Goal: Communication & Community: Answer question/provide support

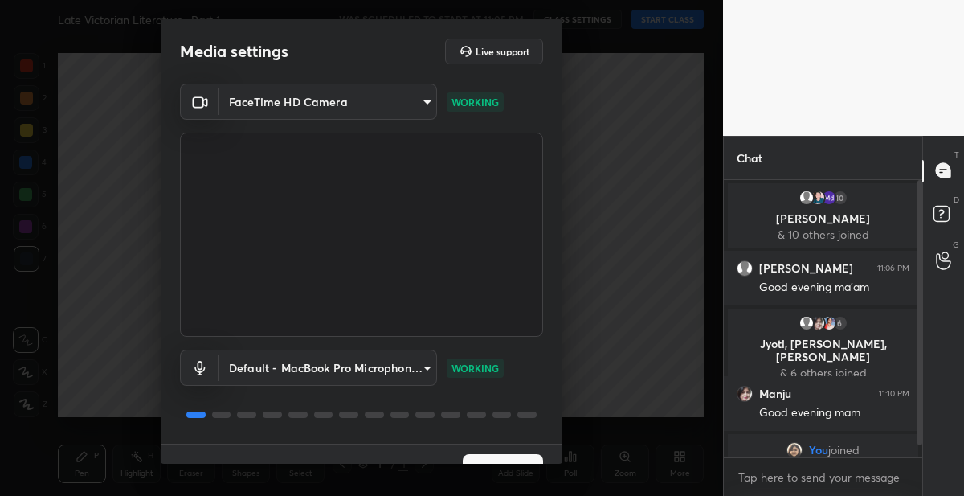
scroll to position [31, 0]
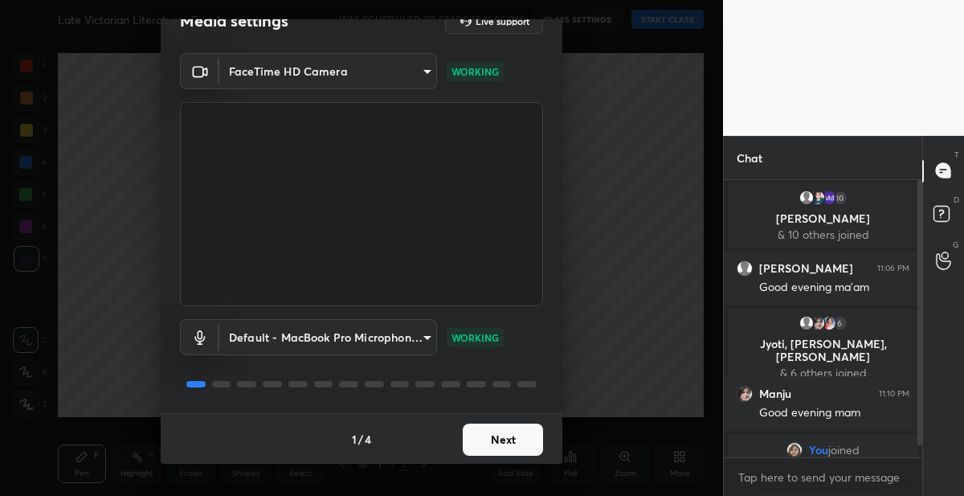
click at [507, 424] on button "Next" at bounding box center [503, 439] width 80 height 32
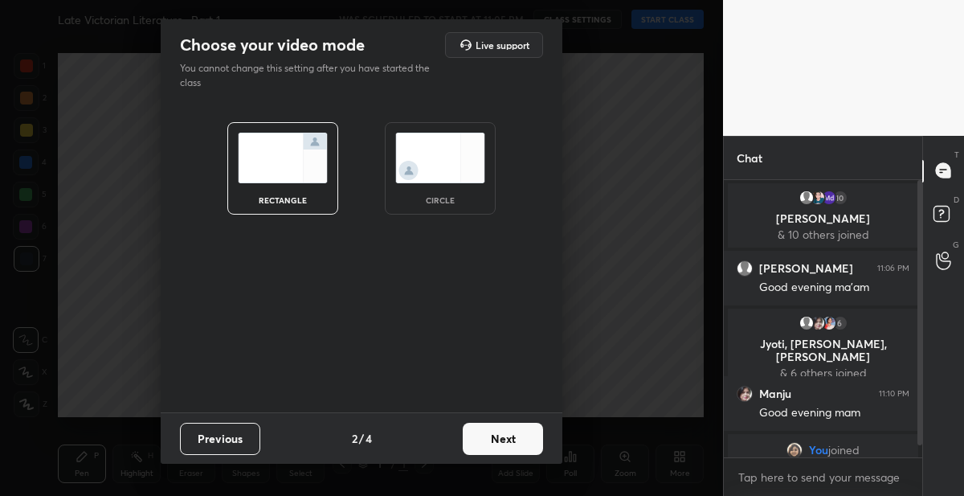
click at [507, 425] on button "Next" at bounding box center [503, 439] width 80 height 32
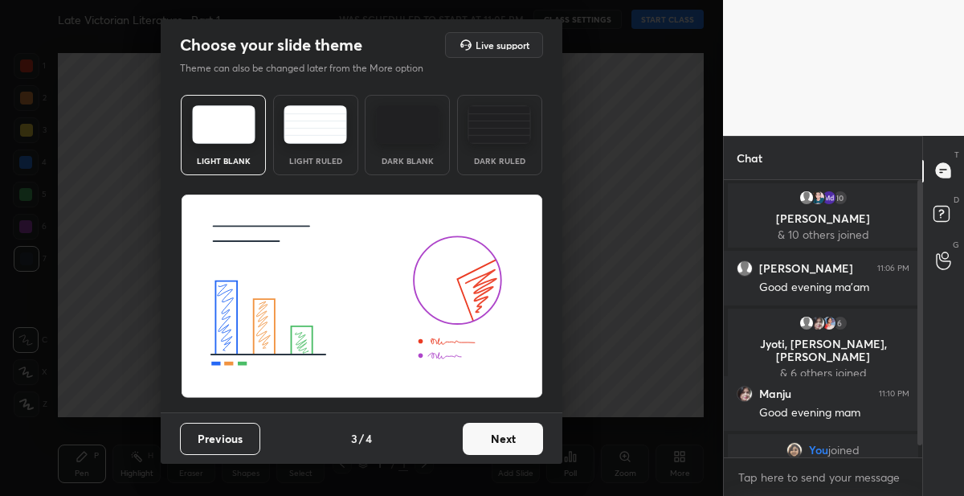
click at [507, 425] on button "Next" at bounding box center [503, 439] width 80 height 32
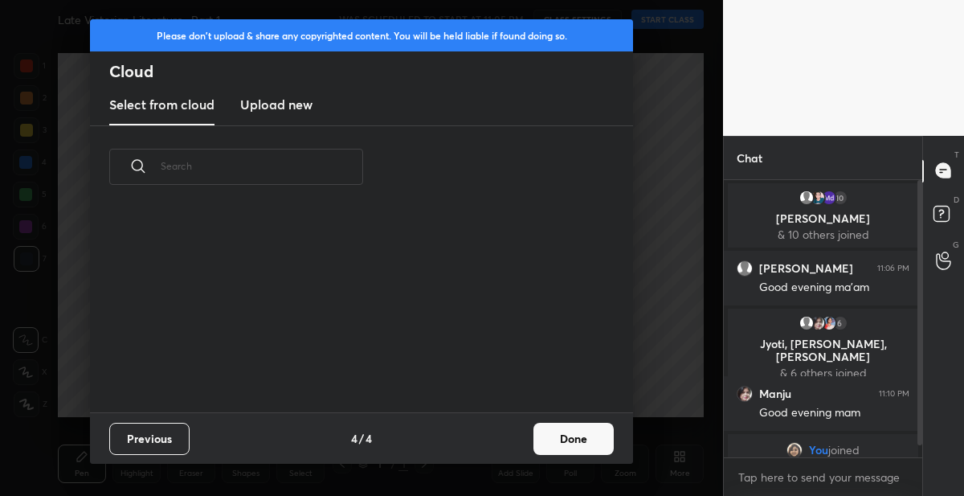
scroll to position [204, 516]
click at [558, 437] on button "Done" at bounding box center [573, 439] width 80 height 32
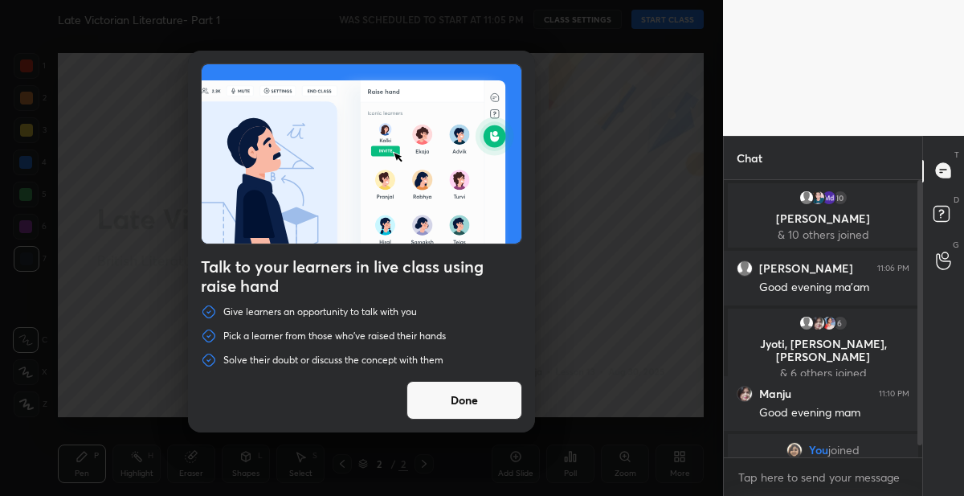
click at [463, 396] on button "Done" at bounding box center [464, 400] width 116 height 39
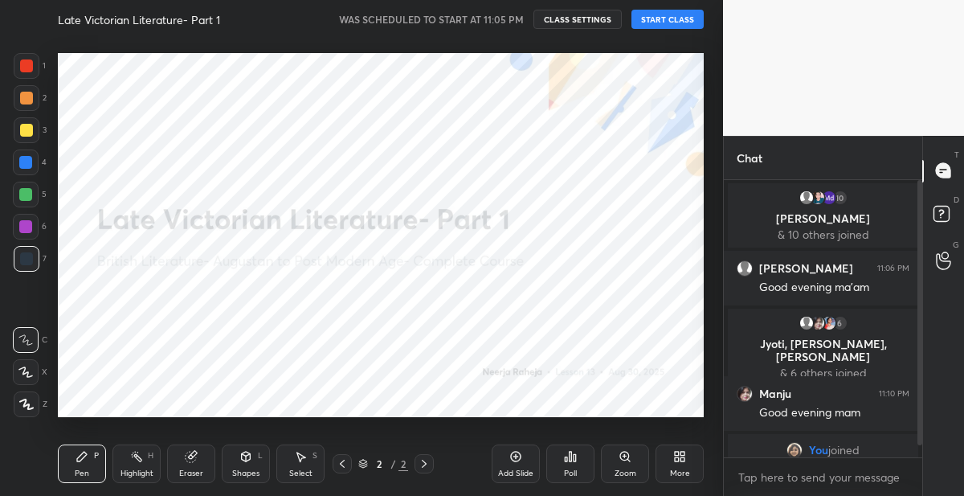
click at [645, 17] on button "START CLASS" at bounding box center [667, 19] width 72 height 19
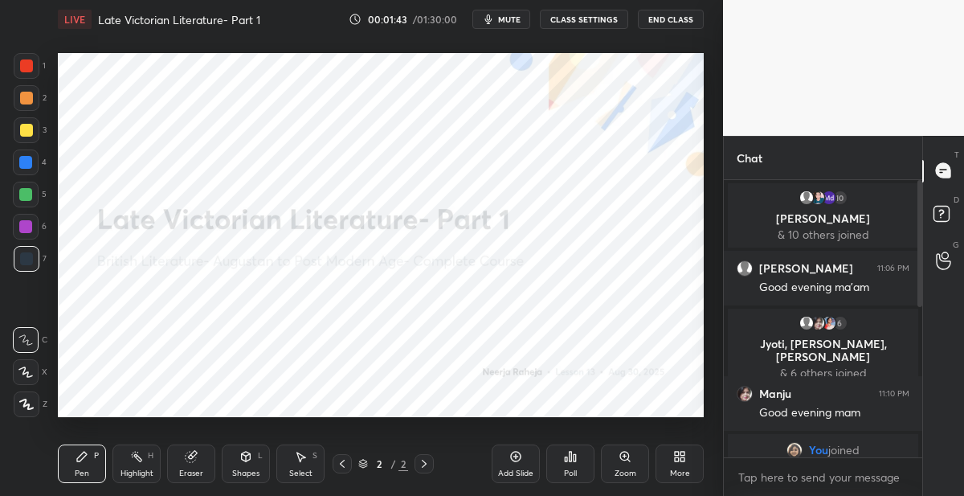
click at [676, 451] on icon at bounding box center [679, 456] width 13 height 13
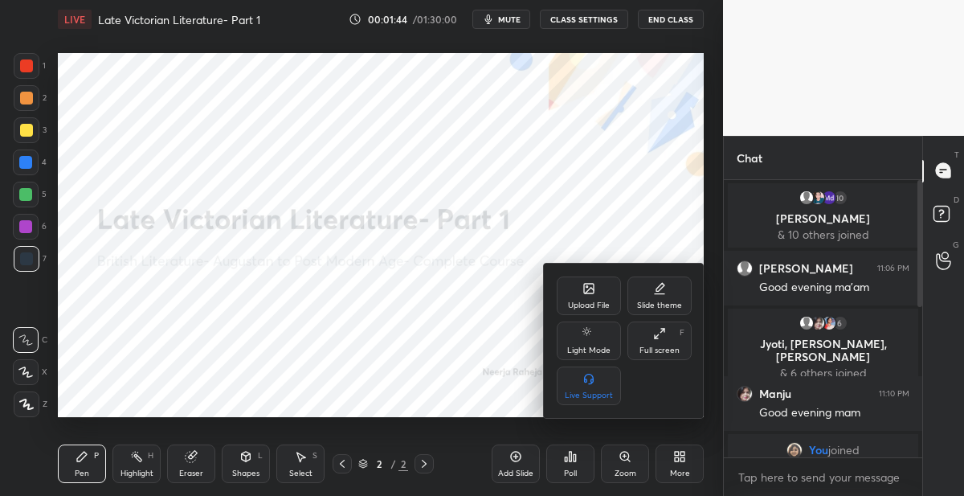
click at [570, 291] on div "Upload File" at bounding box center [589, 295] width 64 height 39
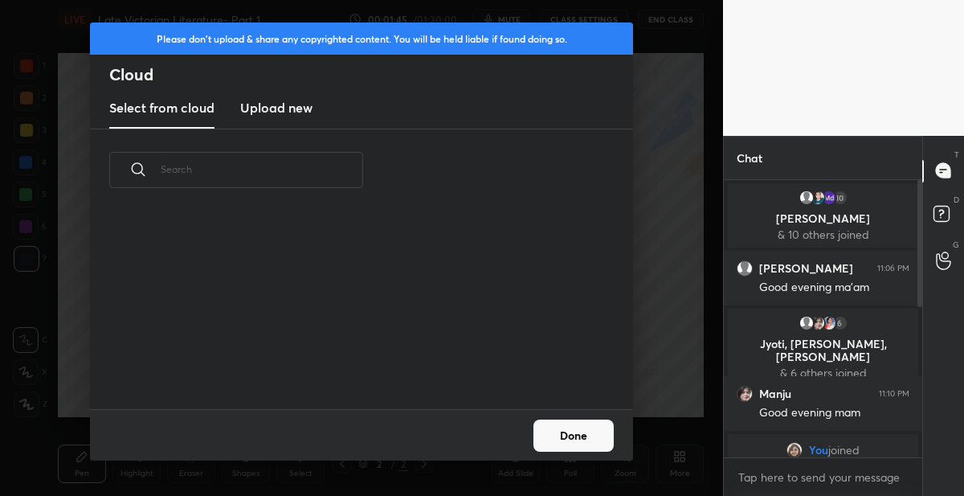
scroll to position [198, 516]
click at [273, 111] on h3 "Upload new" at bounding box center [276, 107] width 72 height 19
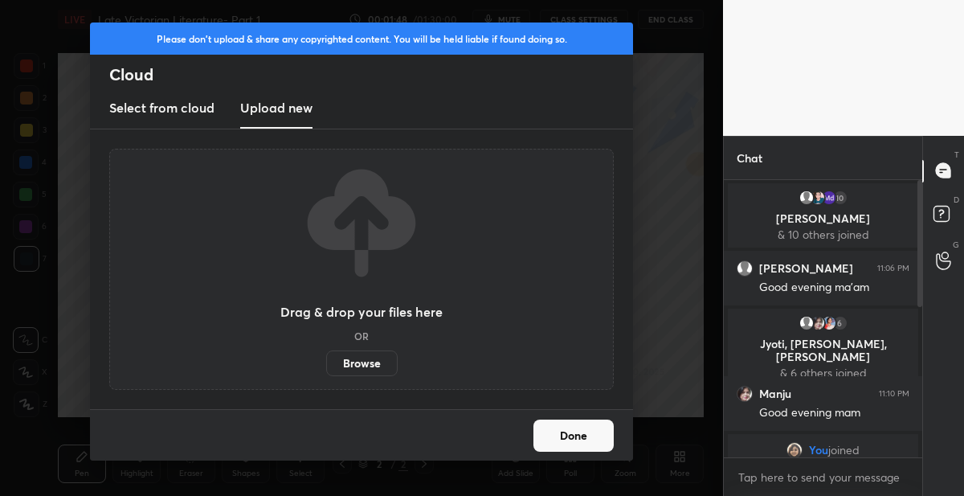
click at [349, 369] on label "Browse" at bounding box center [361, 363] width 71 height 26
click at [326, 369] on input "Browse" at bounding box center [326, 363] width 0 height 26
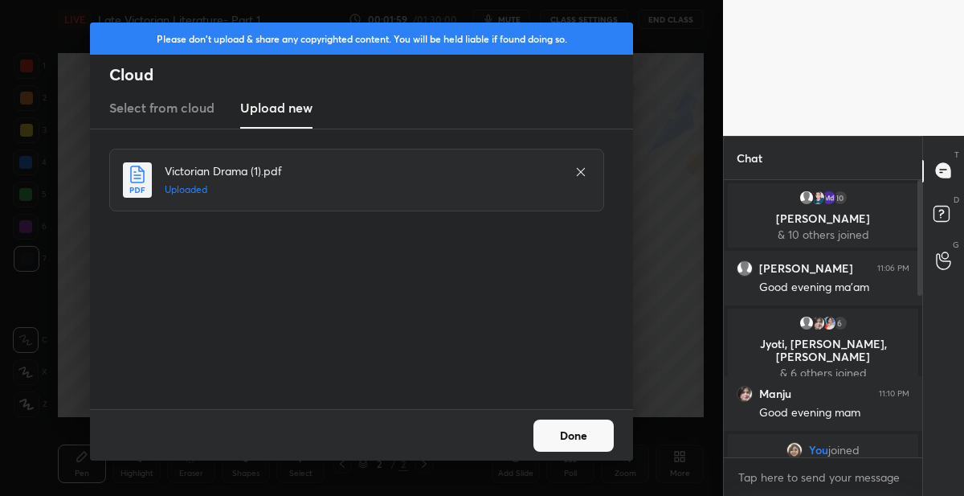
click at [561, 420] on button "Done" at bounding box center [573, 435] width 80 height 32
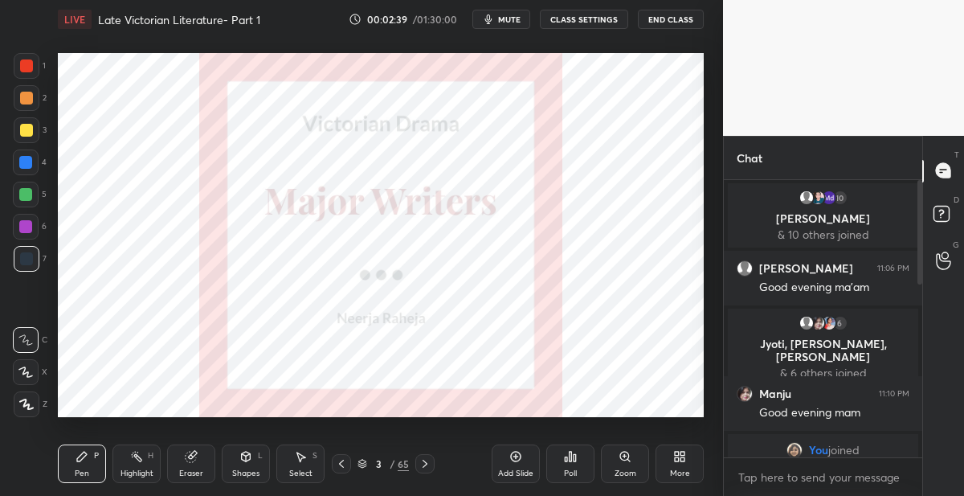
click at [30, 396] on div at bounding box center [27, 404] width 26 height 26
click at [31, 67] on div at bounding box center [26, 65] width 13 height 13
drag, startPoint x: 28, startPoint y: 164, endPoint x: 32, endPoint y: 184, distance: 20.5
click at [28, 164] on div at bounding box center [25, 162] width 13 height 13
click at [423, 459] on icon at bounding box center [424, 463] width 13 height 13
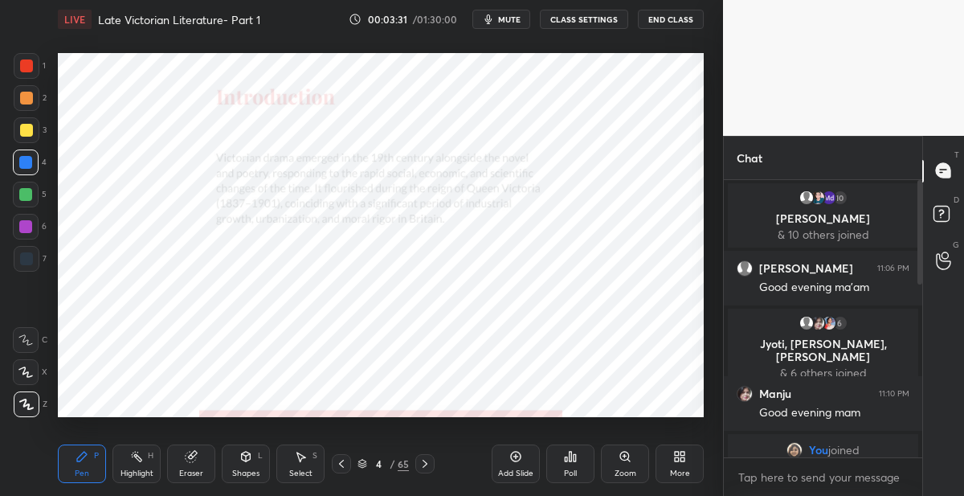
click at [423, 462] on icon at bounding box center [424, 463] width 13 height 13
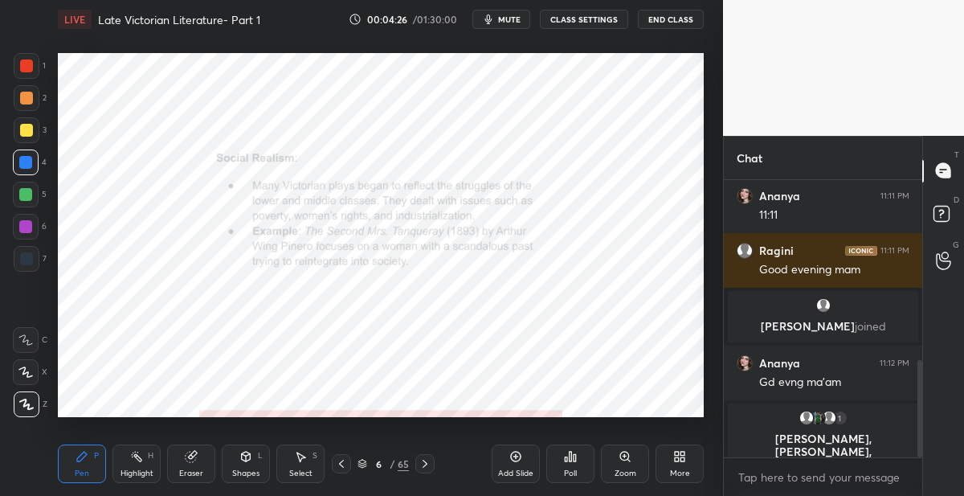
scroll to position [512, 0]
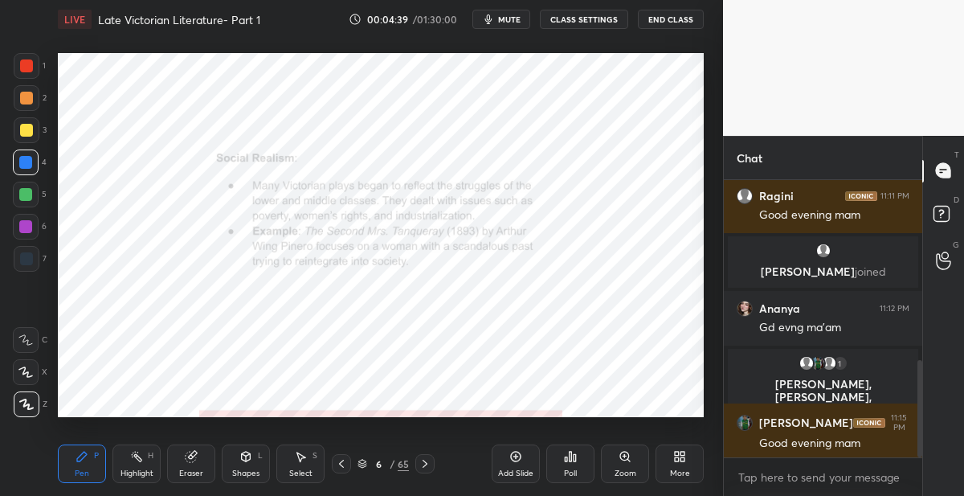
click at [34, 67] on div at bounding box center [27, 66] width 26 height 26
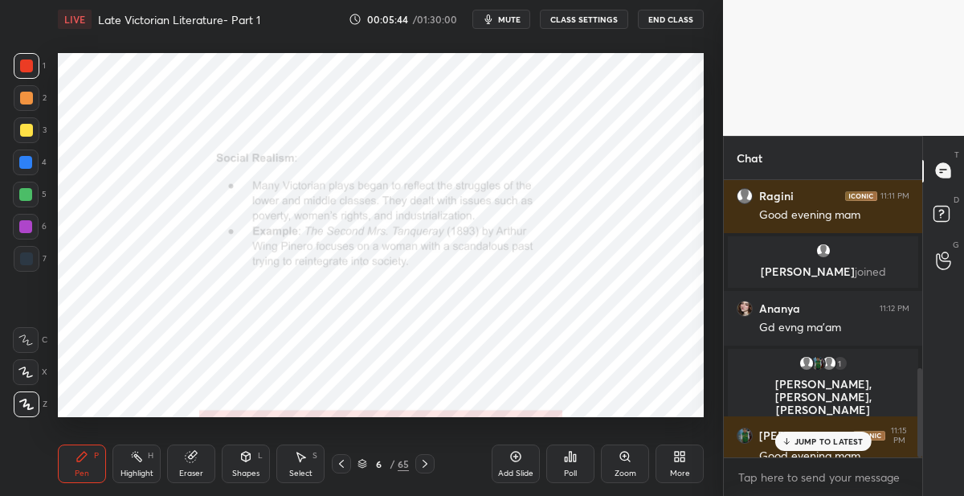
scroll to position [582, 0]
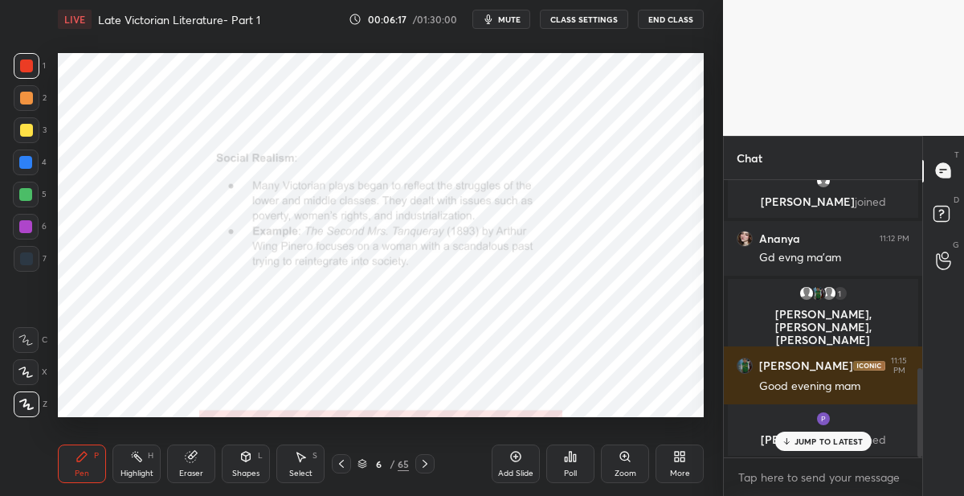
drag, startPoint x: 515, startPoint y: 452, endPoint x: 497, endPoint y: 417, distance: 39.5
click at [514, 450] on icon at bounding box center [515, 456] width 13 height 13
click at [244, 455] on icon at bounding box center [246, 456] width 9 height 10
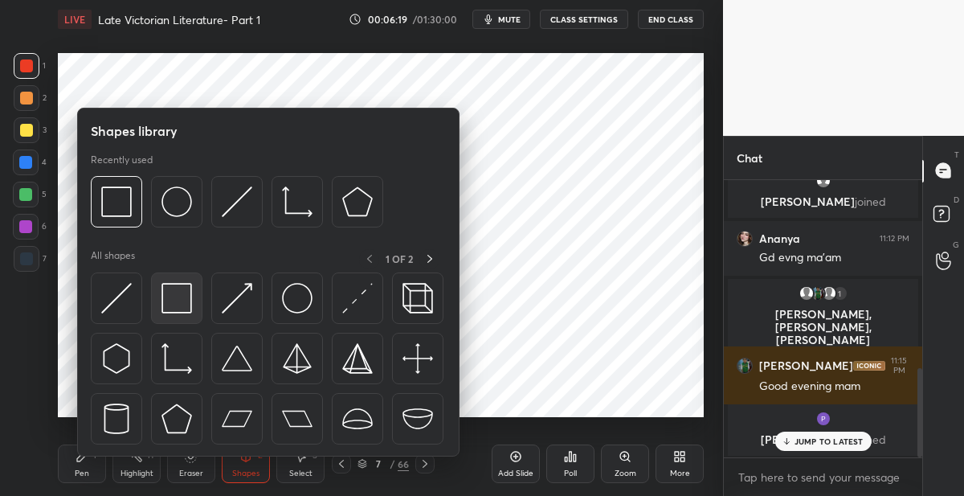
click at [178, 301] on img at bounding box center [176, 298] width 31 height 31
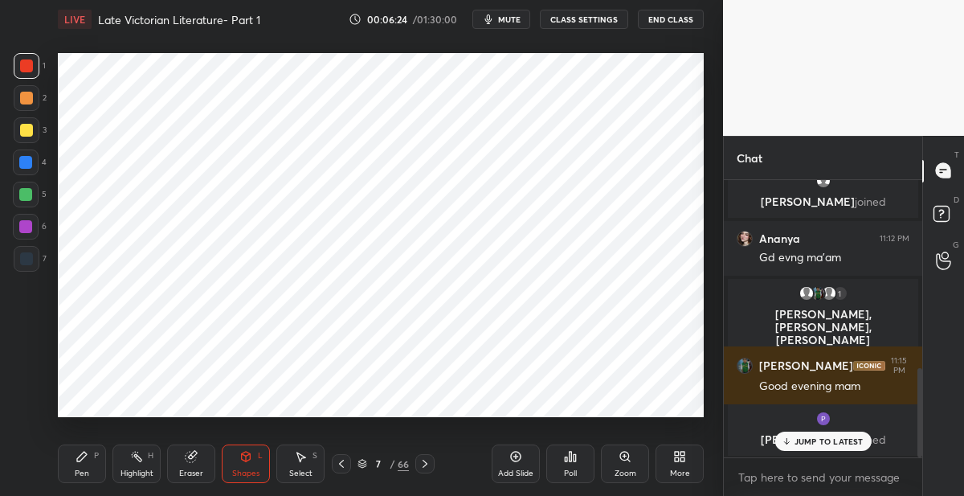
drag, startPoint x: 65, startPoint y: 452, endPoint x: 70, endPoint y: 424, distance: 28.5
click at [67, 449] on div "Pen P" at bounding box center [82, 463] width 48 height 39
click at [31, 262] on div at bounding box center [26, 258] width 13 height 13
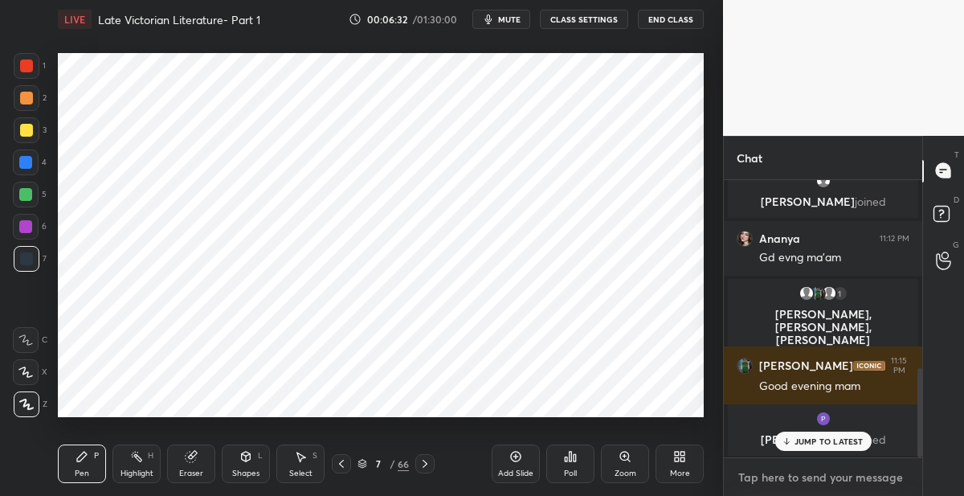
type textarea "x"
click at [800, 479] on textarea at bounding box center [823, 477] width 173 height 26
paste textarea ""The Second Mrs [PERSON_NAME]" by [PERSON_NAME] [PERSON_NAME] is a Victorian-er…"
type textarea ""The Second Mrs [PERSON_NAME]" by [PERSON_NAME] [PERSON_NAME] is a Victorian-er…"
type textarea "x"
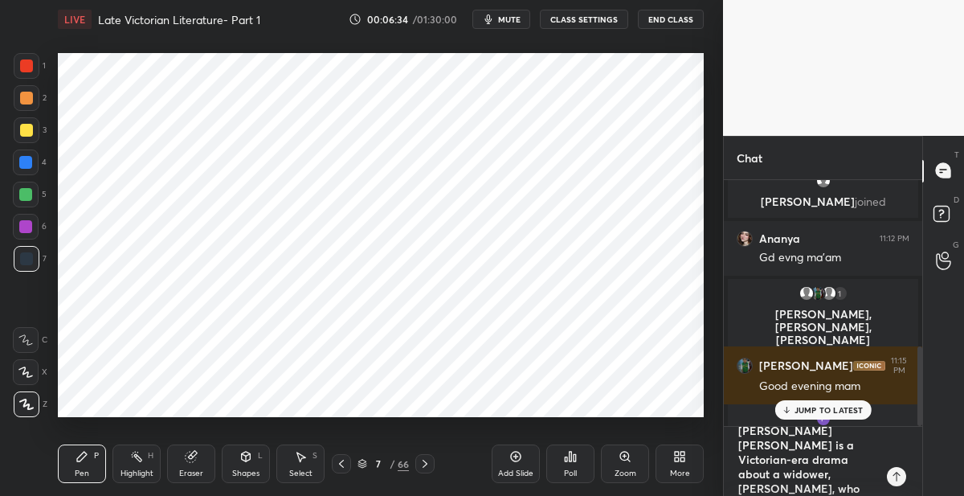
scroll to position [0, 0]
type textarea ""The Second Mrs [PERSON_NAME]" by [PERSON_NAME] [PERSON_NAME] is a Victorian-er…"
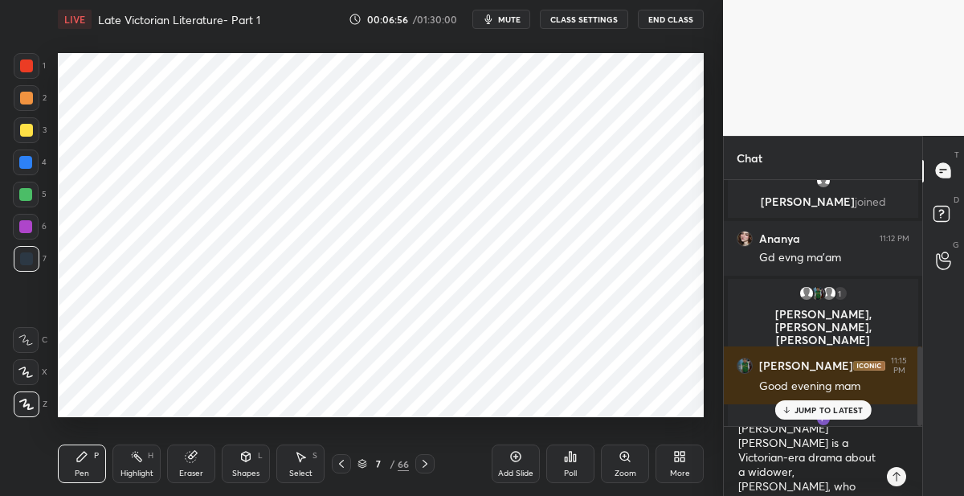
scroll to position [43, 0]
drag, startPoint x: 191, startPoint y: 456, endPoint x: 194, endPoint y: 437, distance: 19.5
click at [191, 454] on icon at bounding box center [191, 456] width 10 height 10
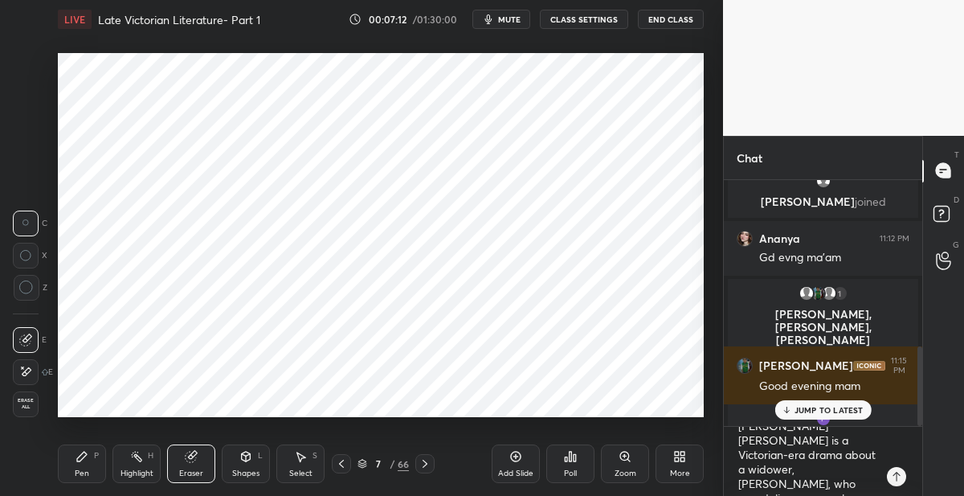
drag, startPoint x: 80, startPoint y: 459, endPoint x: 84, endPoint y: 435, distance: 25.2
click at [80, 455] on icon at bounding box center [82, 456] width 10 height 10
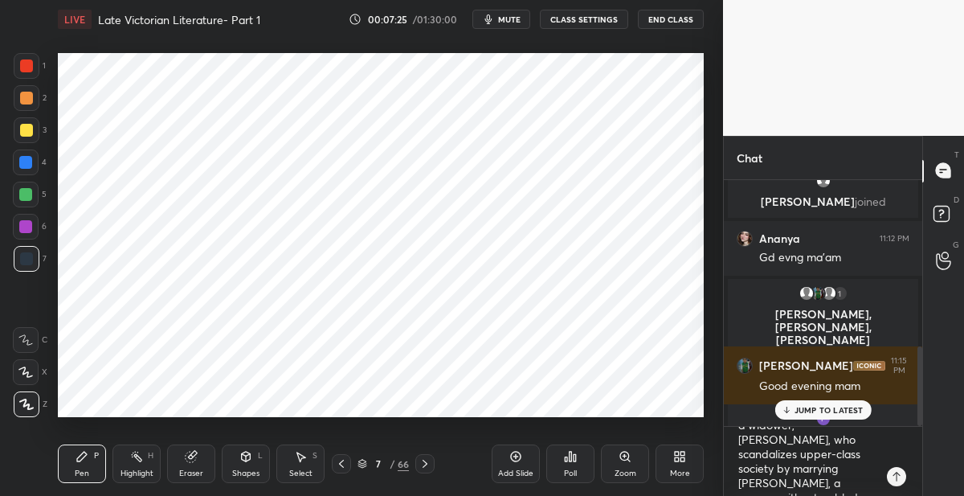
scroll to position [88, 0]
click at [34, 158] on div at bounding box center [26, 162] width 26 height 26
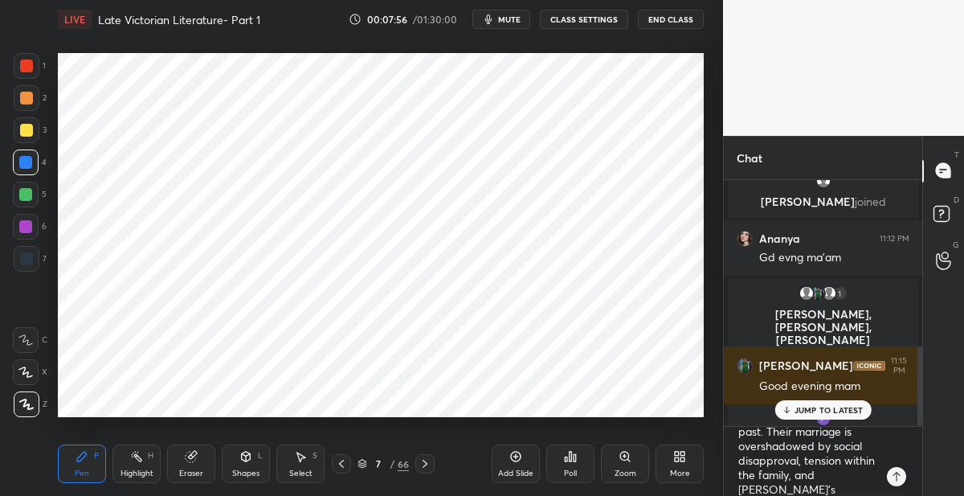
scroll to position [173, 0]
type textarea "x"
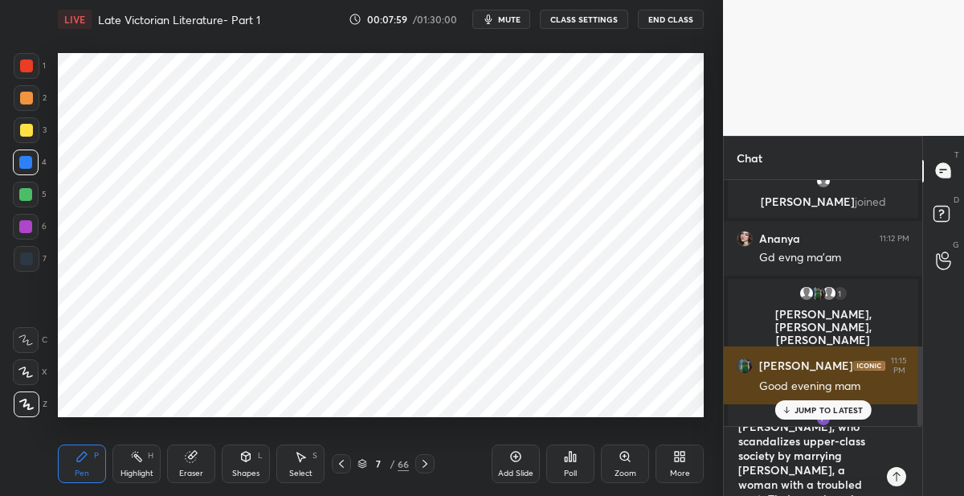
scroll to position [0, 0]
drag, startPoint x: 820, startPoint y: 484, endPoint x: 734, endPoint y: 388, distance: 129.1
click at [734, 388] on div "10 [PERSON_NAME], [PERSON_NAME] & 10 others joined [PERSON_NAME] 11:06 PM Good …" at bounding box center [823, 338] width 198 height 316
type textarea "x"
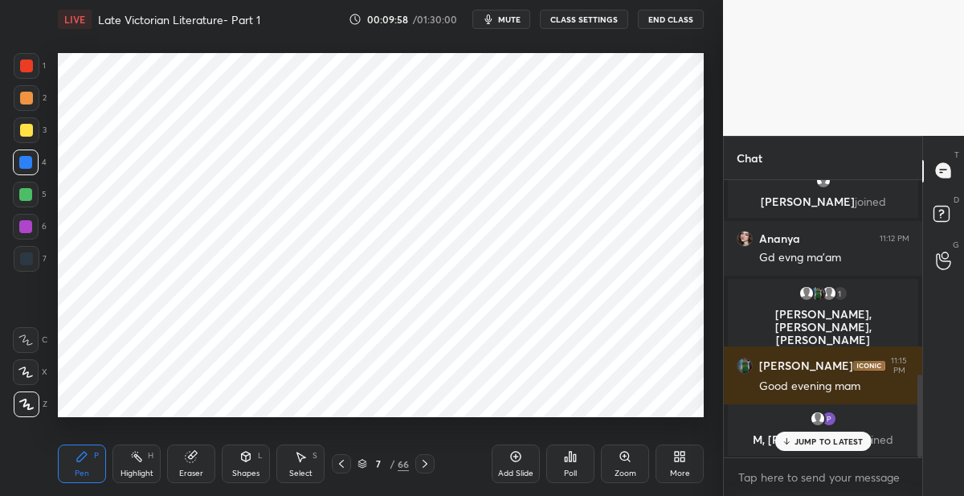
scroll to position [651, 0]
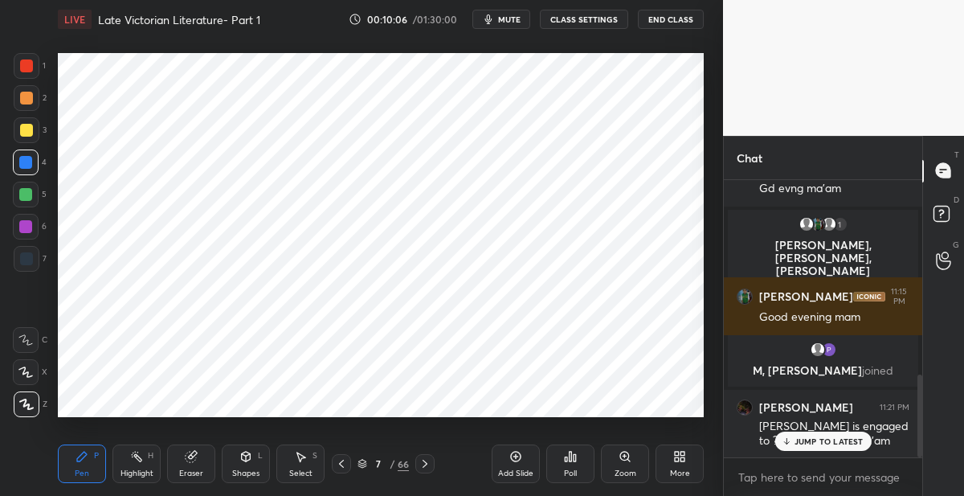
drag, startPoint x: 337, startPoint y: 464, endPoint x: 362, endPoint y: 426, distance: 45.9
click at [336, 462] on icon at bounding box center [341, 463] width 13 height 13
drag, startPoint x: 32, startPoint y: 263, endPoint x: 46, endPoint y: 267, distance: 14.5
click at [34, 263] on div at bounding box center [27, 259] width 26 height 26
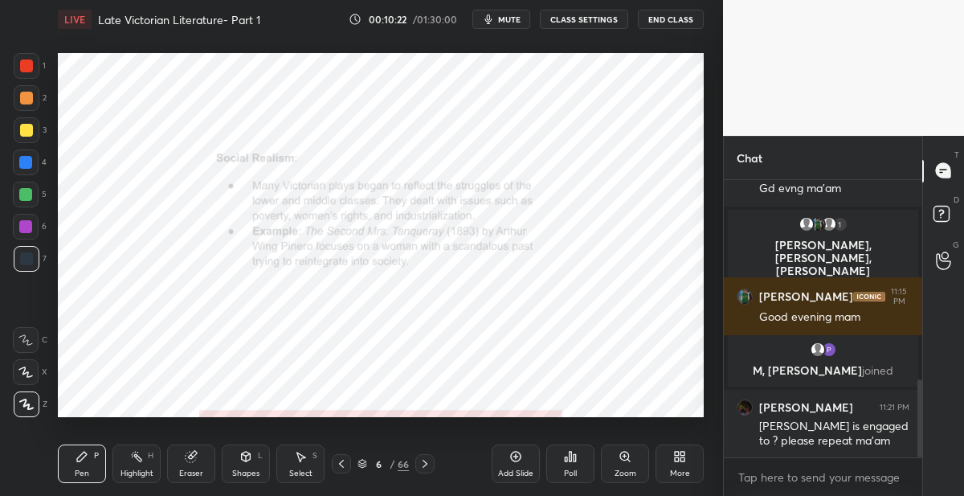
scroll to position [707, 0]
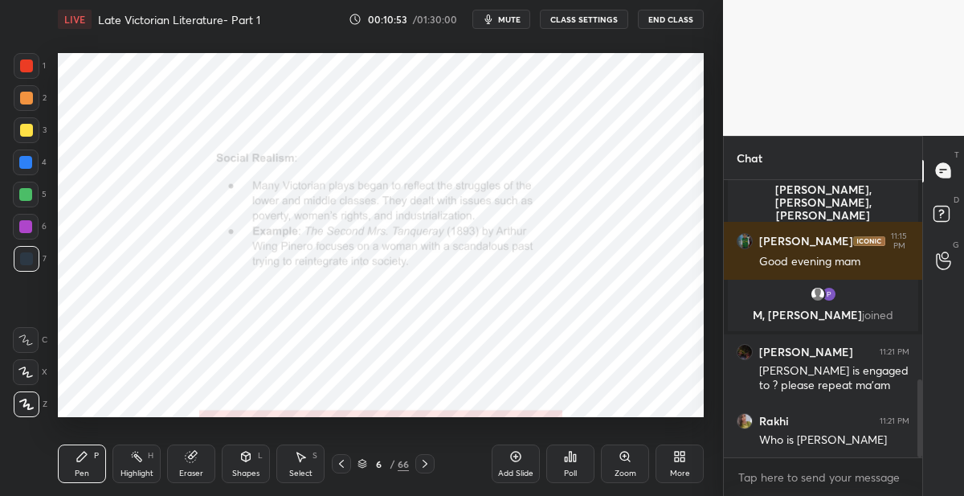
click at [423, 463] on icon at bounding box center [424, 463] width 13 height 13
click at [426, 460] on icon at bounding box center [424, 463] width 13 height 13
click at [31, 68] on div at bounding box center [26, 65] width 13 height 13
type textarea "x"
click at [760, 477] on textarea at bounding box center [823, 477] width 173 height 26
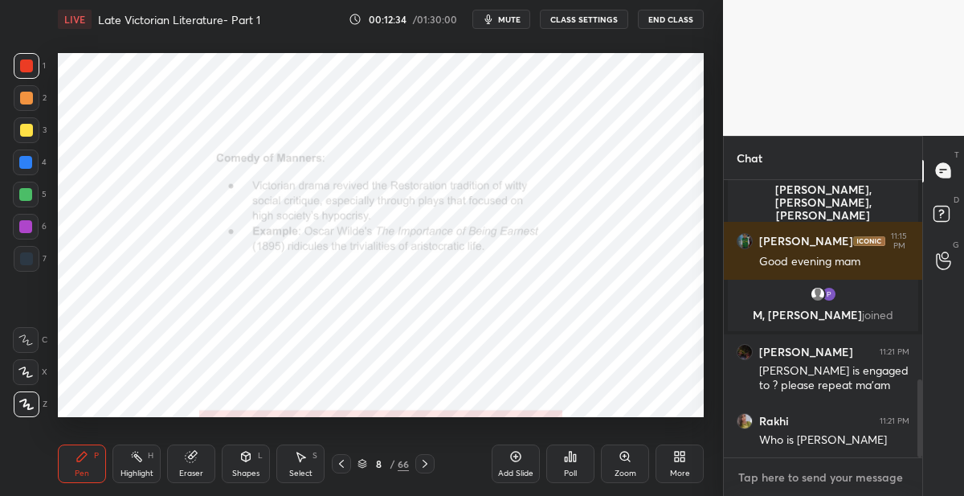
scroll to position [775, 0]
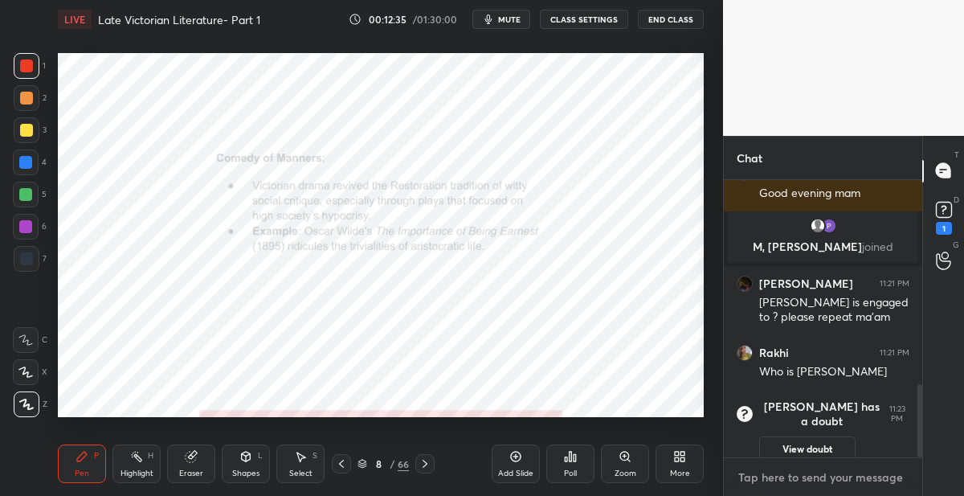
paste textarea "[DEMOGRAPHIC_DATA] [PERSON_NAME]’s Fan A witty comedy set in London high societ…"
type textarea "[DEMOGRAPHIC_DATA] [PERSON_NAME]’s Fan A witty comedy set in London high societ…"
type textarea "x"
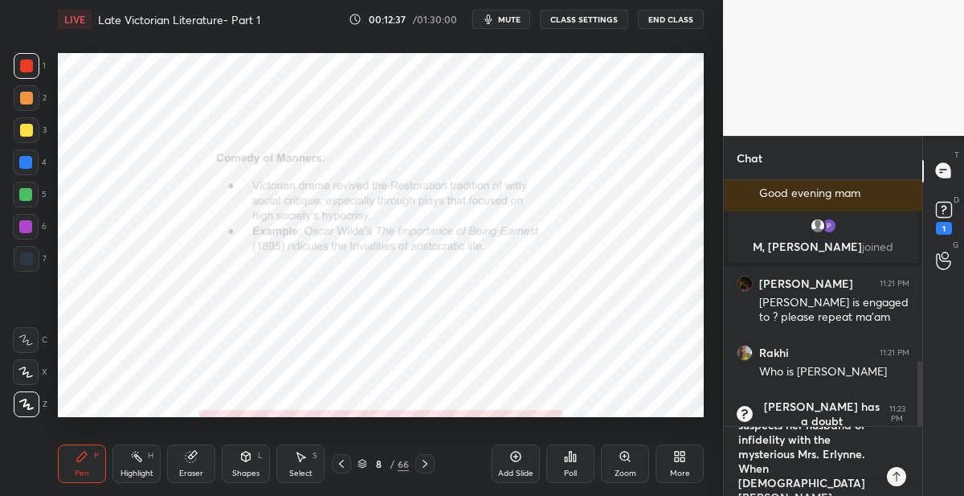
scroll to position [0, 0]
type textarea "[DEMOGRAPHIC_DATA] [PERSON_NAME]’s Fan A witty comedy set in London high societ…"
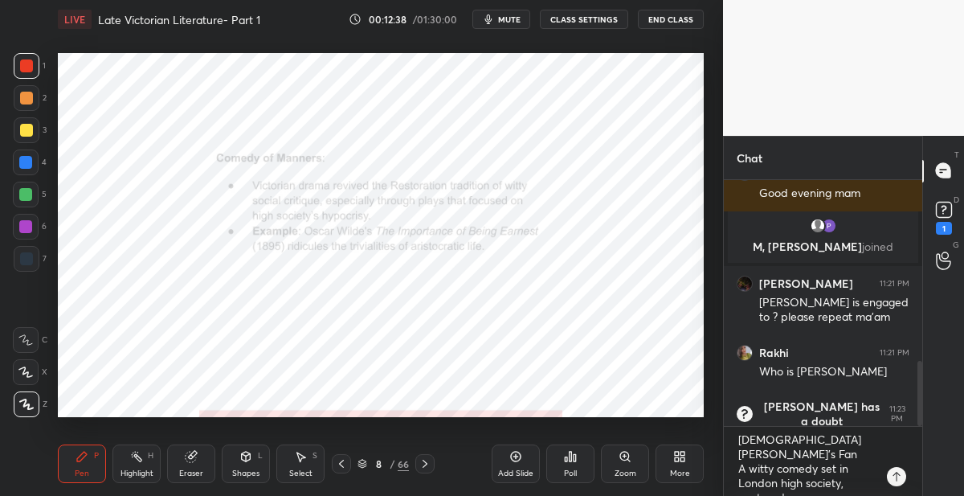
drag, startPoint x: 511, startPoint y: 456, endPoint x: 512, endPoint y: 443, distance: 12.9
click at [511, 456] on icon at bounding box center [516, 456] width 10 height 10
click at [250, 457] on div "Shapes L" at bounding box center [246, 463] width 48 height 39
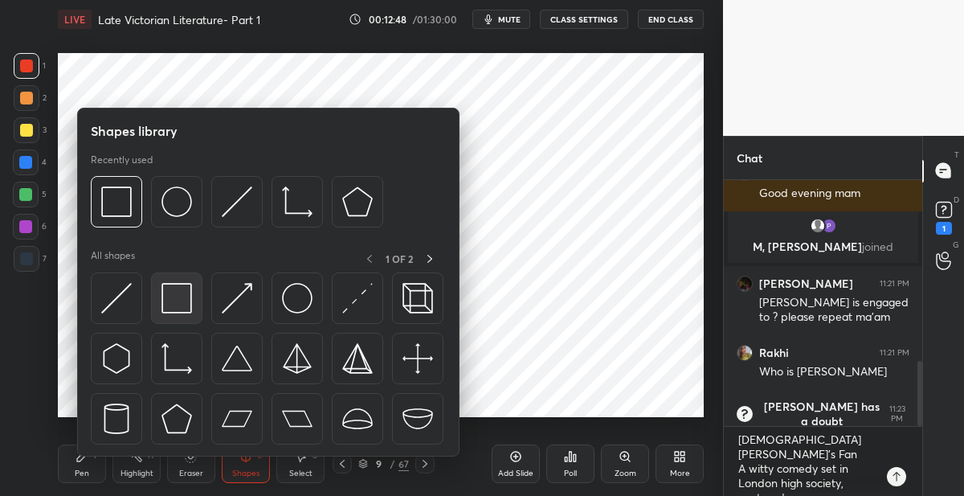
click at [183, 300] on img at bounding box center [176, 298] width 31 height 31
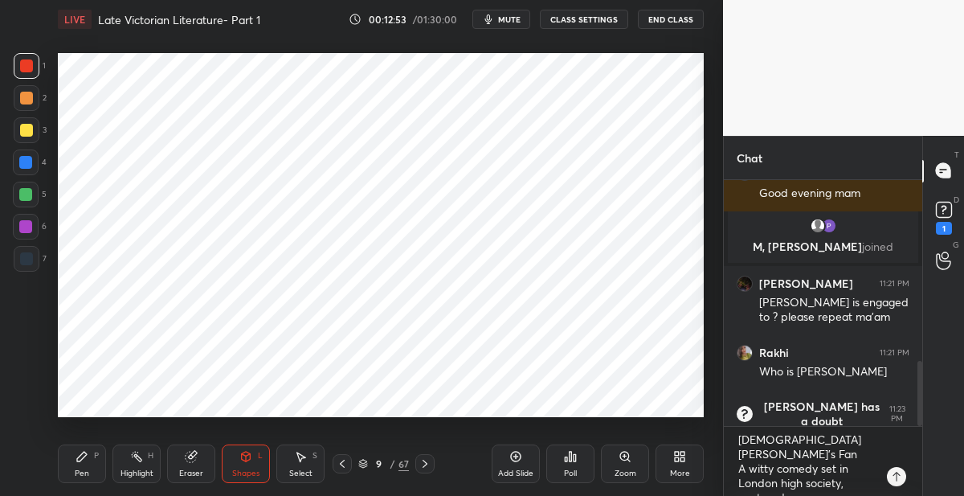
drag, startPoint x: 82, startPoint y: 460, endPoint x: 49, endPoint y: 312, distance: 151.4
click at [78, 453] on icon at bounding box center [82, 456] width 13 height 13
click at [35, 257] on div at bounding box center [27, 259] width 26 height 26
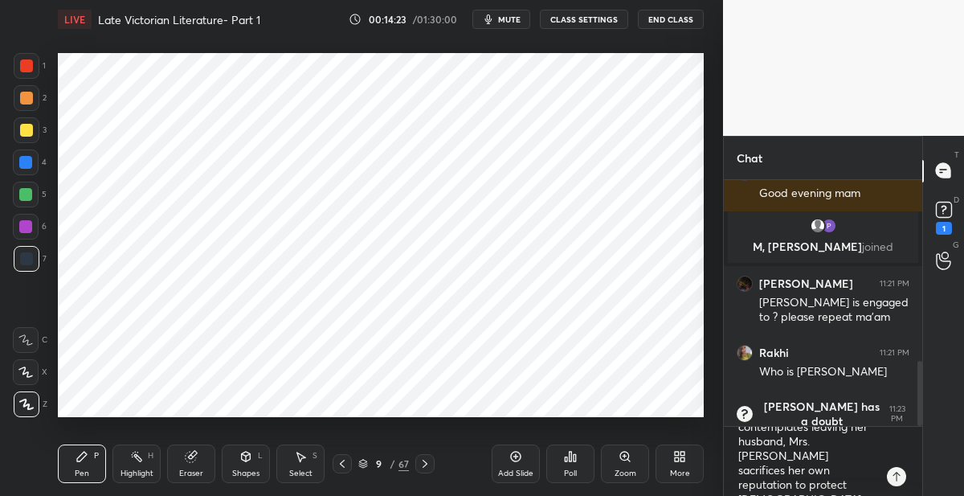
scroll to position [202, 0]
type textarea "x"
drag, startPoint x: 798, startPoint y: 488, endPoint x: 741, endPoint y: 393, distance: 110.9
click at [741, 393] on div "1 [PERSON_NAME], [PERSON_NAME], [PERSON_NAME] & 1 other joined [PERSON_NAME] 11…" at bounding box center [823, 338] width 198 height 316
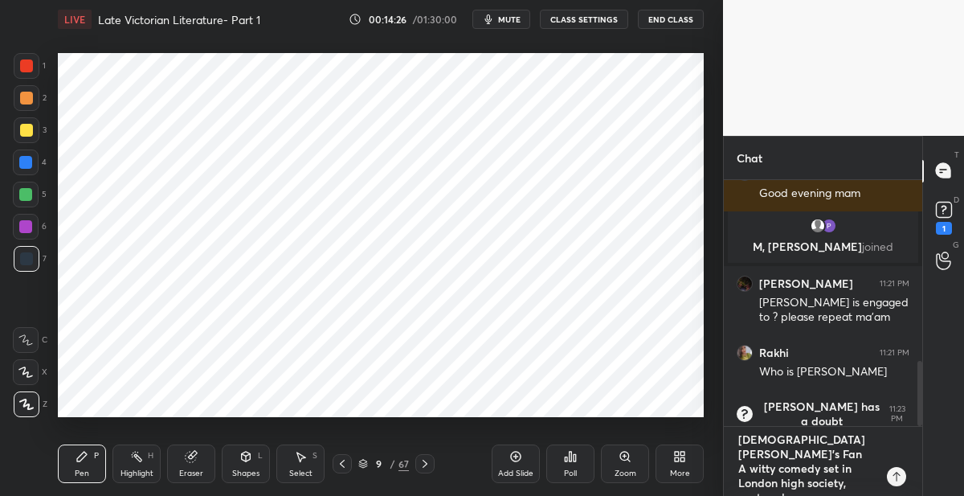
type textarea "x"
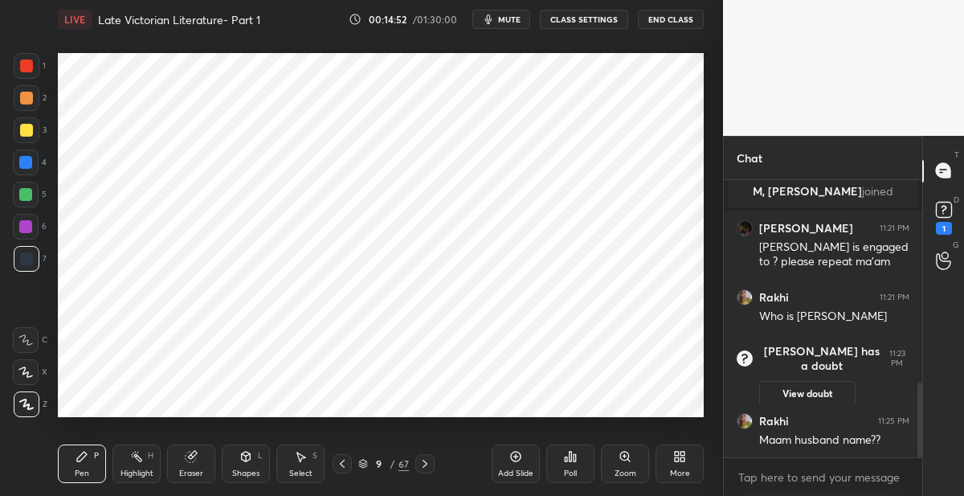
scroll to position [755, 0]
type textarea "x"
click at [774, 476] on textarea at bounding box center [823, 477] width 173 height 26
paste textarea "A Woman of No Importance This satirical play exposes the double standards and m…"
type textarea "A Woman of No Importance This satirical play exposes the double standards and m…"
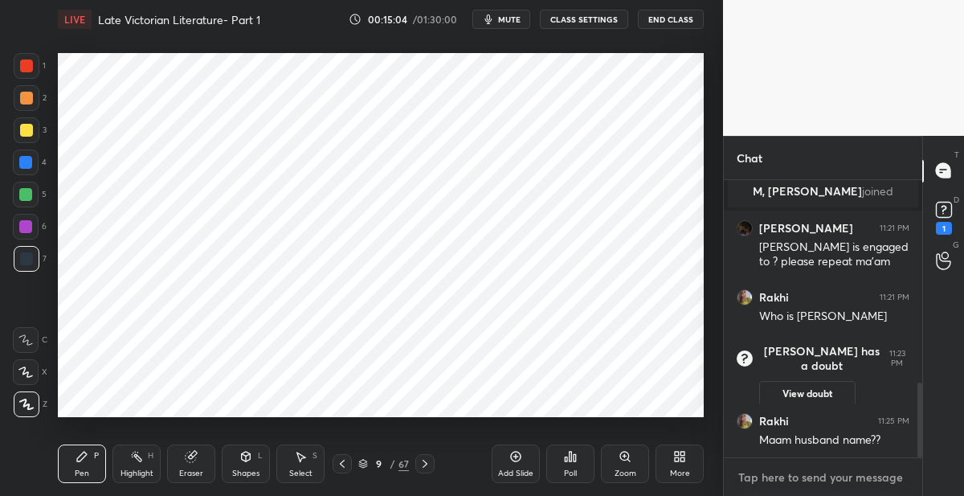
type textarea "x"
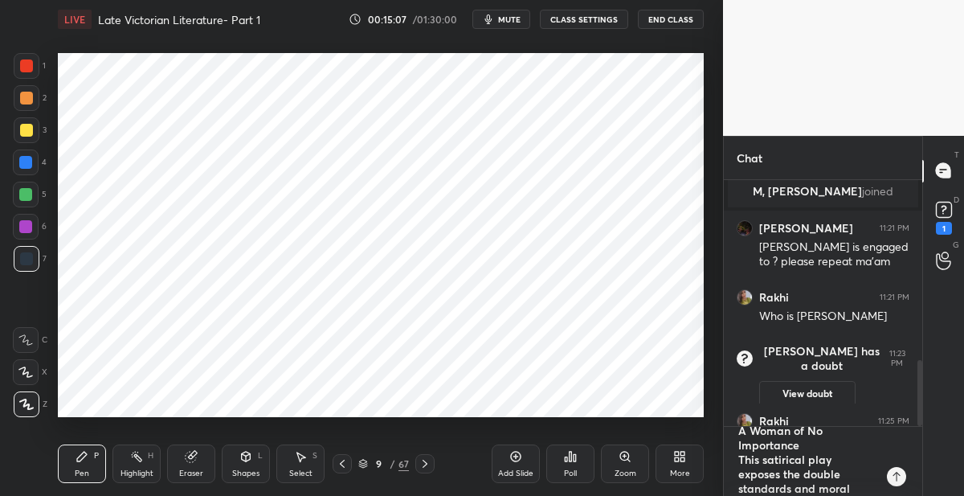
scroll to position [8, 0]
type textarea "A Woman of No Importance This satirical play exposes the double standards and m…"
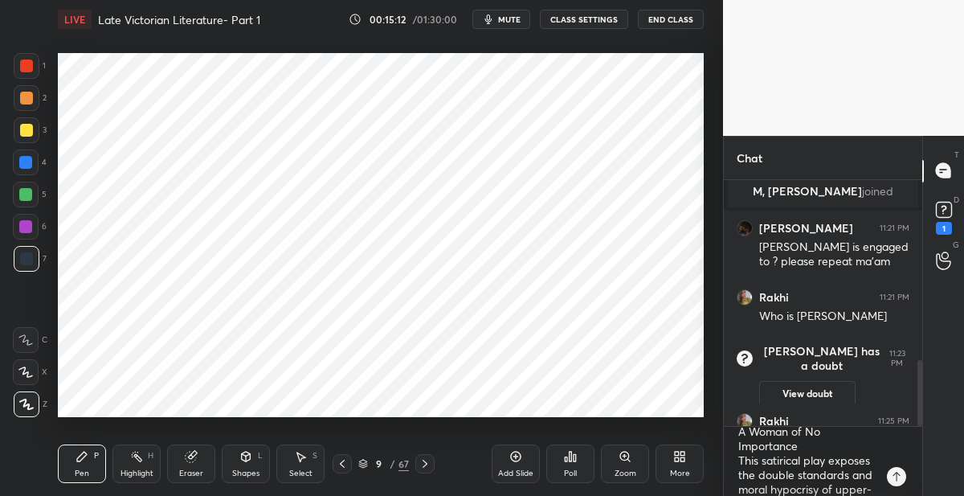
click at [508, 457] on div "Add Slide" at bounding box center [516, 463] width 48 height 39
drag, startPoint x: 27, startPoint y: 157, endPoint x: 52, endPoint y: 157, distance: 25.7
click at [29, 157] on div at bounding box center [25, 162] width 13 height 13
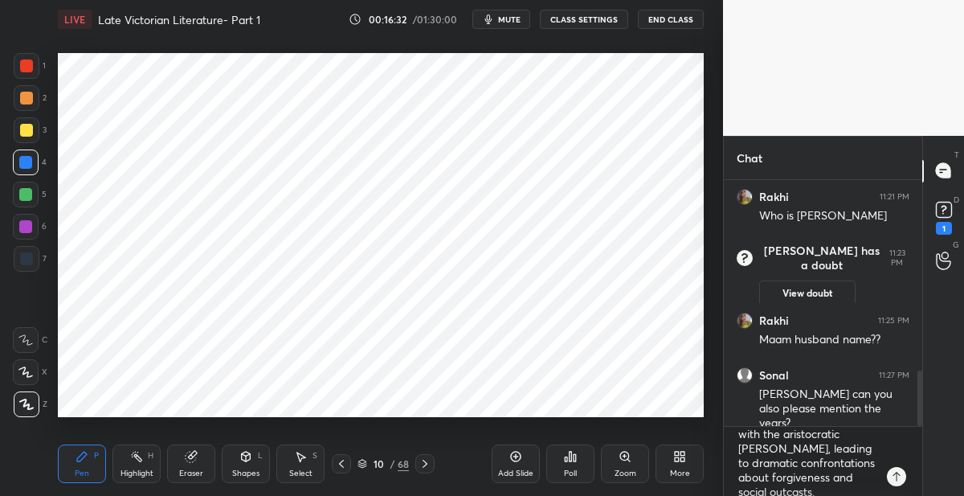
scroll to position [173, 0]
type textarea "x"
drag, startPoint x: 807, startPoint y: 484, endPoint x: 722, endPoint y: 413, distance: 111.2
click at [723, 413] on div "Chat [PERSON_NAME] 11:21 PM [PERSON_NAME] is engaged to ? please repeat ma'am R…" at bounding box center [822, 316] width 199 height 360
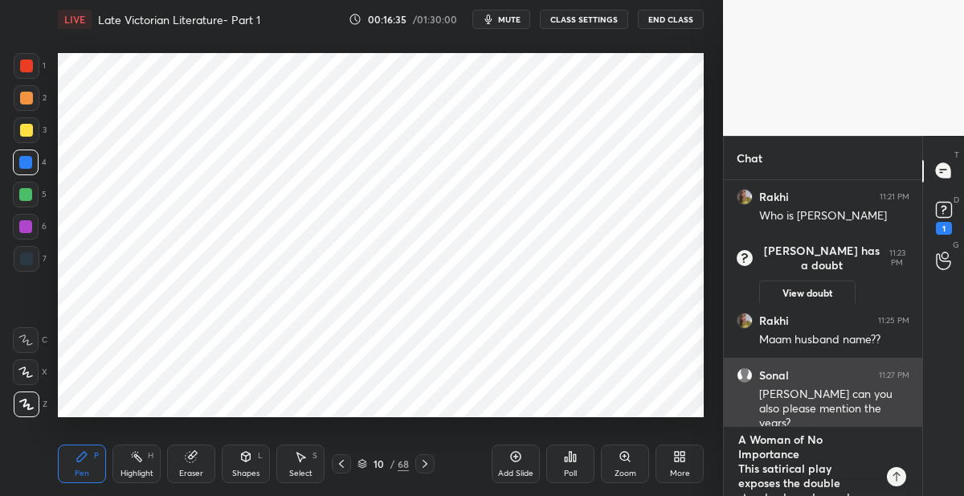
type textarea "x"
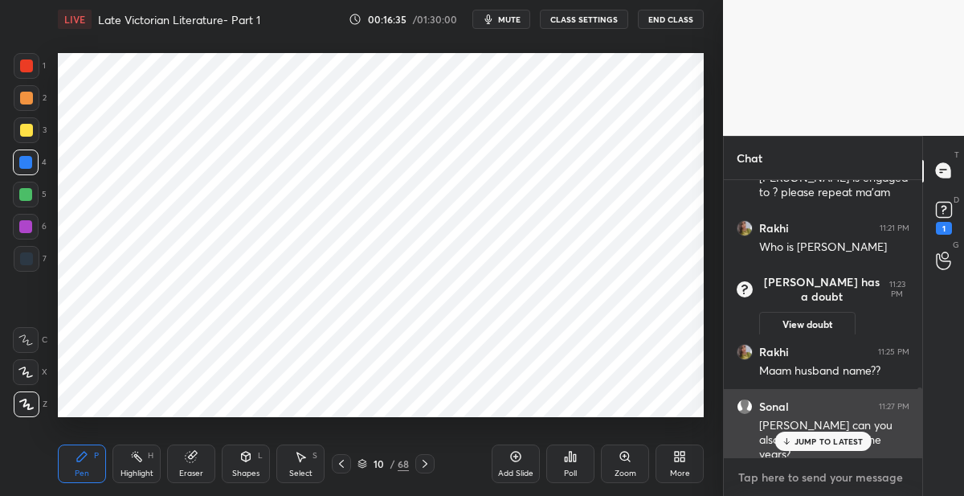
scroll to position [823, 0]
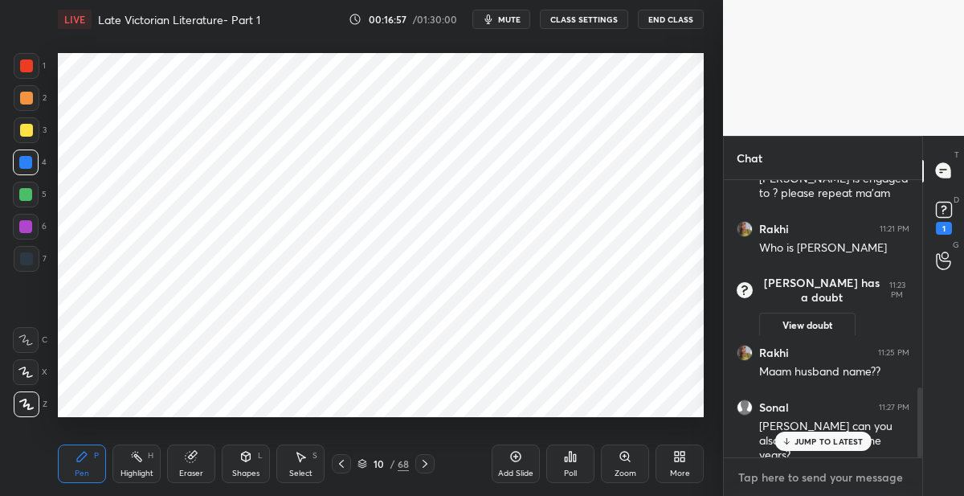
type textarea "x"
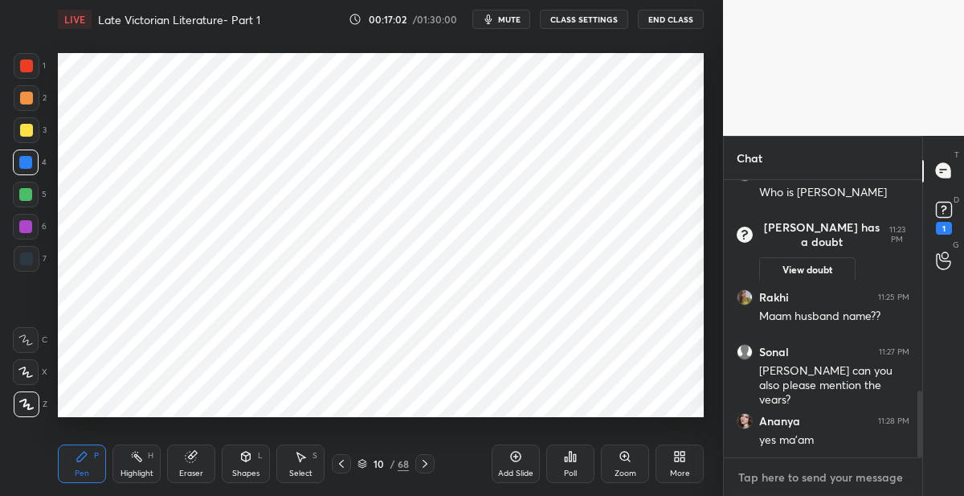
click at [755, 474] on textarea at bounding box center [823, 477] width 173 height 26
paste textarea "An Ideal Husband Set in [GEOGRAPHIC_DATA], this play revolves around political …"
type textarea "An Ideal Husband Set in [GEOGRAPHIC_DATA], this play revolves around political …"
type textarea "x"
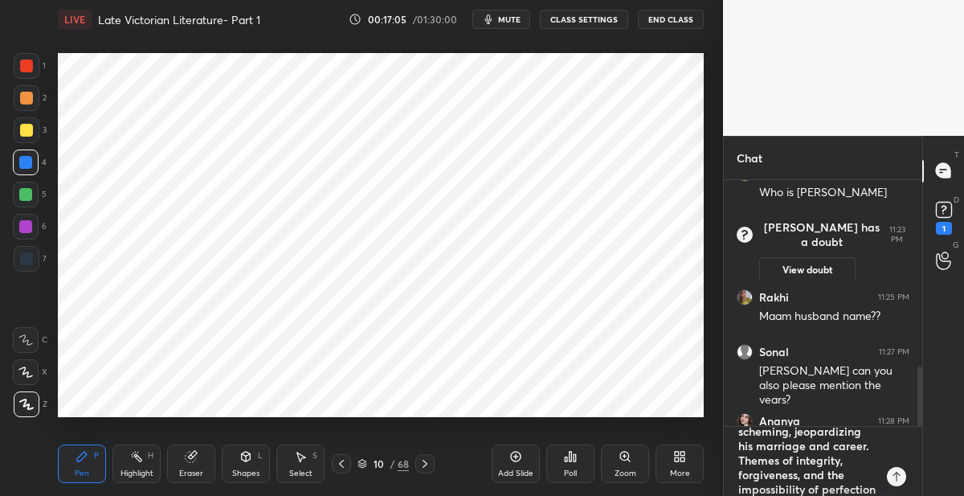
scroll to position [0, 0]
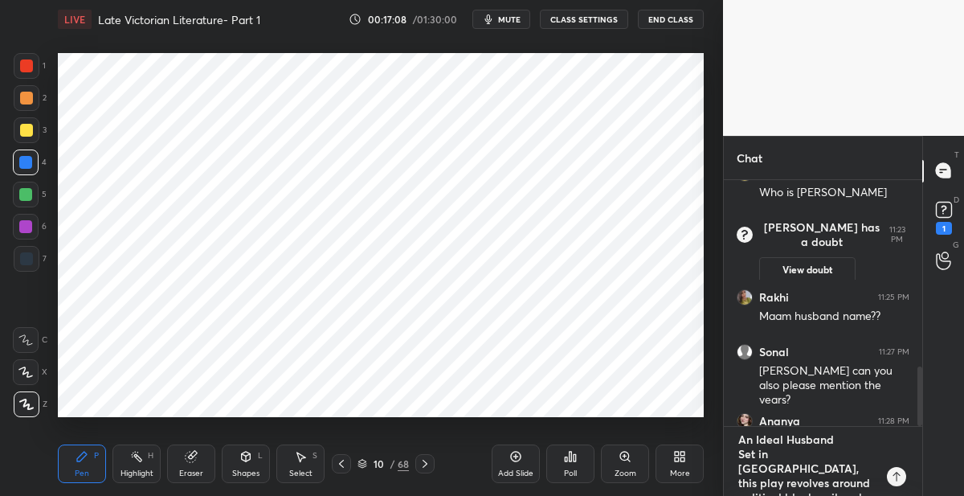
type textarea "An Ideal Husband Set in [GEOGRAPHIC_DATA], this play revolves around political …"
click at [29, 67] on div at bounding box center [26, 65] width 13 height 13
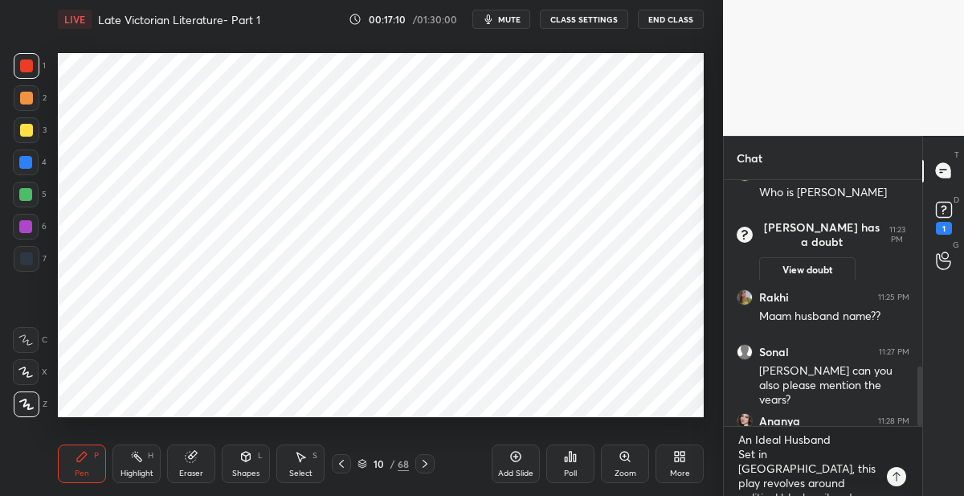
drag, startPoint x: 516, startPoint y: 454, endPoint x: 510, endPoint y: 447, distance: 9.7
click at [517, 455] on icon at bounding box center [515, 456] width 13 height 13
click at [35, 255] on div at bounding box center [27, 259] width 26 height 26
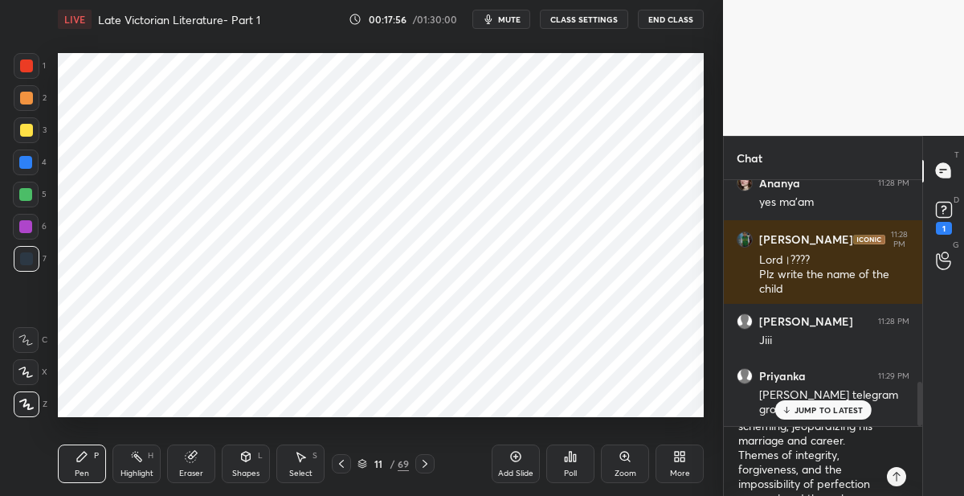
scroll to position [173, 0]
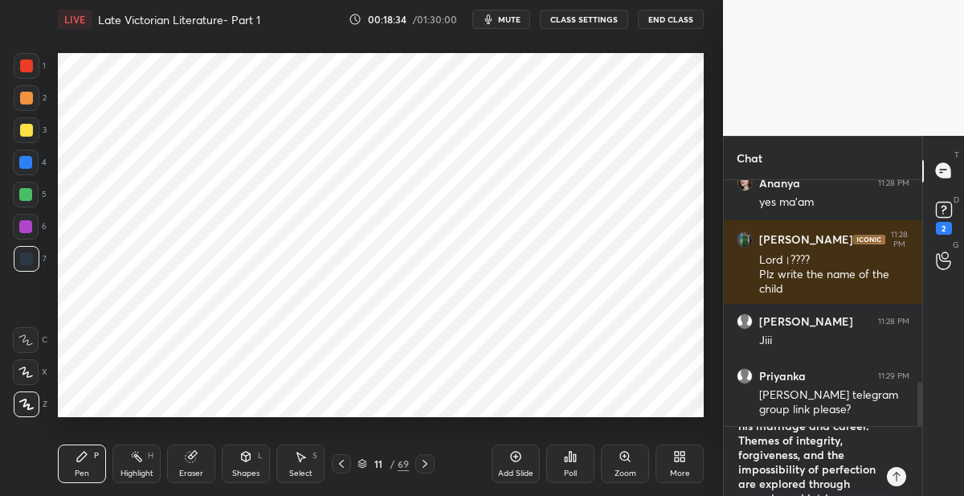
type textarea "x"
click at [680, 380] on div "1 2 3 4 5 6 7 C X Z C X Z E E Erase all H H LIVE Late Victorian Literature- Par…" at bounding box center [482, 248] width 964 height 496
type textarea "x"
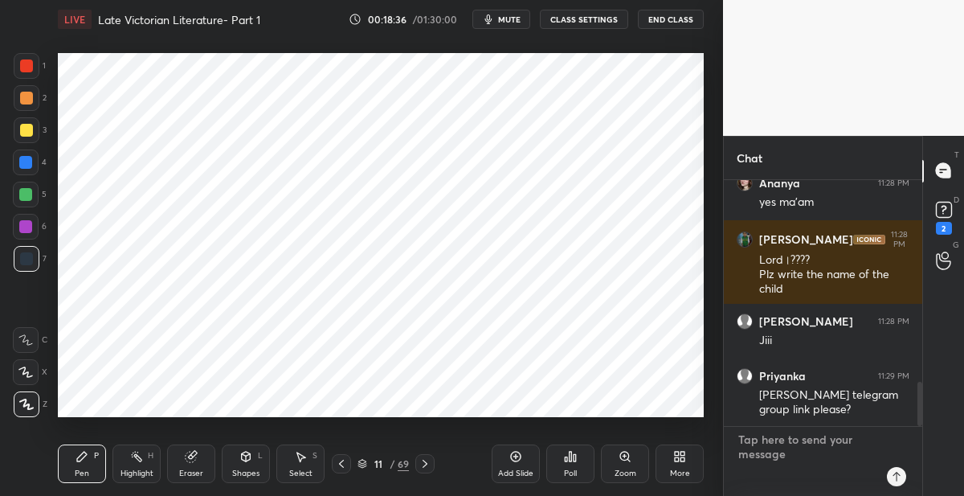
scroll to position [1086, 0]
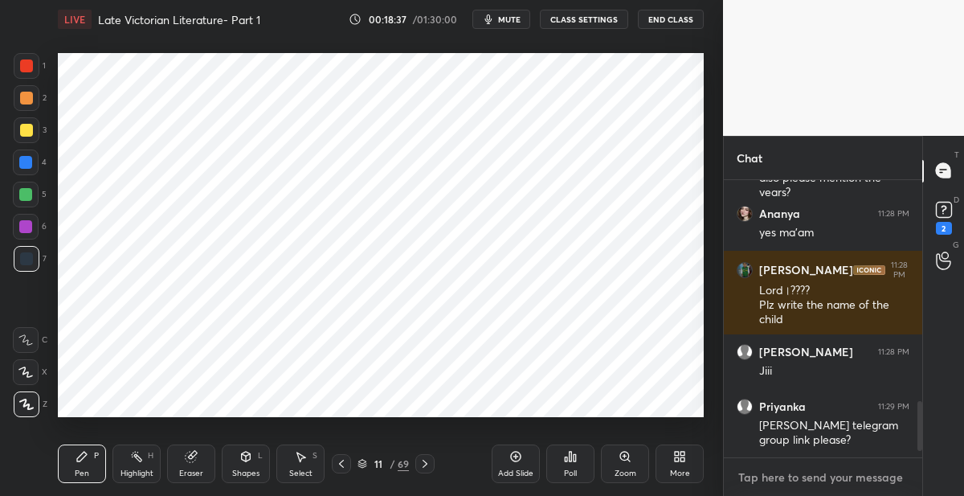
paste textarea "The Importance of Being [PERSON_NAME] Regarded as [PERSON_NAME] finest work, th…"
type textarea "The Importance of Being [PERSON_NAME] Regarded as [PERSON_NAME] finest work, th…"
type textarea "x"
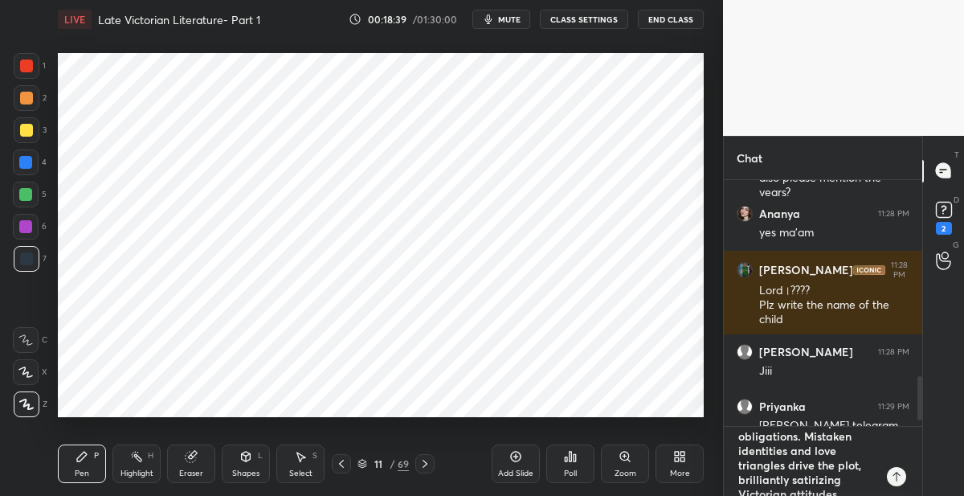
scroll to position [0, 0]
type textarea "The Importance of Being [PERSON_NAME] Regarded as [PERSON_NAME] finest work, th…"
type textarea "x"
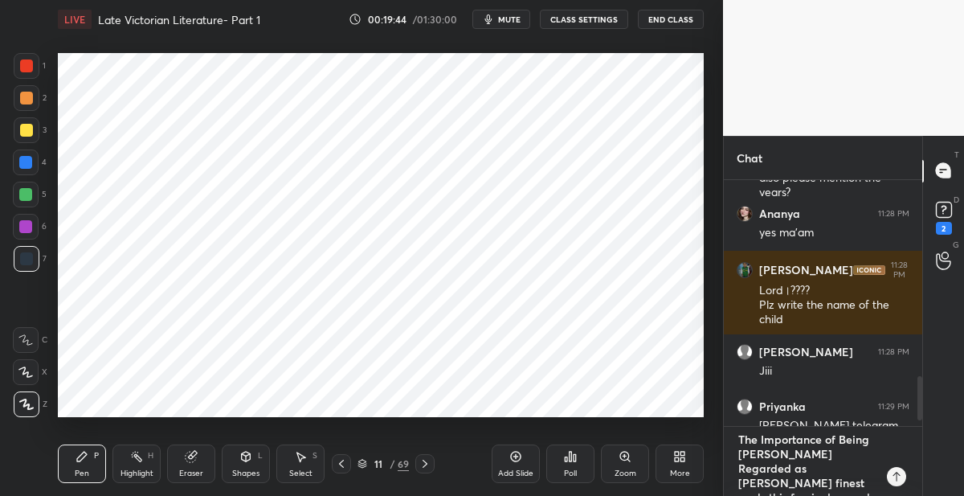
drag, startPoint x: 815, startPoint y: 485, endPoint x: 756, endPoint y: 420, distance: 88.1
click at [756, 421] on div "Ragini 11:11 PM Good evening mam [PERSON_NAME] joined [PERSON_NAME] 11:12 PM Gd…" at bounding box center [823, 338] width 198 height 316
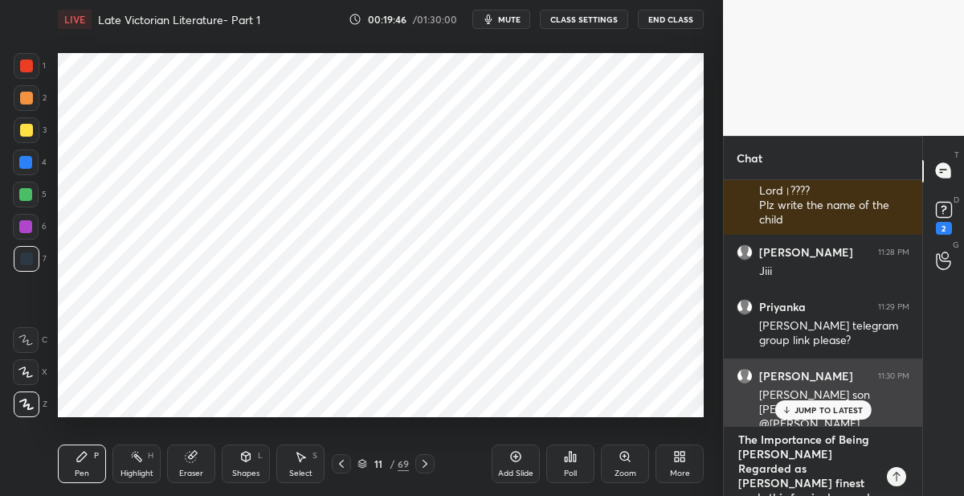
type textarea "ge, class, and sincerity"
type textarea "x"
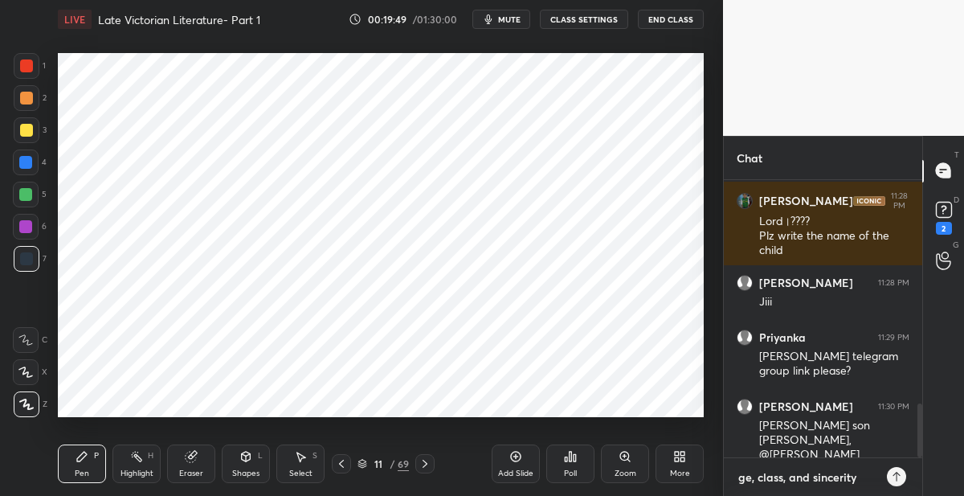
drag, startPoint x: 868, startPoint y: 488, endPoint x: 720, endPoint y: 452, distance: 152.9
click at [720, 452] on div "1 2 3 4 5 6 7 C X Z C X Z E E Erase all H H LIVE Late Victorian Literature- Par…" at bounding box center [482, 248] width 964 height 496
type textarea "x"
click at [945, 349] on div "T Messages (T) D Doubts (D) 2 G Raise Hand (G)" at bounding box center [943, 316] width 42 height 360
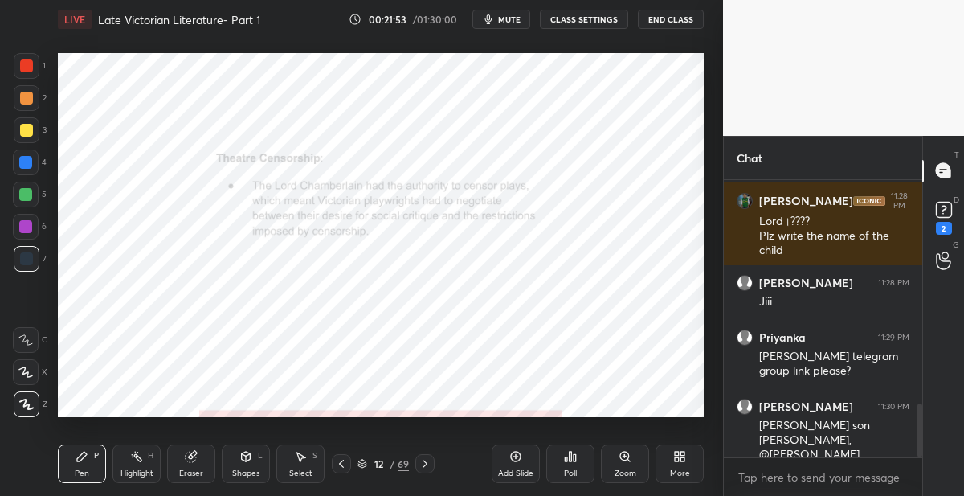
click at [37, 161] on div at bounding box center [26, 162] width 26 height 26
click at [398, 459] on div "69" at bounding box center [403, 463] width 11 height 14
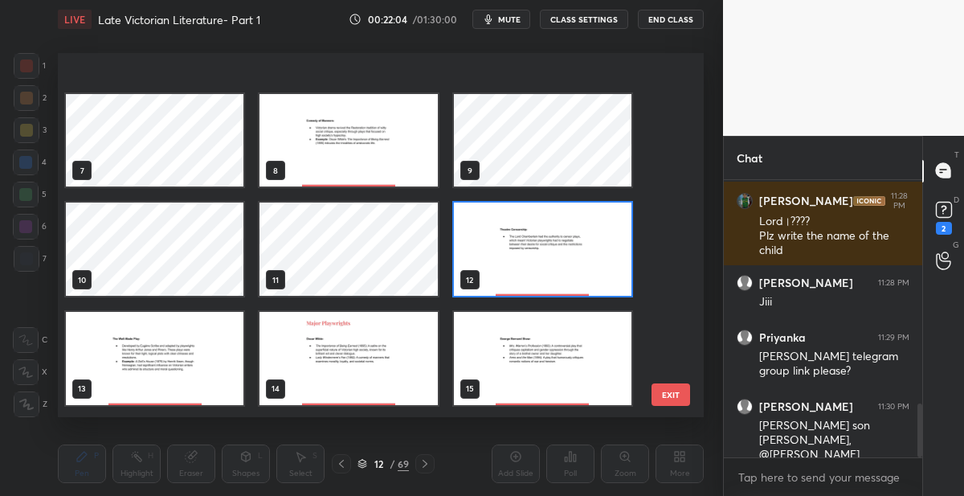
scroll to position [292, 0]
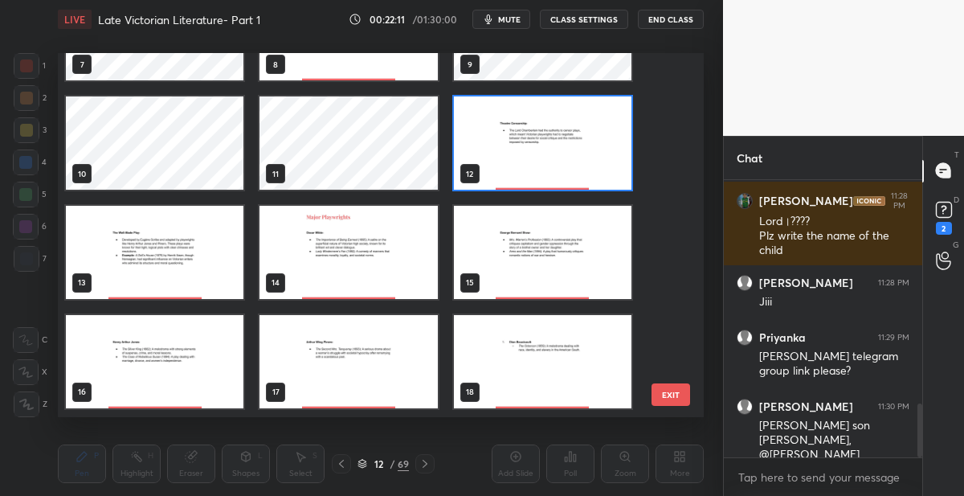
click at [670, 389] on button "EXIT" at bounding box center [670, 394] width 39 height 22
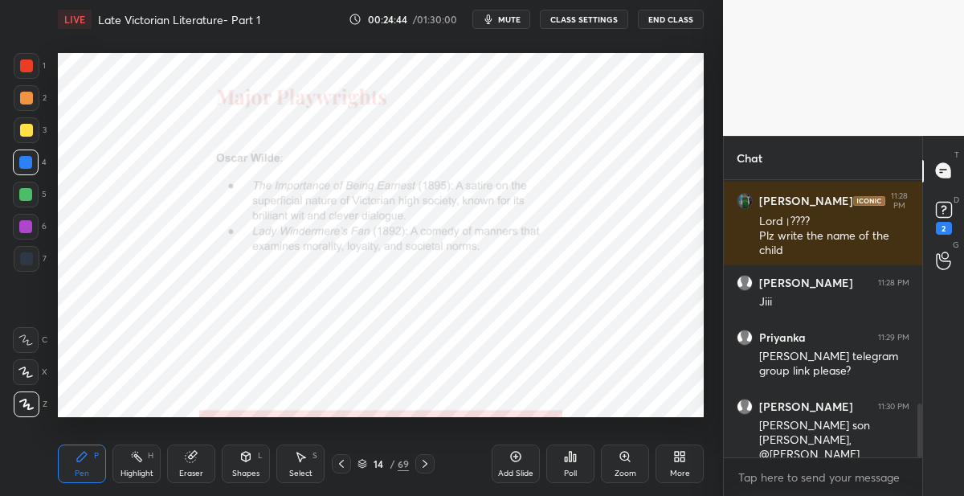
drag, startPoint x: 422, startPoint y: 463, endPoint x: 421, endPoint y: 452, distance: 10.5
click at [421, 462] on icon at bounding box center [424, 463] width 13 height 13
drag, startPoint x: 402, startPoint y: 463, endPoint x: 398, endPoint y: 437, distance: 26.0
click at [401, 462] on div "69" at bounding box center [403, 463] width 11 height 14
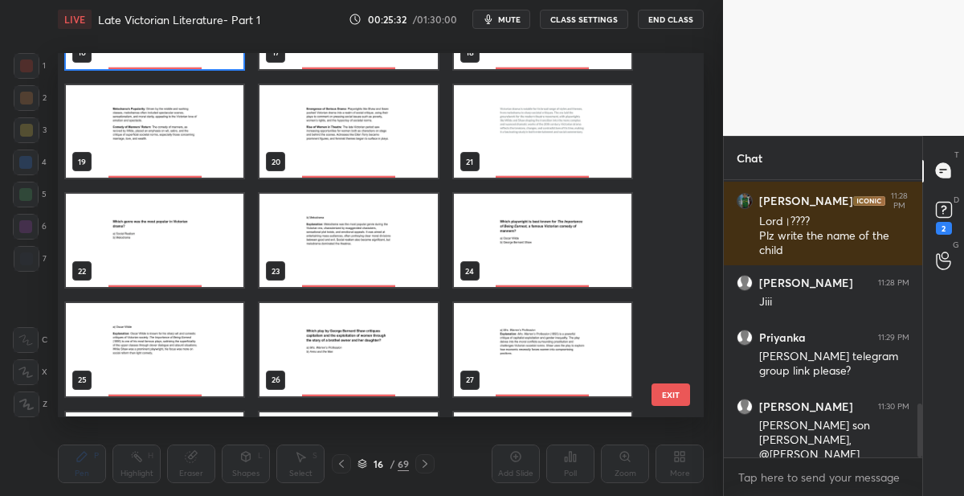
scroll to position [628, 0]
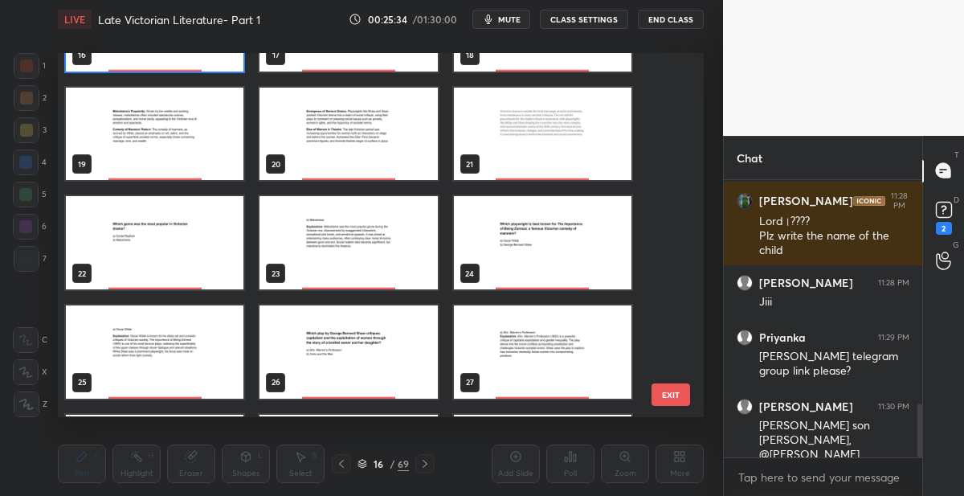
click at [191, 237] on img "grid" at bounding box center [155, 243] width 178 height 93
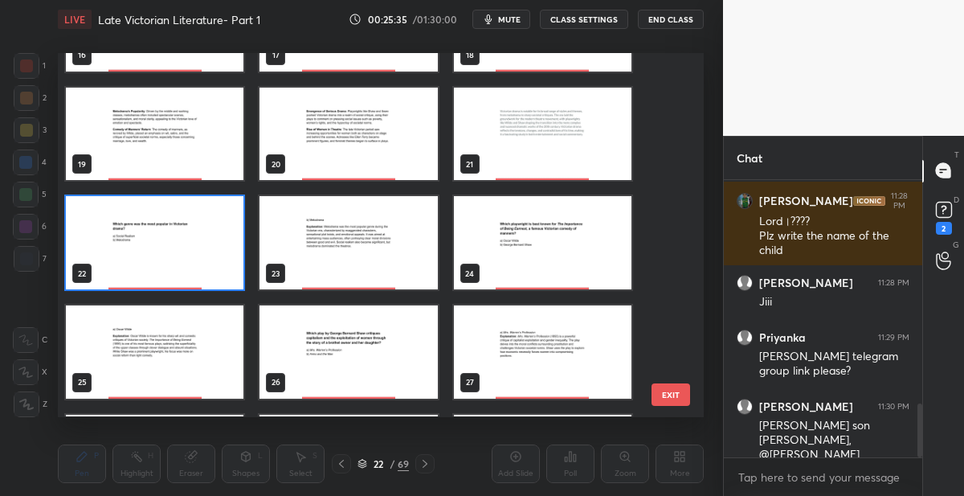
click at [190, 237] on img "grid" at bounding box center [155, 243] width 178 height 93
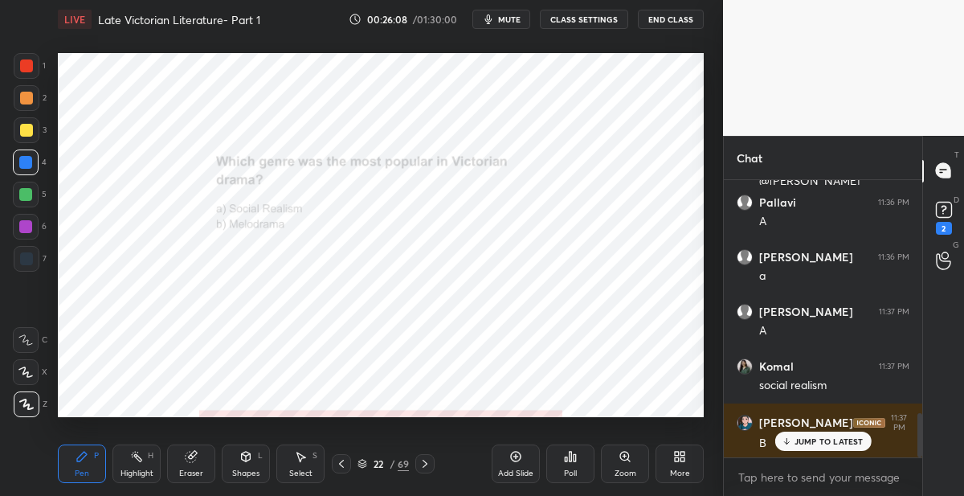
scroll to position [1482, 0]
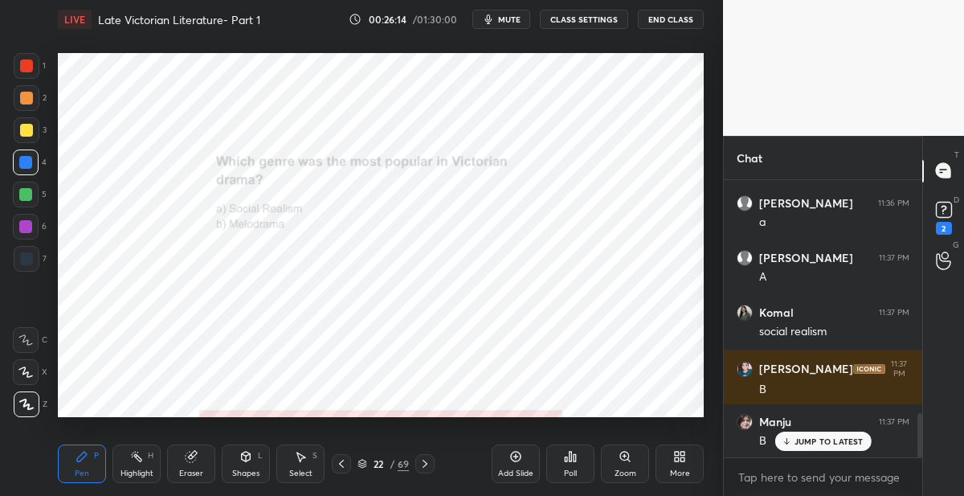
click at [426, 461] on icon at bounding box center [424, 463] width 13 height 13
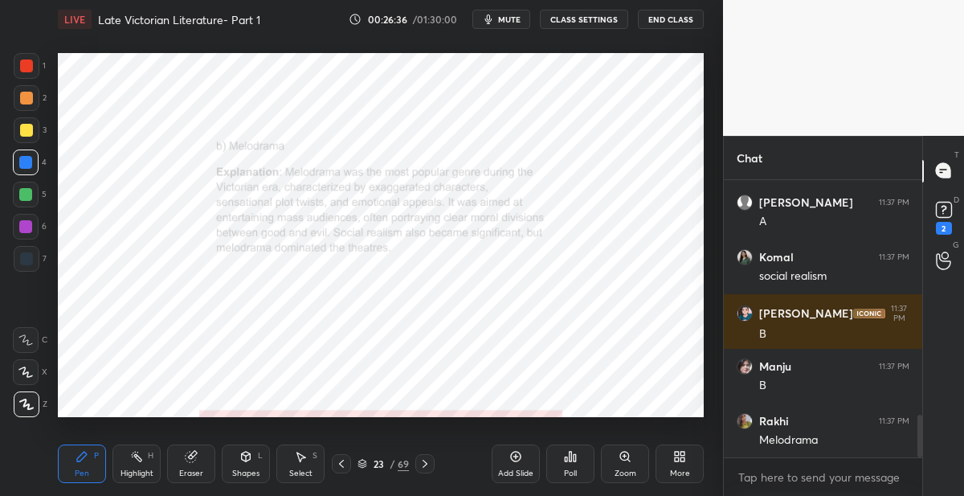
drag, startPoint x: 31, startPoint y: 259, endPoint x: 48, endPoint y: 253, distance: 18.5
click at [32, 259] on div at bounding box center [27, 259] width 26 height 26
drag, startPoint x: 423, startPoint y: 460, endPoint x: 425, endPoint y: 447, distance: 13.1
click at [422, 459] on icon at bounding box center [424, 463] width 13 height 13
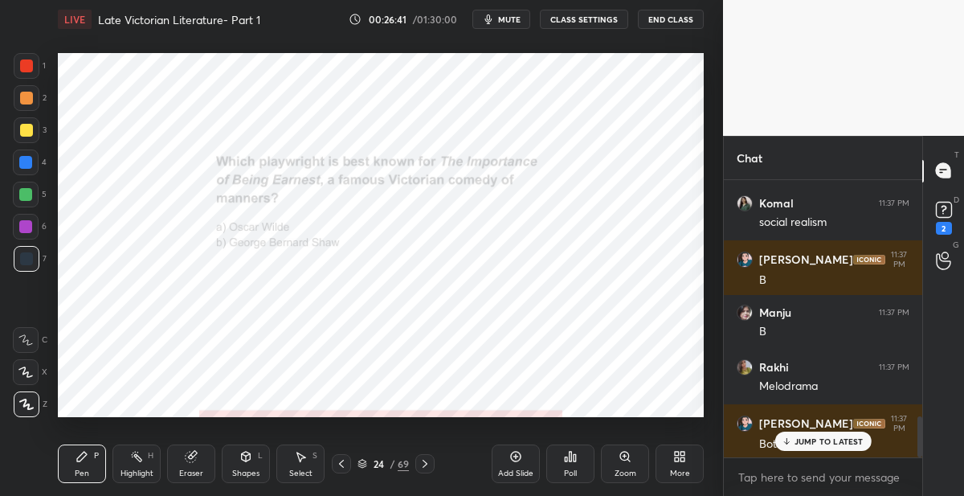
drag, startPoint x: 33, startPoint y: 161, endPoint x: 40, endPoint y: 157, distance: 8.3
click at [34, 161] on div at bounding box center [26, 162] width 26 height 26
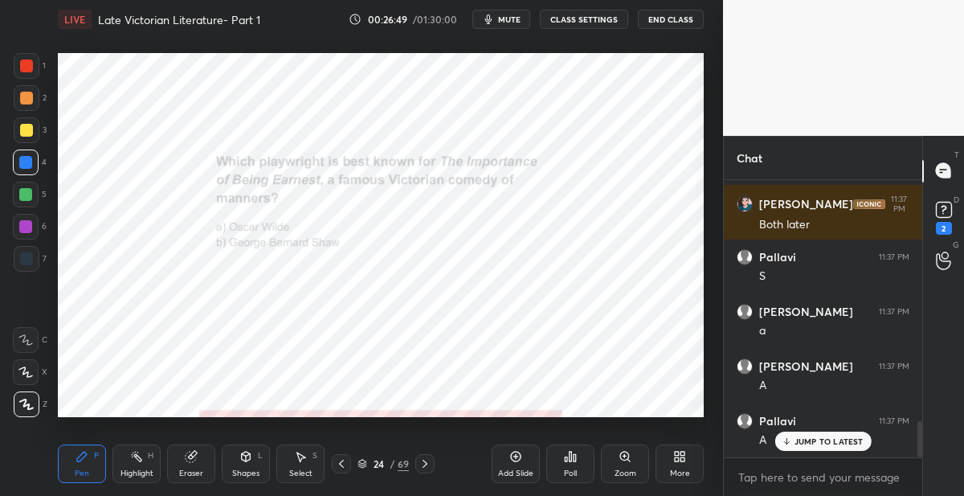
scroll to position [1864, 0]
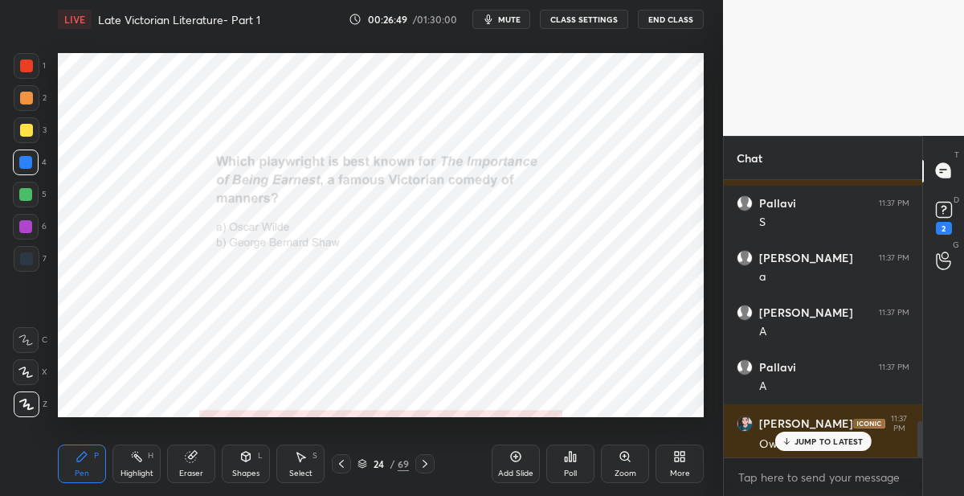
click at [426, 463] on icon at bounding box center [424, 463] width 13 height 13
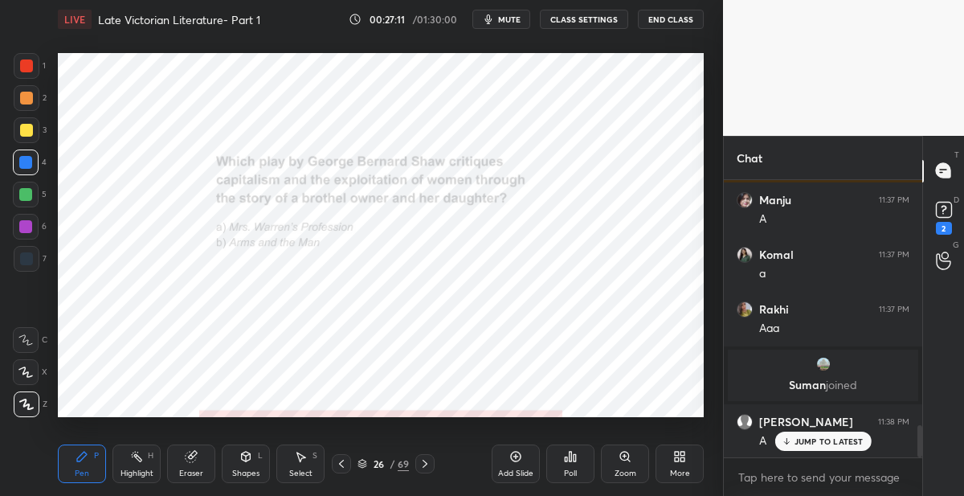
scroll to position [2196, 0]
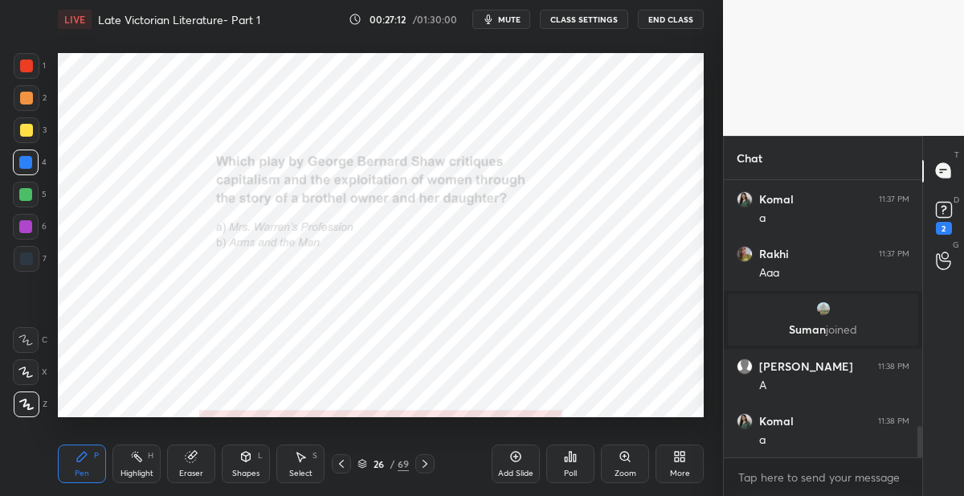
drag, startPoint x: 425, startPoint y: 462, endPoint x: 417, endPoint y: 424, distance: 38.6
click at [423, 459] on icon at bounding box center [424, 463] width 13 height 13
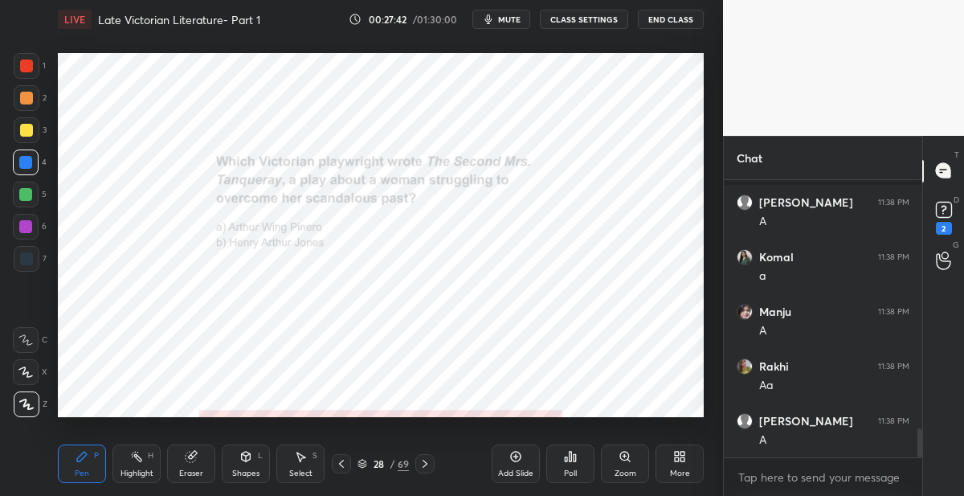
scroll to position [2469, 0]
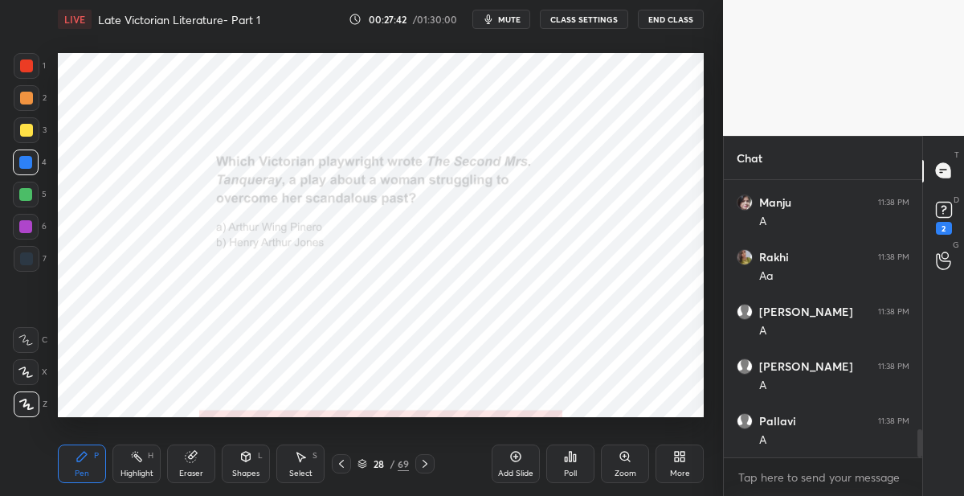
drag, startPoint x: 423, startPoint y: 461, endPoint x: 423, endPoint y: 442, distance: 19.3
click at [423, 459] on icon at bounding box center [424, 463] width 13 height 13
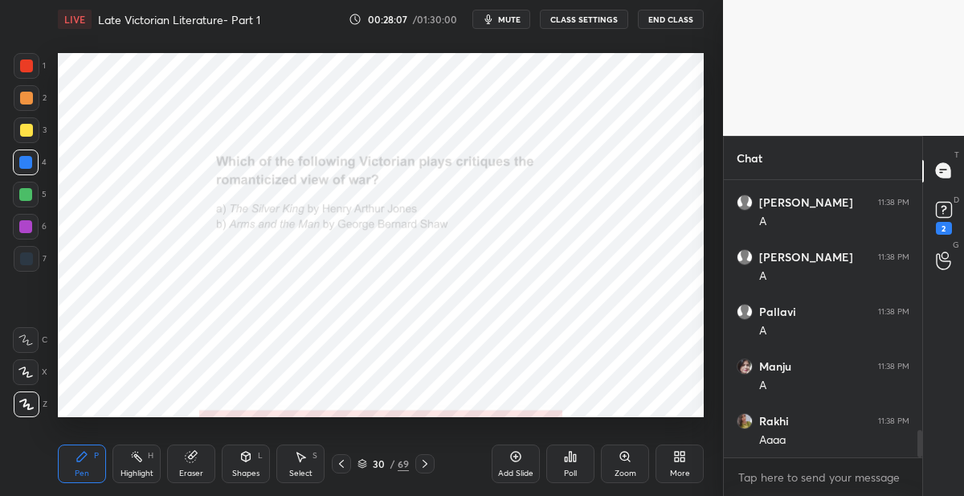
scroll to position [2633, 0]
drag, startPoint x: 426, startPoint y: 462, endPoint x: 418, endPoint y: 446, distance: 17.6
click at [426, 460] on icon at bounding box center [424, 463] width 13 height 13
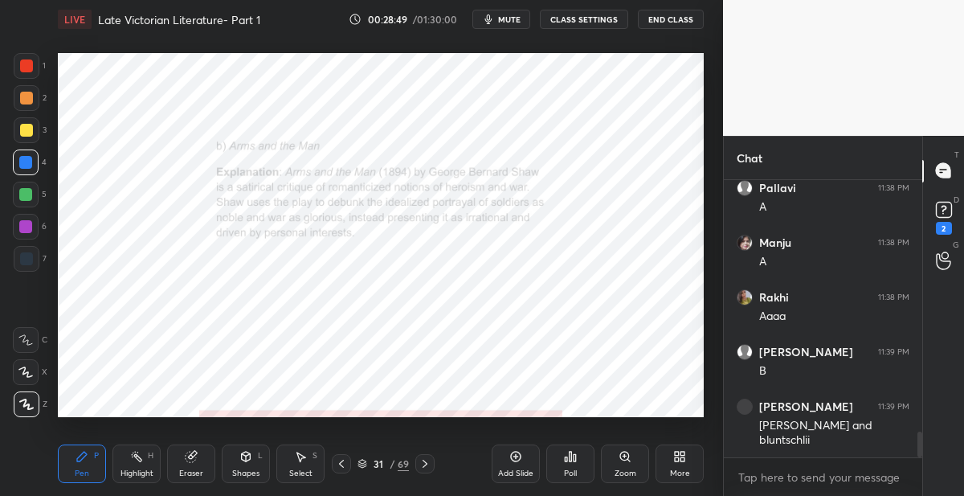
click at [430, 458] on icon at bounding box center [424, 463] width 13 height 13
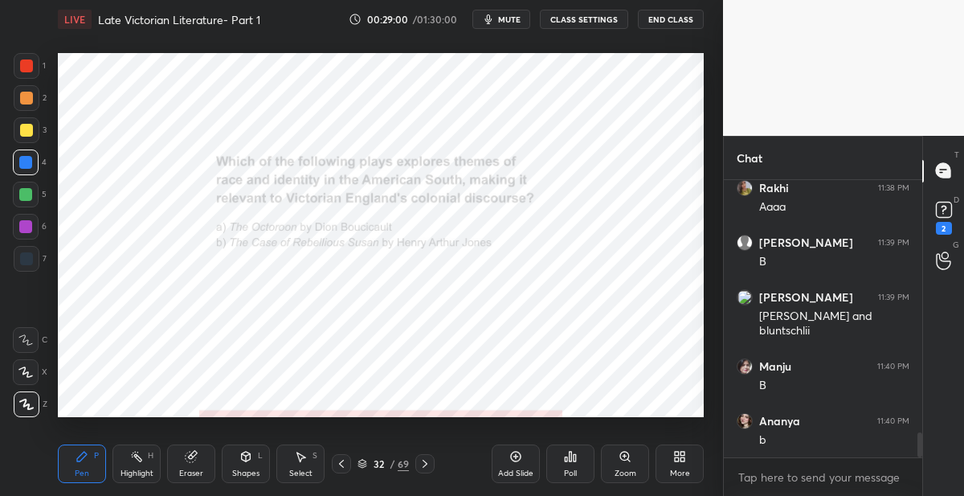
scroll to position [2866, 0]
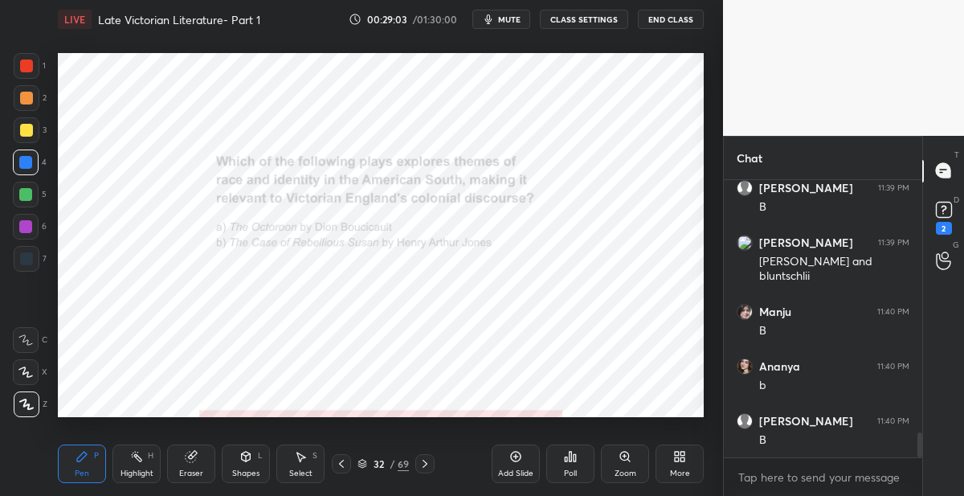
click at [426, 461] on icon at bounding box center [424, 463] width 13 height 13
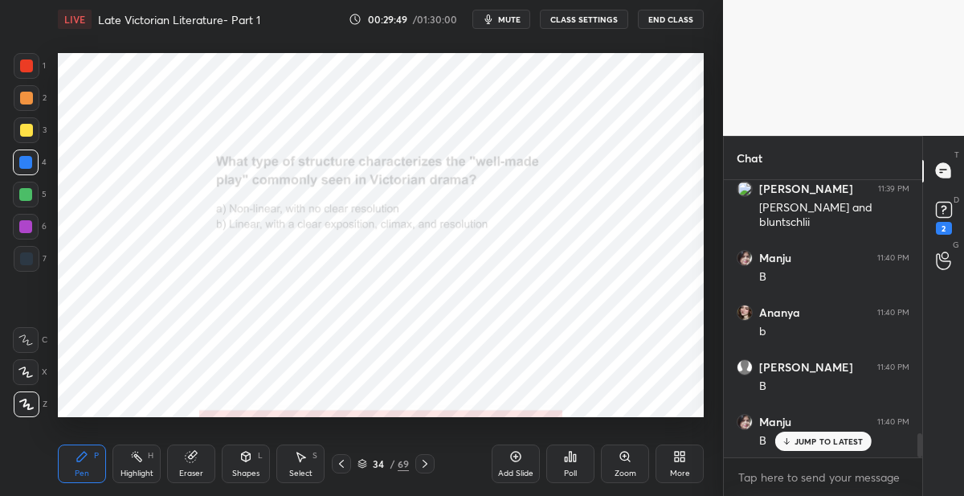
scroll to position [2978, 0]
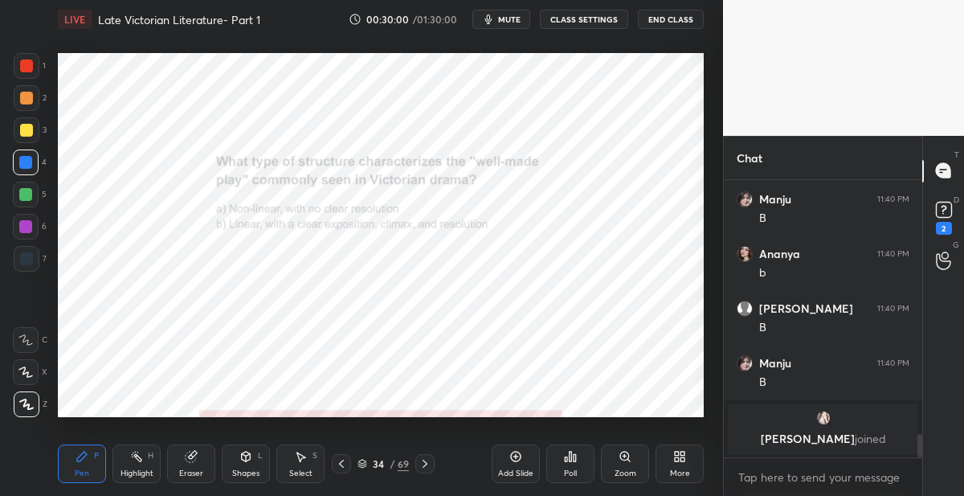
drag, startPoint x: 423, startPoint y: 462, endPoint x: 418, endPoint y: 433, distance: 29.3
click at [422, 459] on icon at bounding box center [424, 463] width 13 height 13
click at [419, 463] on icon at bounding box center [424, 463] width 13 height 13
click at [398, 465] on div "69" at bounding box center [403, 463] width 11 height 14
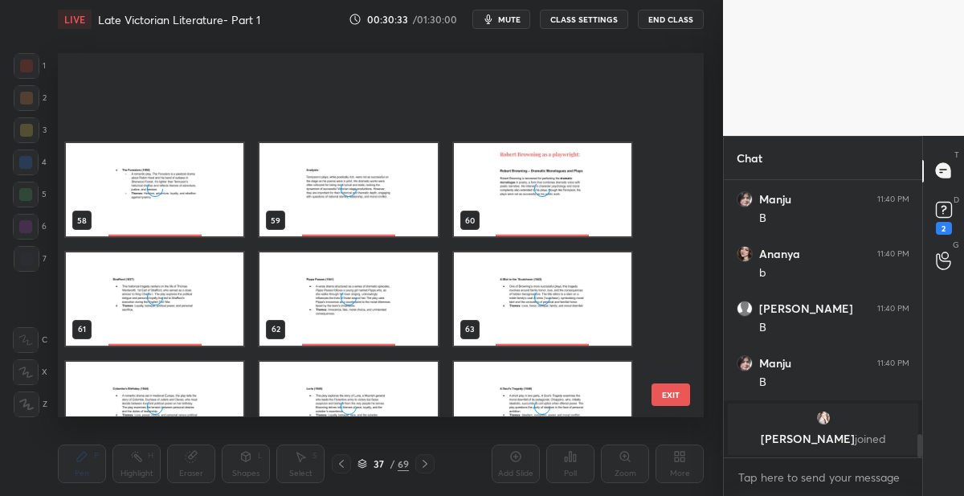
scroll to position [2145, 0]
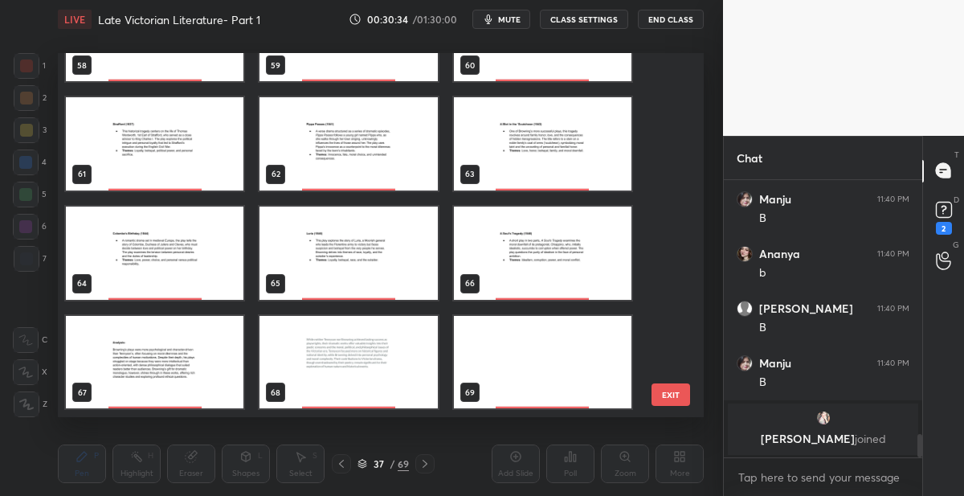
click at [508, 335] on img "grid" at bounding box center [543, 362] width 178 height 93
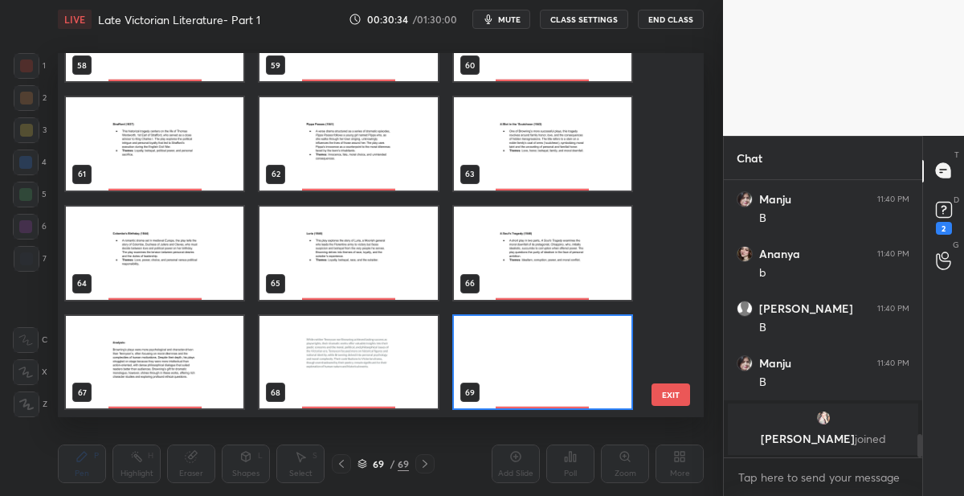
click at [508, 335] on img "grid" at bounding box center [543, 362] width 178 height 93
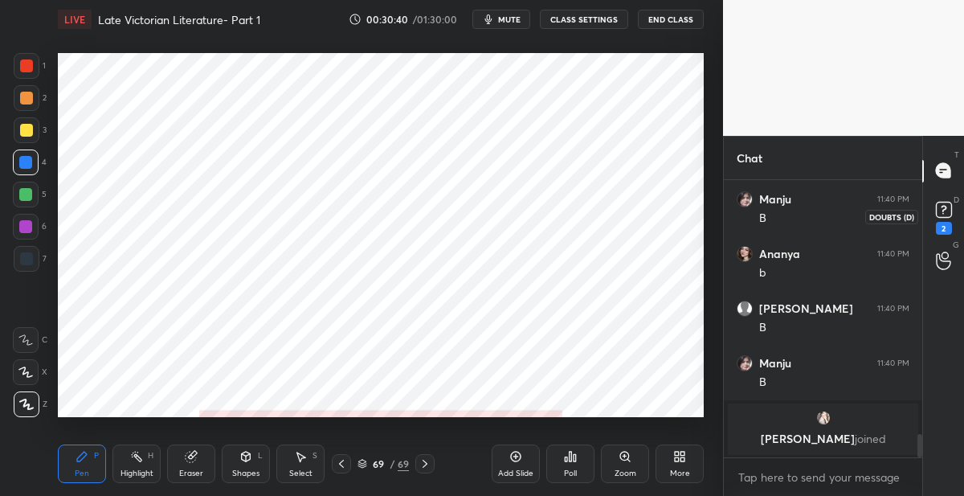
click at [942, 220] on icon at bounding box center [944, 210] width 24 height 24
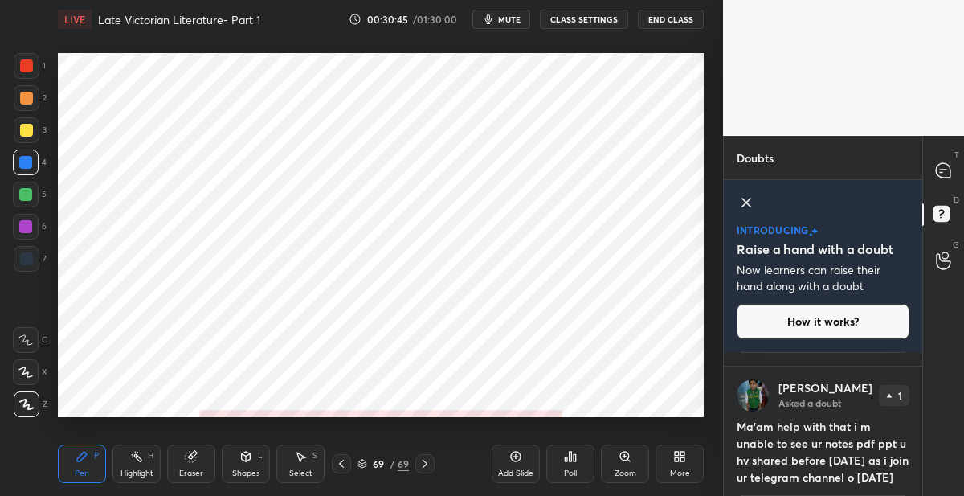
scroll to position [194, 0]
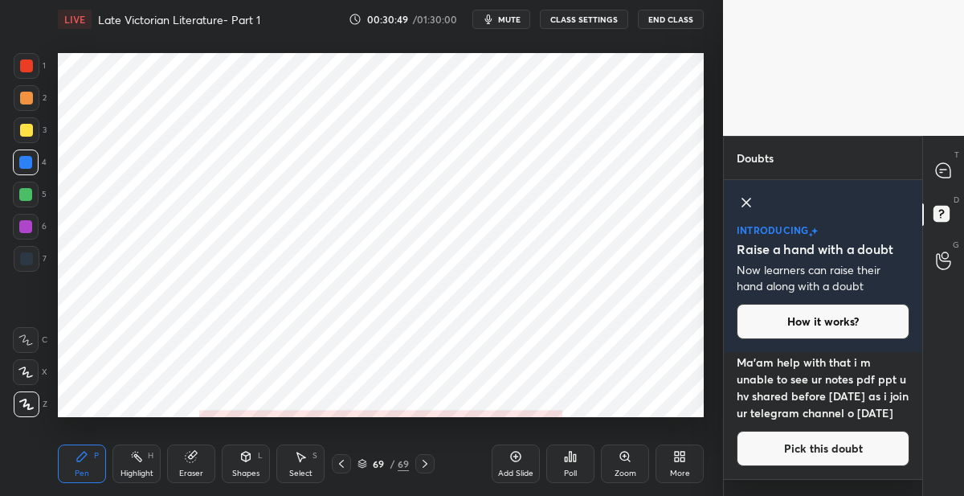
click at [804, 466] on button "Pick this doubt" at bounding box center [823, 448] width 173 height 35
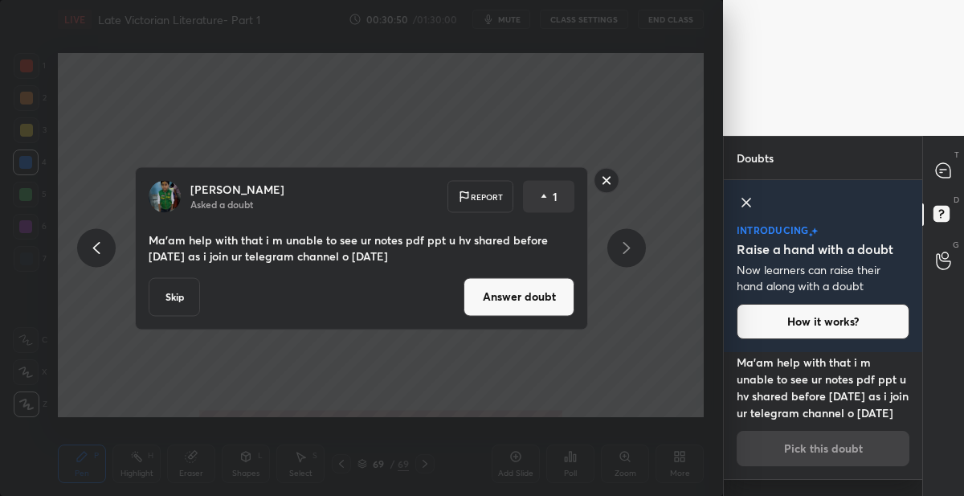
click at [487, 301] on button "Answer doubt" at bounding box center [518, 296] width 111 height 39
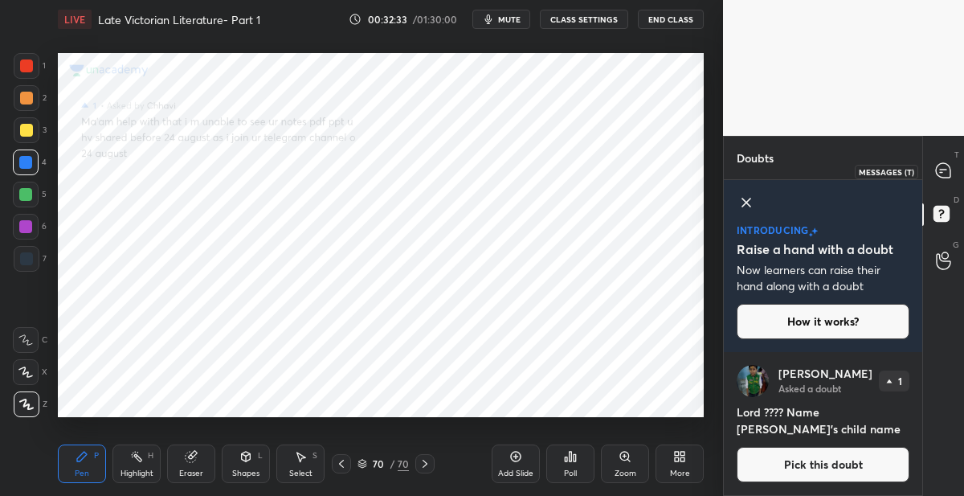
click at [940, 176] on icon at bounding box center [943, 170] width 14 height 14
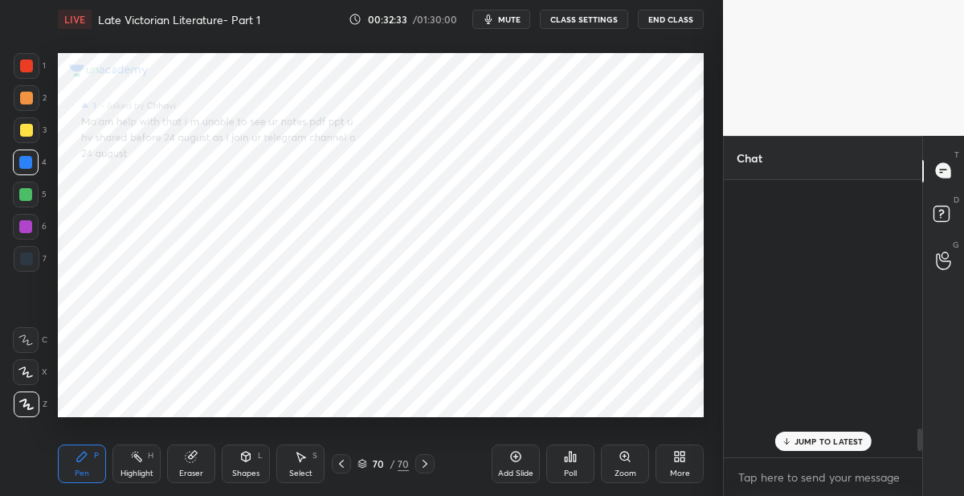
scroll to position [273, 193]
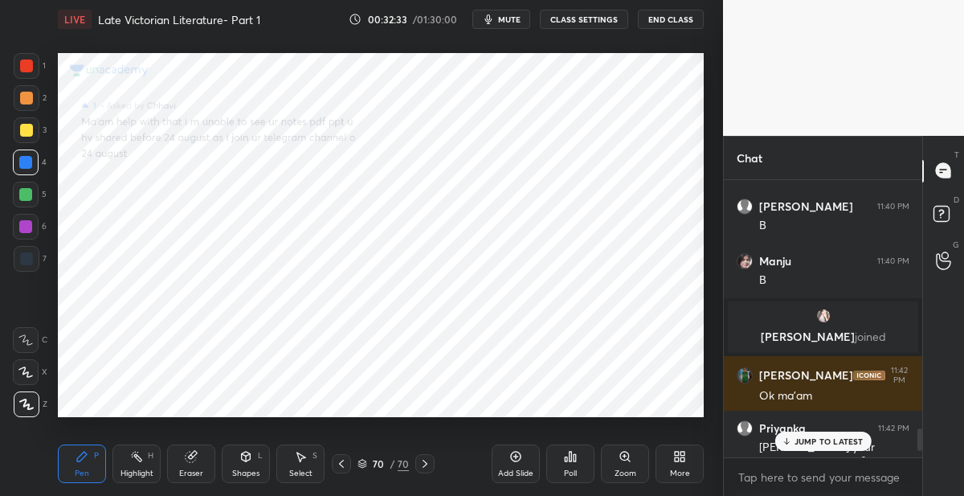
click at [940, 175] on icon at bounding box center [943, 170] width 14 height 14
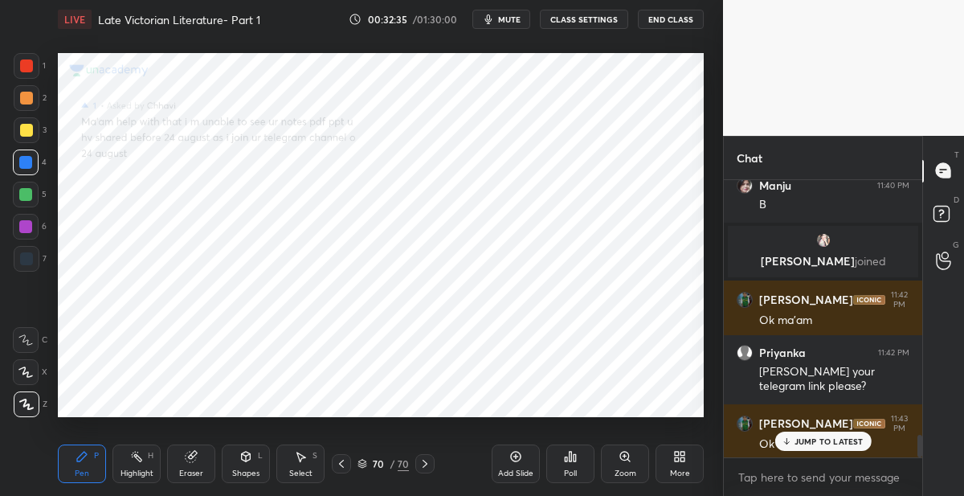
click at [806, 440] on p "JUMP TO LATEST" at bounding box center [828, 441] width 69 height 10
click at [378, 460] on div "70" at bounding box center [378, 464] width 16 height 10
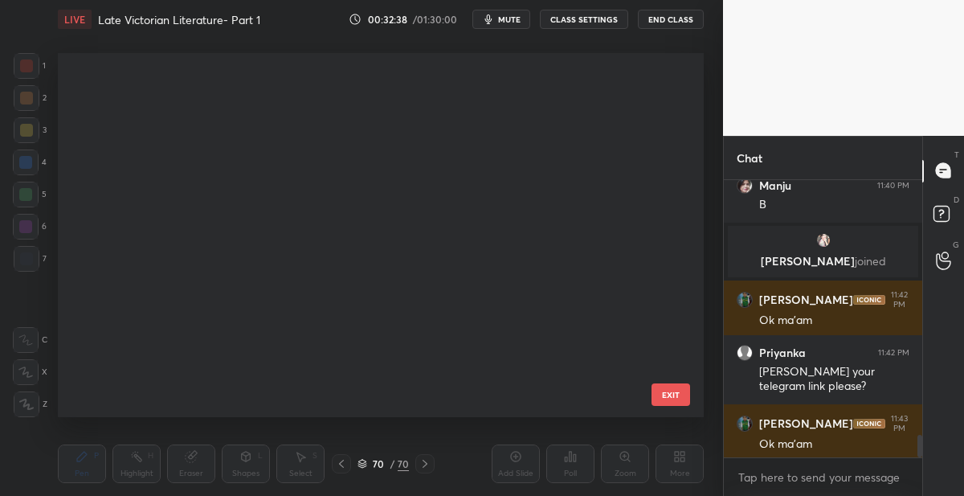
scroll to position [358, 638]
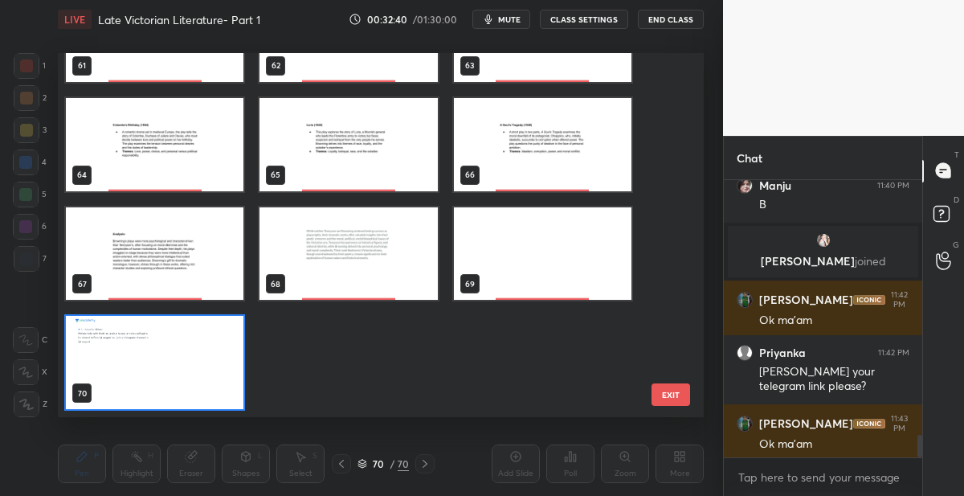
click at [662, 390] on button "EXIT" at bounding box center [670, 394] width 39 height 22
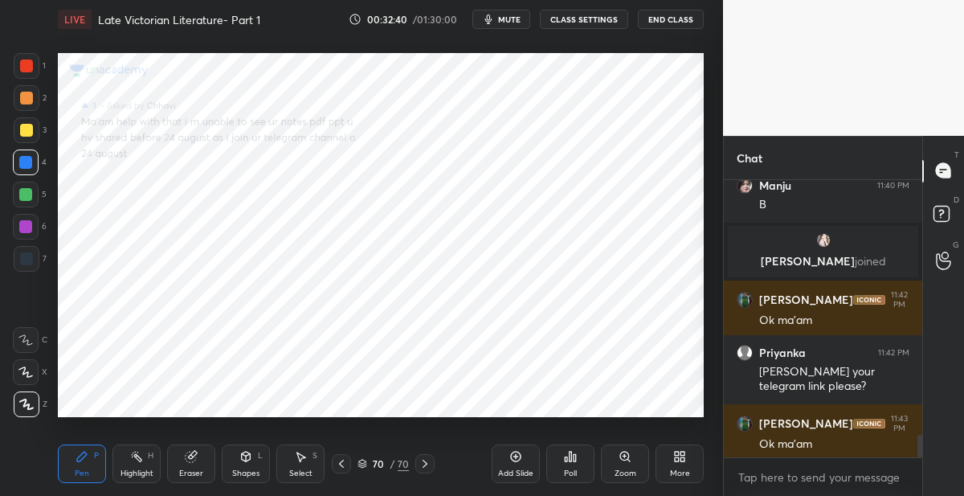
scroll to position [0, 0]
click at [790, 485] on textarea at bounding box center [823, 477] width 173 height 26
type textarea "x"
click at [790, 485] on textarea at bounding box center [823, 477] width 173 height 26
paste textarea "[URL][DOMAIN_NAME]"
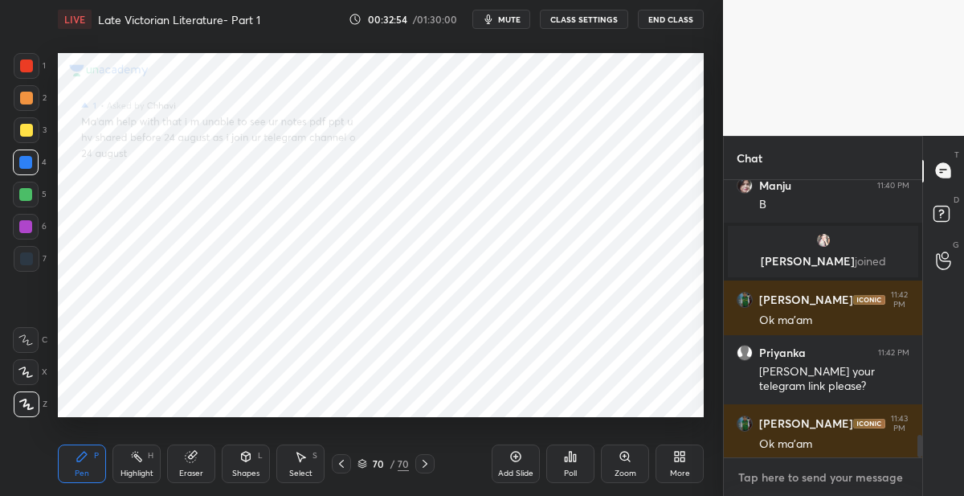
type textarea "[URL][DOMAIN_NAME]"
type textarea "x"
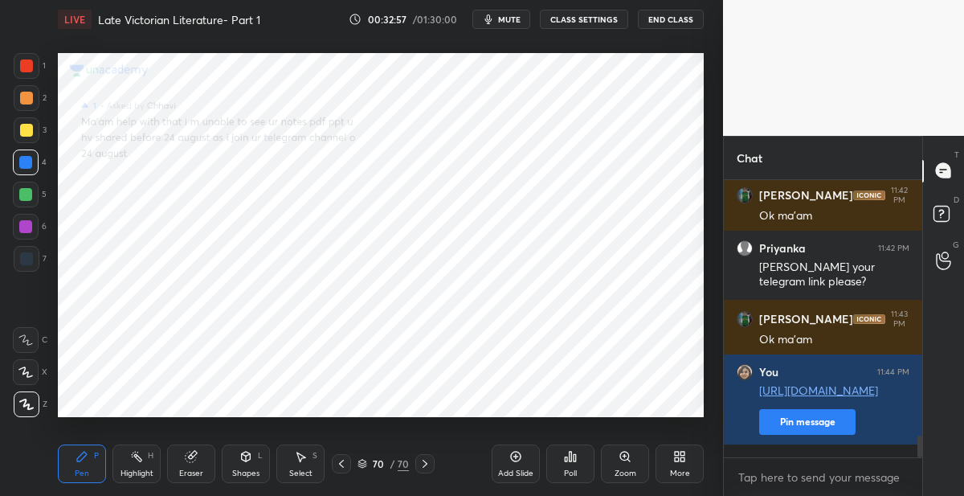
click at [377, 465] on div "70" at bounding box center [378, 464] width 16 height 10
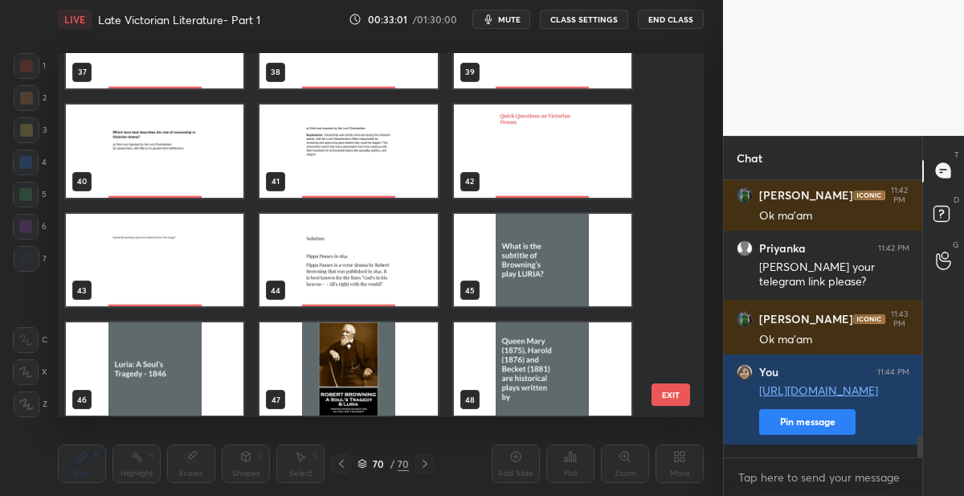
scroll to position [1359, 0]
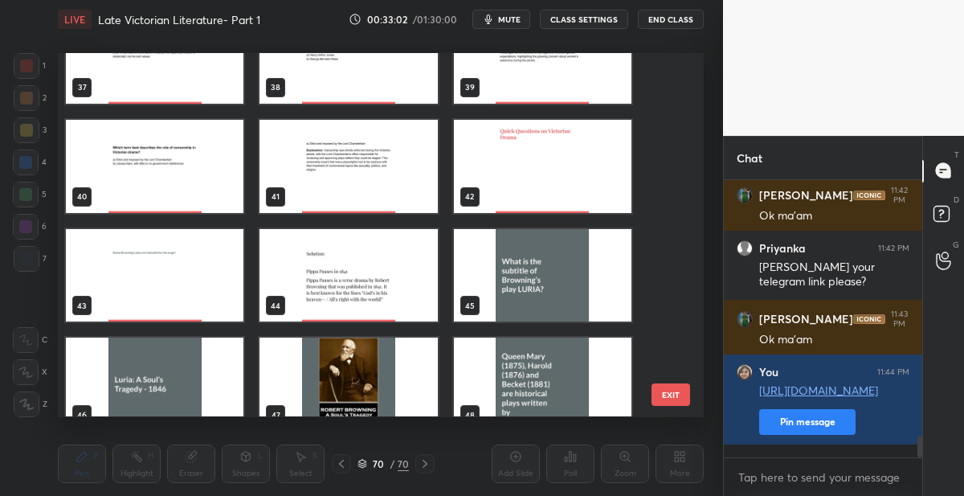
click at [586, 189] on img "grid" at bounding box center [543, 166] width 178 height 93
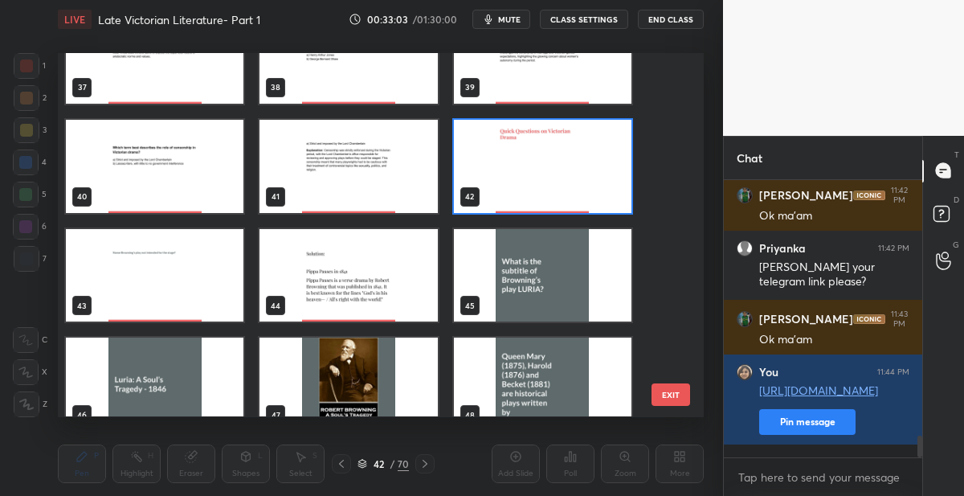
click at [586, 189] on img "grid" at bounding box center [543, 166] width 178 height 93
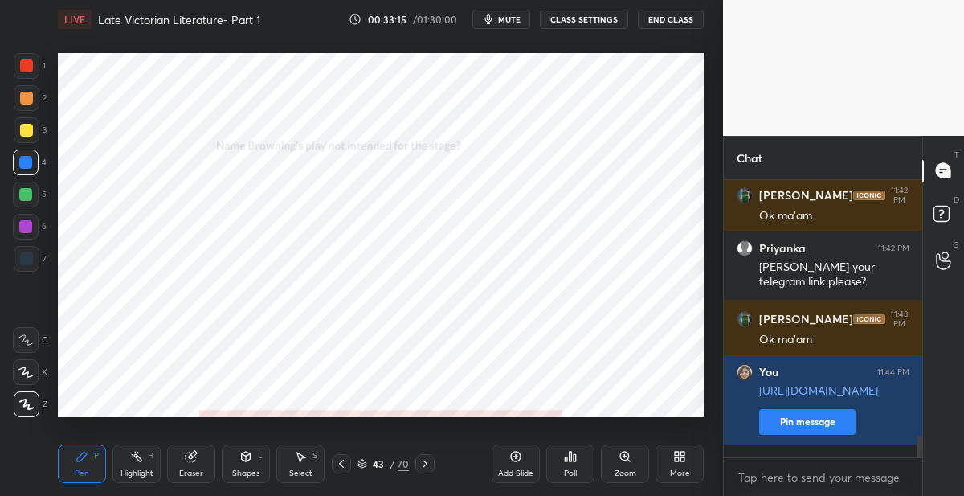
drag, startPoint x: 427, startPoint y: 460, endPoint x: 421, endPoint y: 423, distance: 37.5
click at [427, 456] on div at bounding box center [424, 463] width 19 height 19
drag, startPoint x: 427, startPoint y: 466, endPoint x: 414, endPoint y: 465, distance: 12.9
click at [423, 465] on icon at bounding box center [424, 463] width 13 height 13
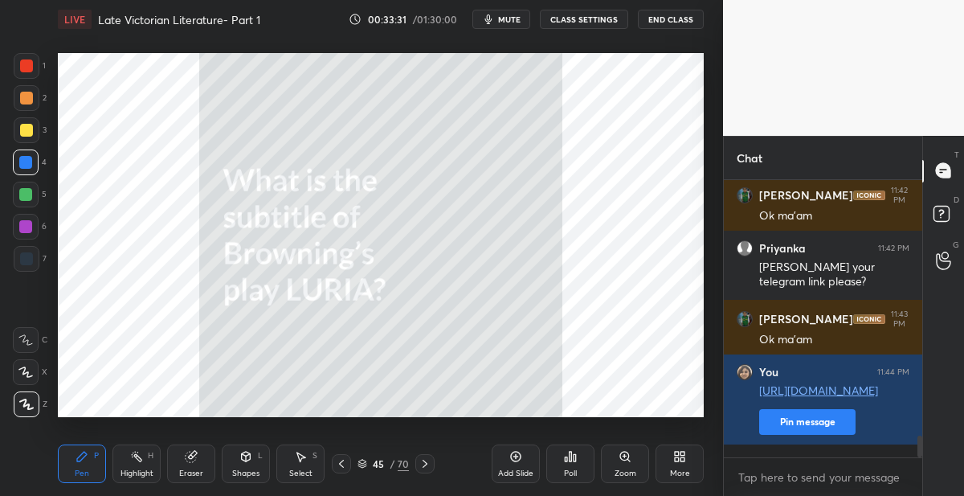
click at [28, 126] on div at bounding box center [26, 130] width 13 height 13
drag, startPoint x: 423, startPoint y: 464, endPoint x: 425, endPoint y: 444, distance: 20.1
click at [423, 463] on icon at bounding box center [424, 463] width 13 height 13
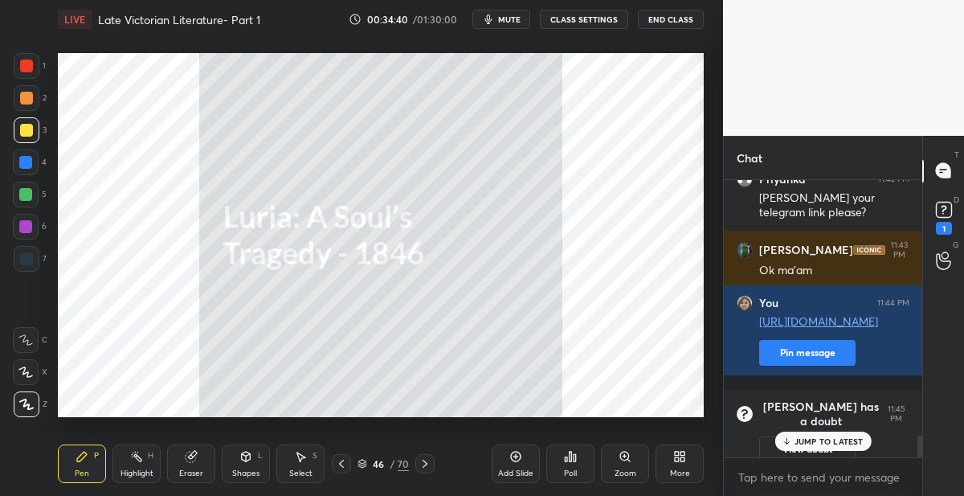
click at [426, 461] on icon at bounding box center [424, 463] width 13 height 13
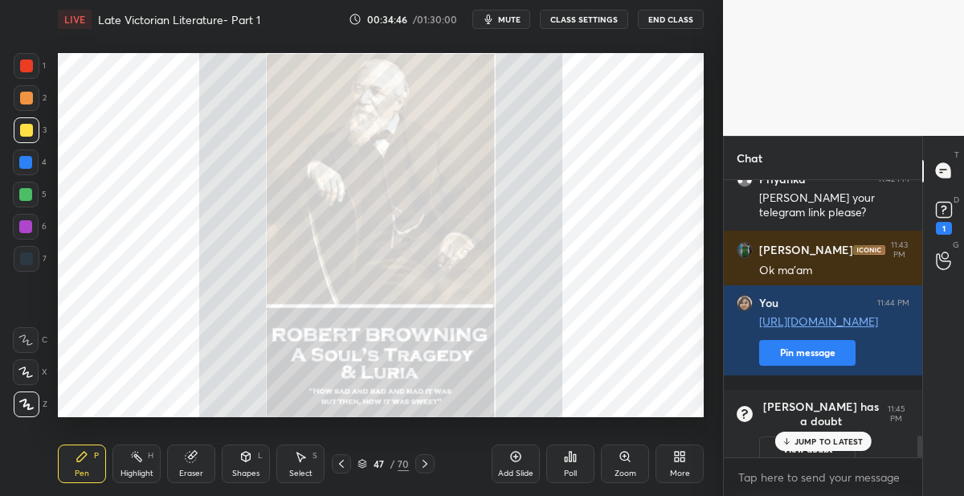
click at [423, 466] on icon at bounding box center [424, 463] width 13 height 13
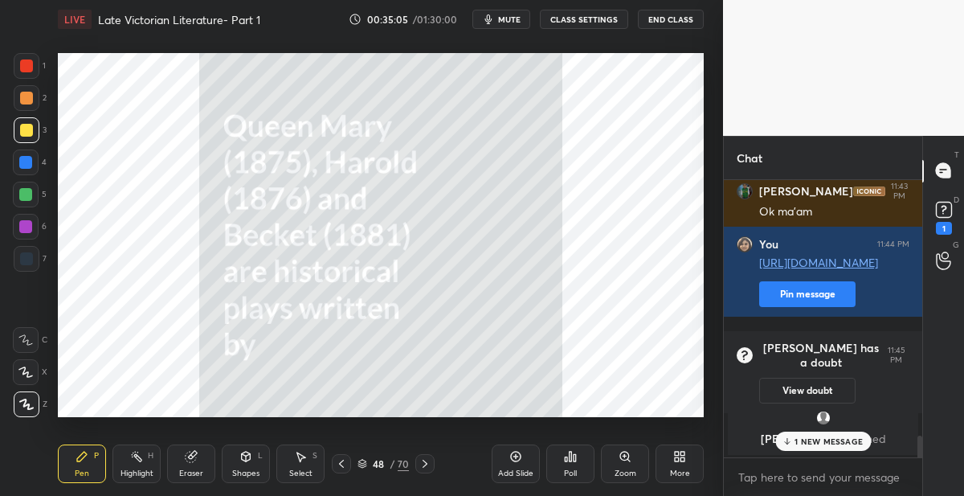
scroll to position [2609, 0]
click at [396, 464] on div "48 / 70" at bounding box center [382, 463] width 51 height 14
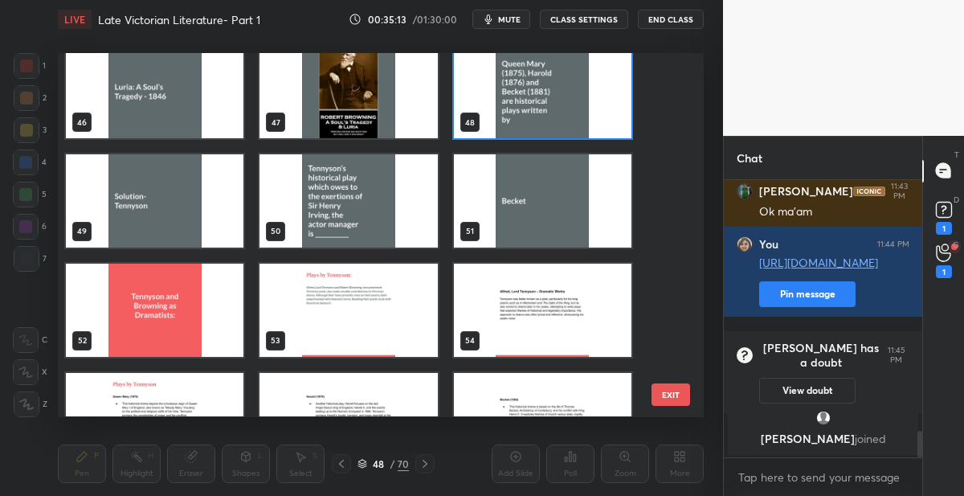
scroll to position [1688, 0]
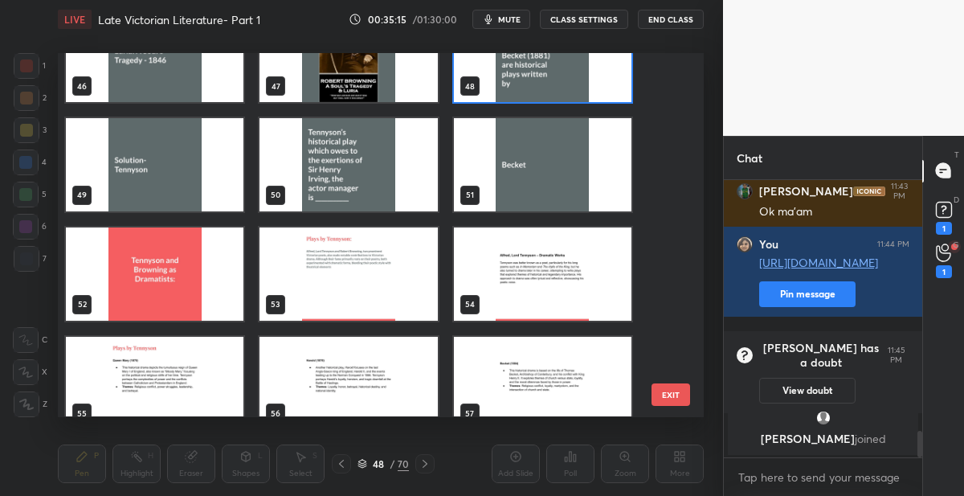
click at [566, 76] on img "grid" at bounding box center [543, 56] width 178 height 93
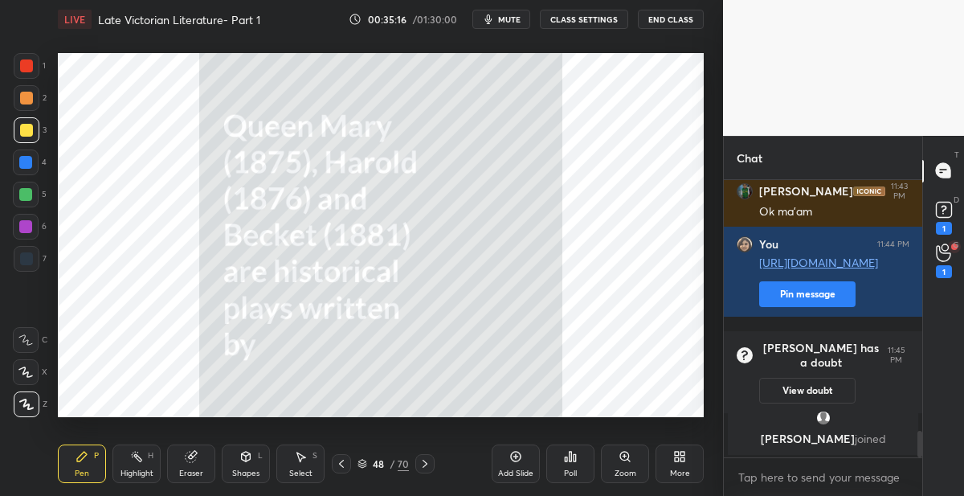
click at [565, 76] on img "grid" at bounding box center [543, 56] width 178 height 93
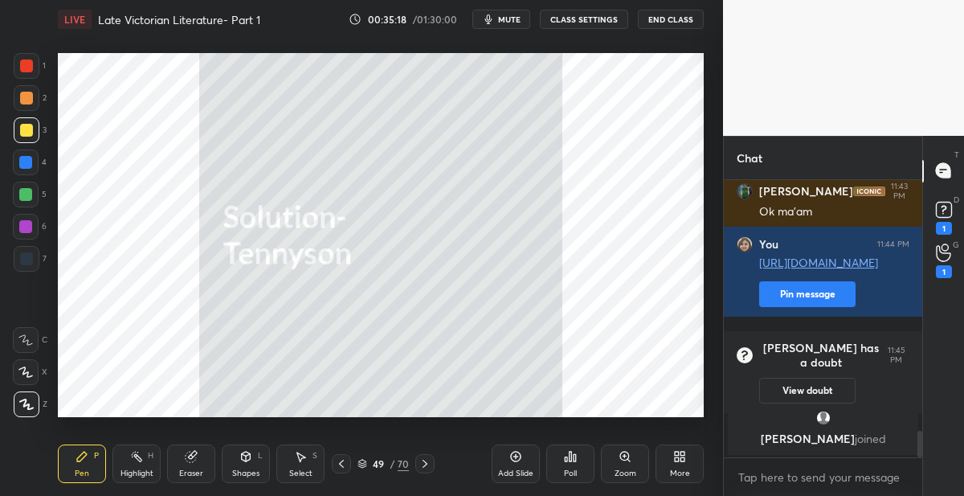
click at [423, 463] on icon at bounding box center [424, 463] width 13 height 13
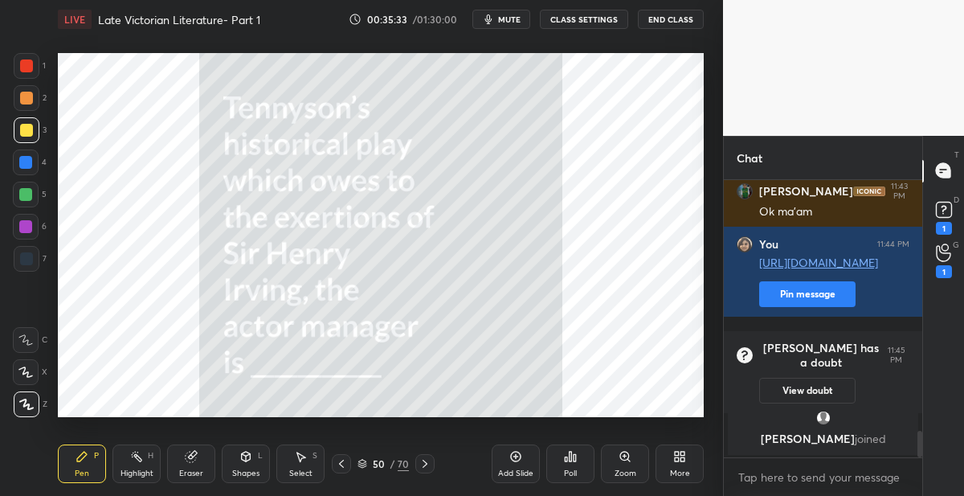
click at [426, 460] on icon at bounding box center [424, 463] width 13 height 13
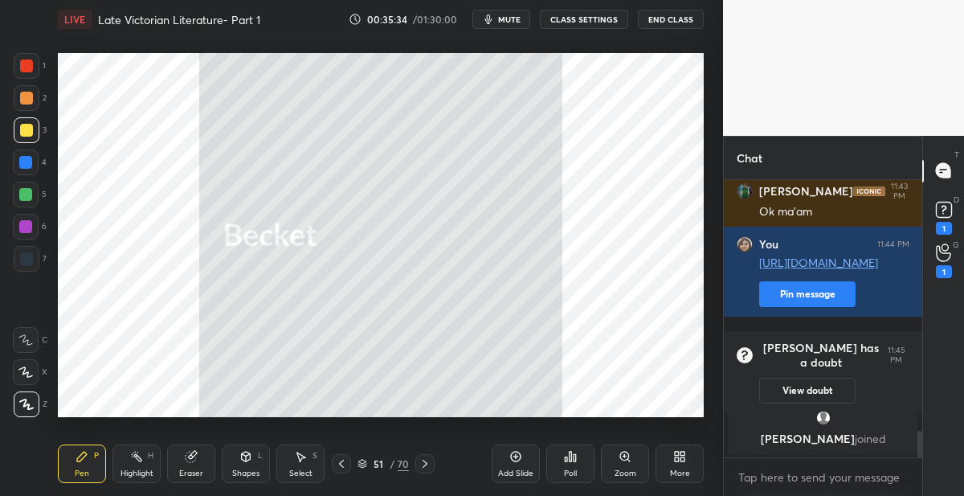
click at [428, 460] on icon at bounding box center [424, 463] width 13 height 13
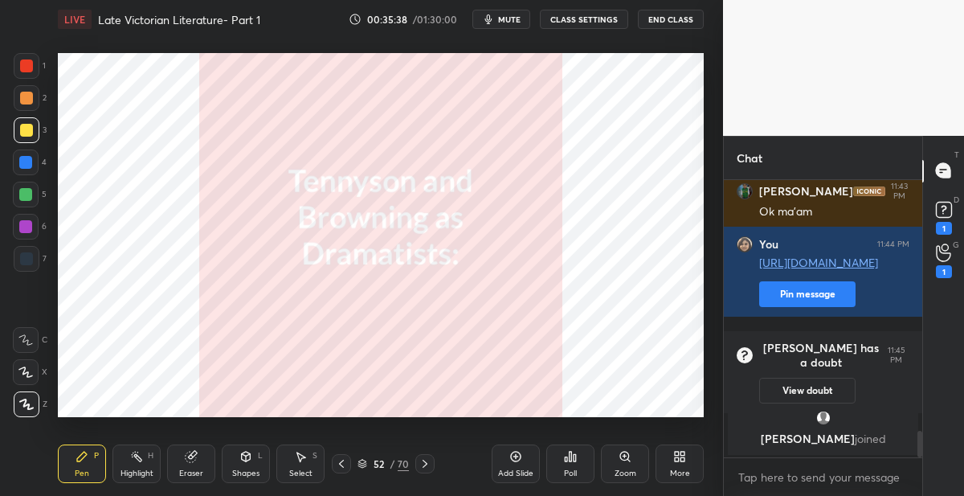
click at [424, 467] on icon at bounding box center [424, 463] width 13 height 13
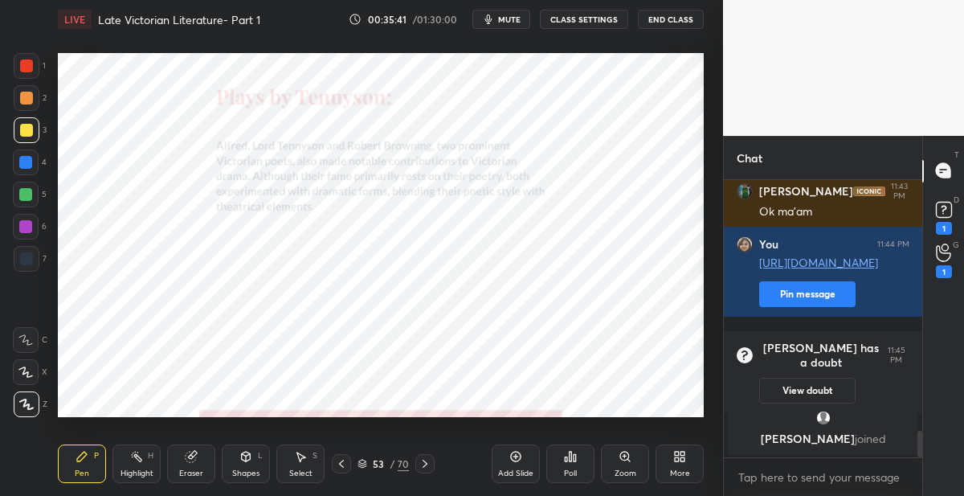
drag, startPoint x: 30, startPoint y: 163, endPoint x: 55, endPoint y: 148, distance: 29.2
click at [31, 162] on div at bounding box center [25, 162] width 13 height 13
click at [423, 462] on icon at bounding box center [424, 463] width 13 height 13
click at [423, 463] on icon at bounding box center [424, 463] width 13 height 13
drag, startPoint x: 426, startPoint y: 466, endPoint x: 417, endPoint y: 466, distance: 8.8
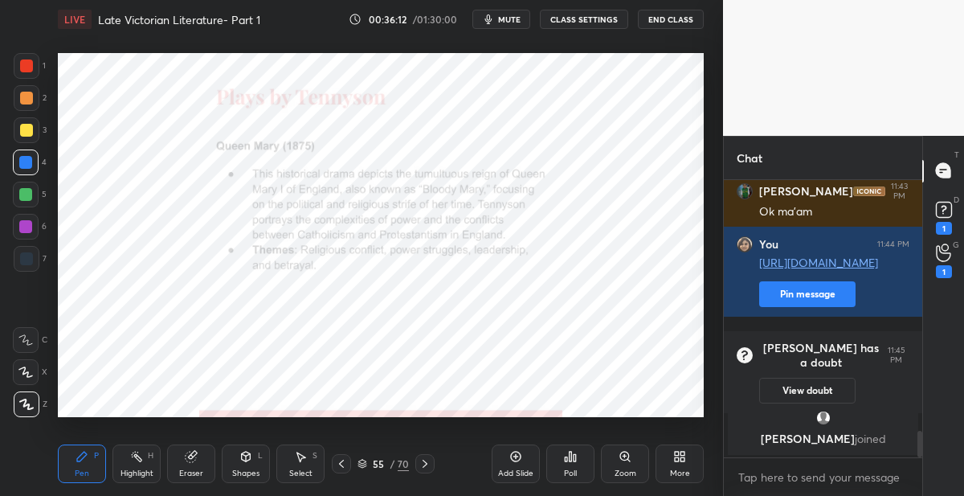
click at [423, 466] on icon at bounding box center [424, 463] width 13 height 13
click at [423, 462] on icon at bounding box center [424, 463] width 13 height 13
click at [426, 457] on icon at bounding box center [424, 463] width 13 height 13
click at [425, 460] on icon at bounding box center [424, 463] width 13 height 13
click at [428, 457] on icon at bounding box center [424, 463] width 13 height 13
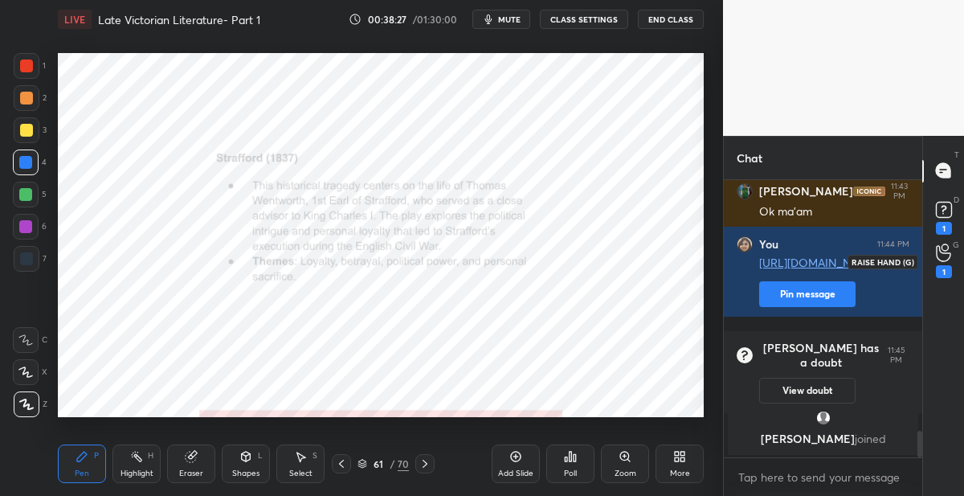
click at [946, 258] on icon at bounding box center [943, 252] width 15 height 18
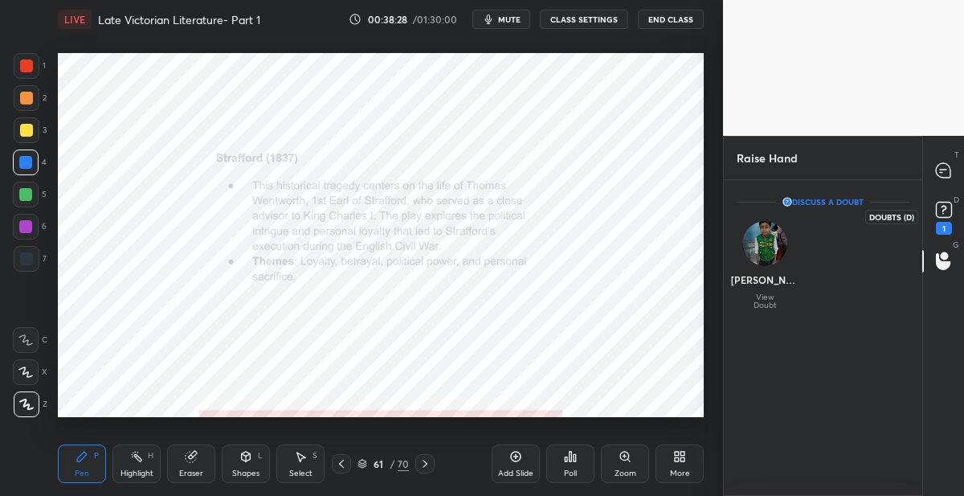
click at [937, 220] on icon at bounding box center [944, 210] width 24 height 24
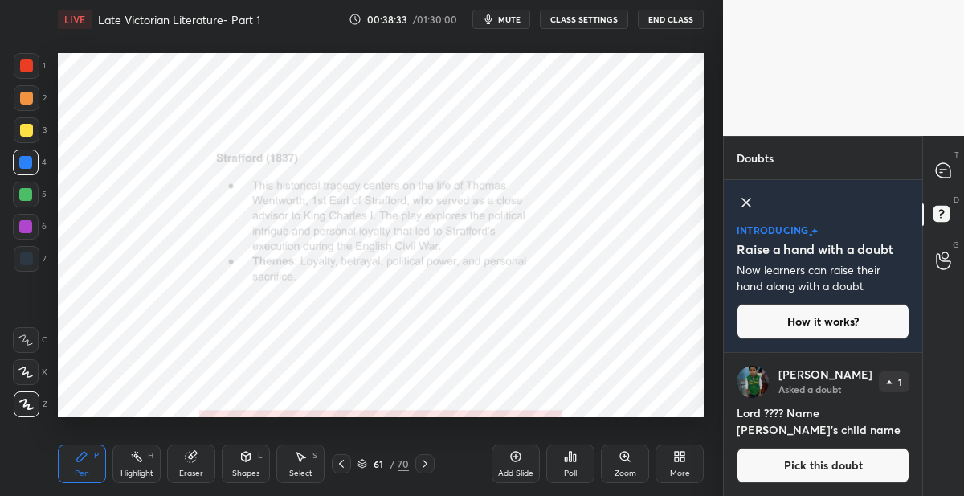
scroll to position [161, 0]
click at [948, 174] on icon at bounding box center [943, 170] width 14 height 14
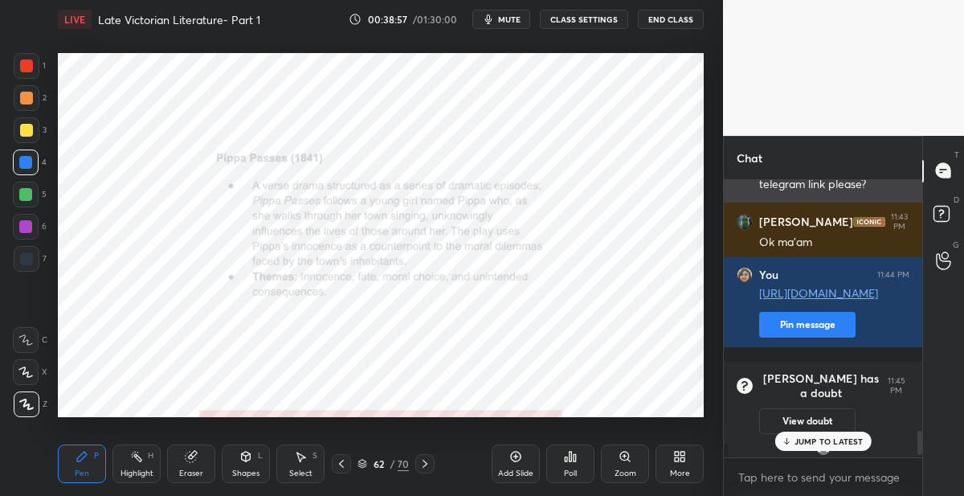
scroll to position [2954, 0]
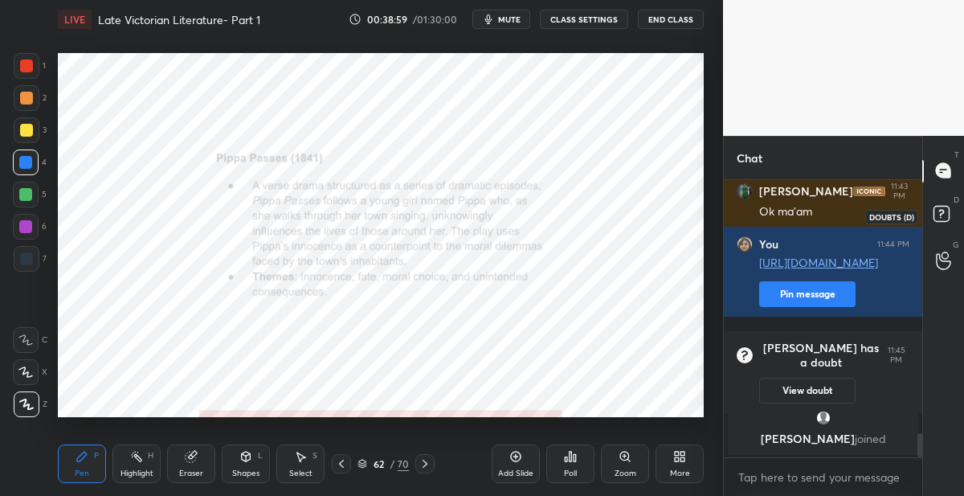
click at [929, 218] on icon at bounding box center [943, 216] width 29 height 29
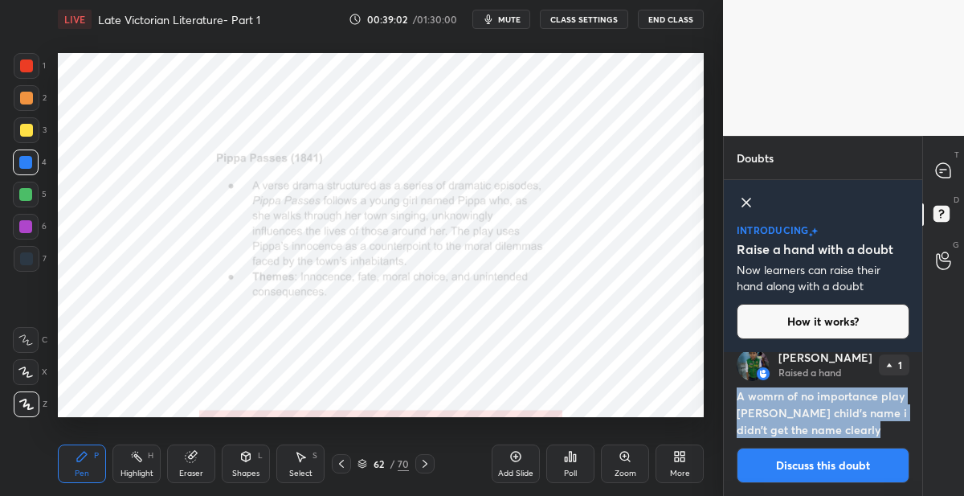
drag, startPoint x: 888, startPoint y: 427, endPoint x: 727, endPoint y: 395, distance: 164.5
click at [727, 395] on div "[PERSON_NAME] Raised a hand 1 A womrn of no importance play [PERSON_NAME] child…" at bounding box center [823, 416] width 198 height 160
copy h4 "A womrn of no importance play [PERSON_NAME] child's name i didn't get the name …"
click at [405, 463] on div "70" at bounding box center [403, 463] width 11 height 14
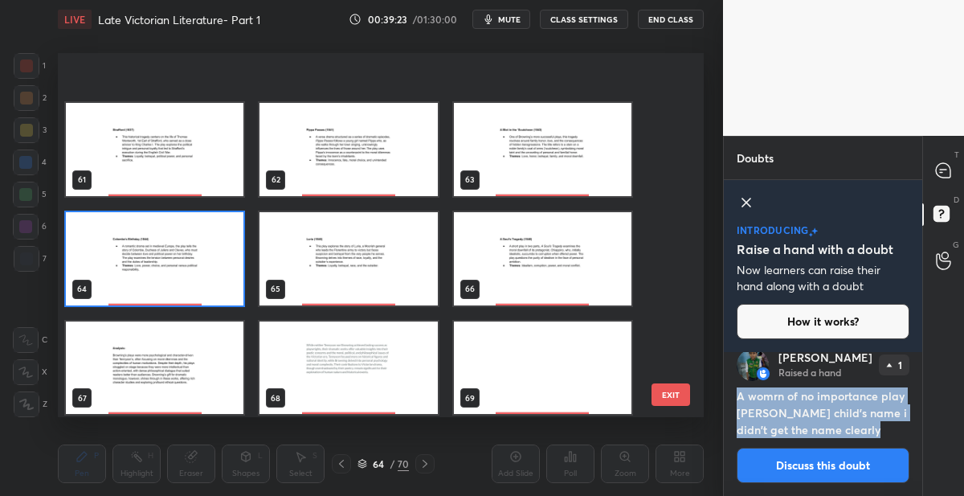
scroll to position [2254, 0]
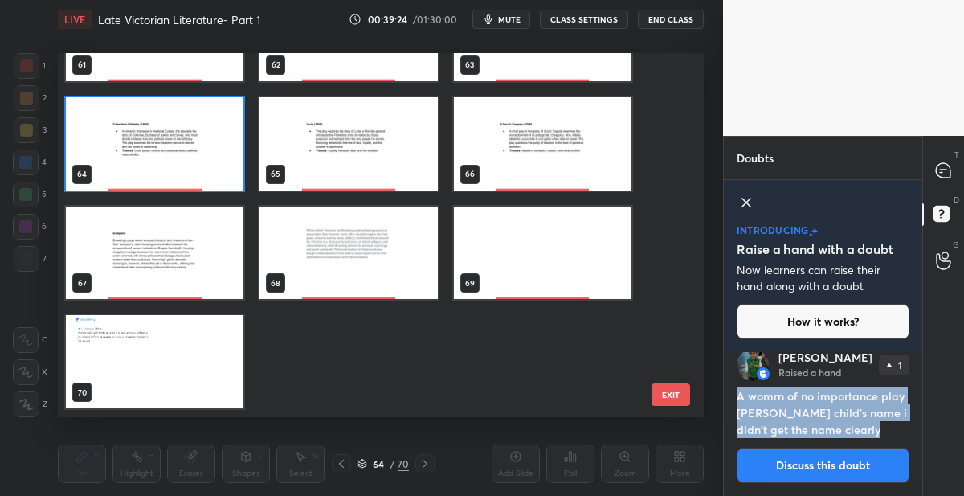
click at [508, 273] on img "grid" at bounding box center [543, 252] width 178 height 93
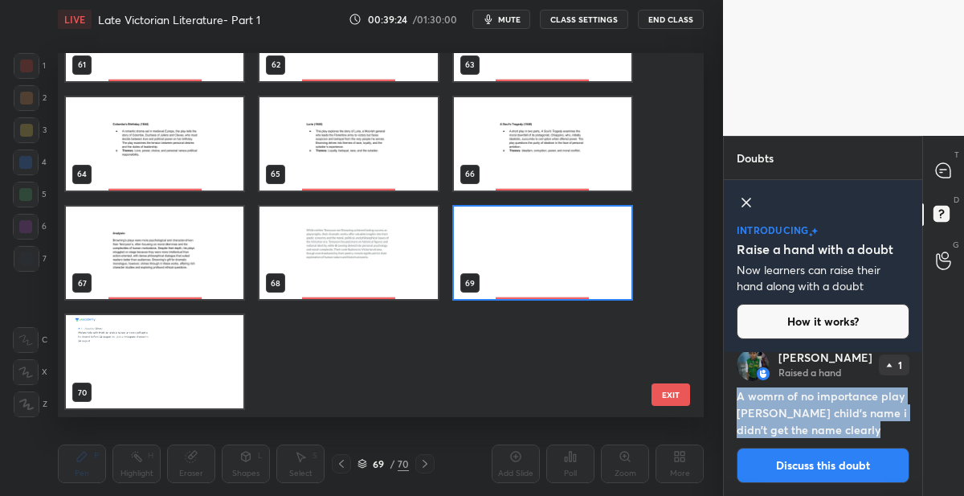
scroll to position [2253, 0]
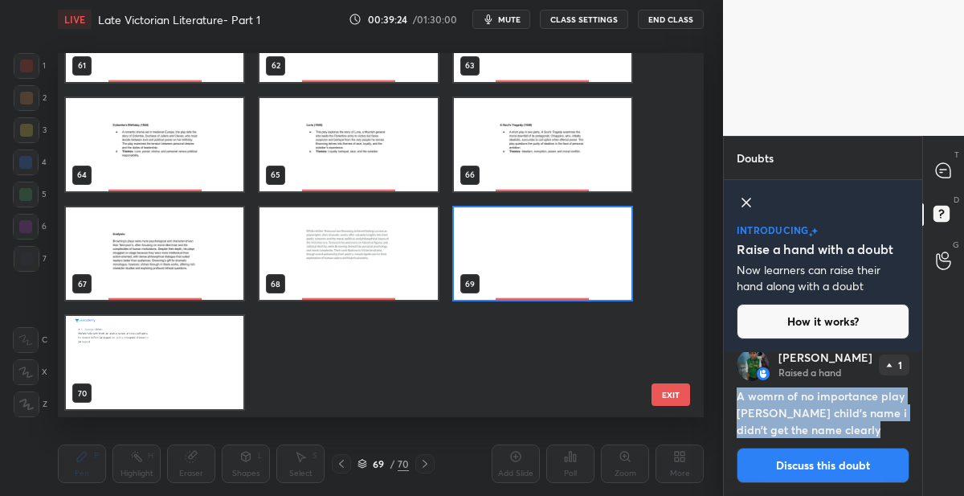
click at [508, 273] on div "58 59 60 61 62 63 64 65 66 67 68 69 70" at bounding box center [367, 234] width 618 height 363
click at [508, 273] on img "grid" at bounding box center [543, 253] width 178 height 93
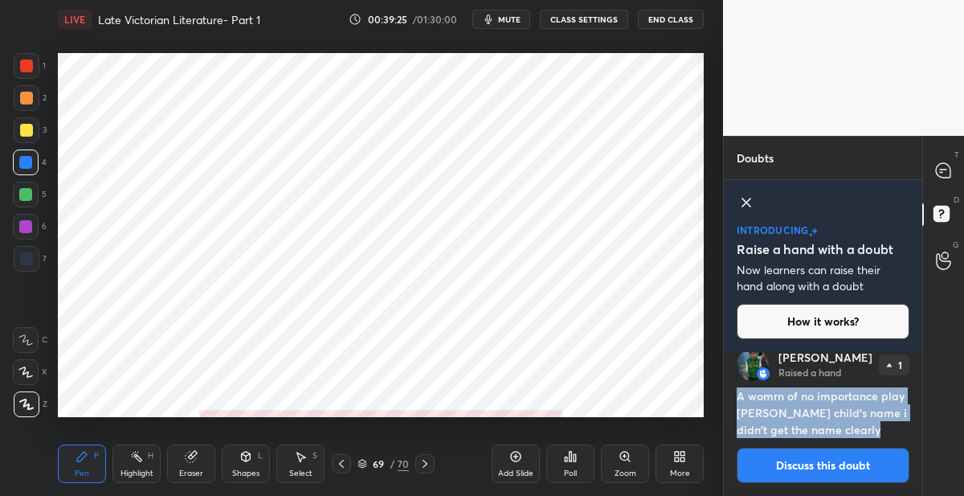
scroll to position [0, 0]
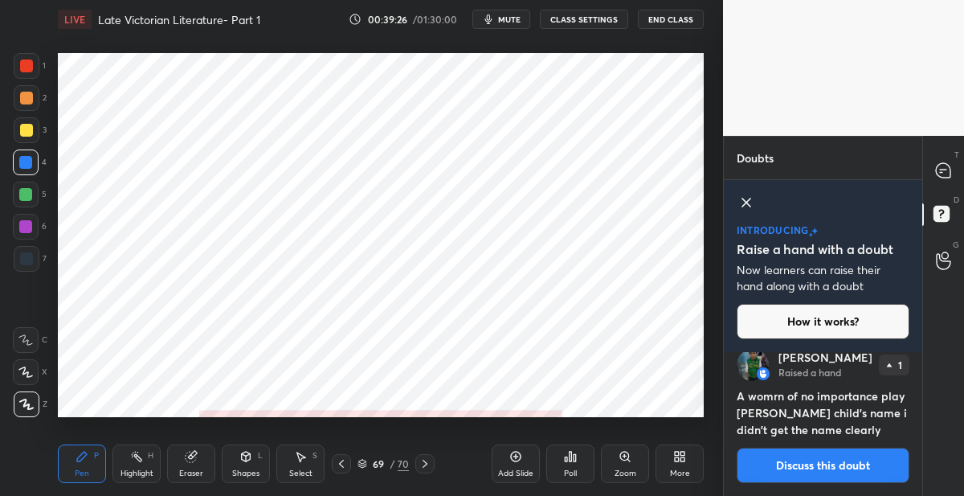
click at [802, 466] on button "Discuss this doubt" at bounding box center [823, 464] width 173 height 35
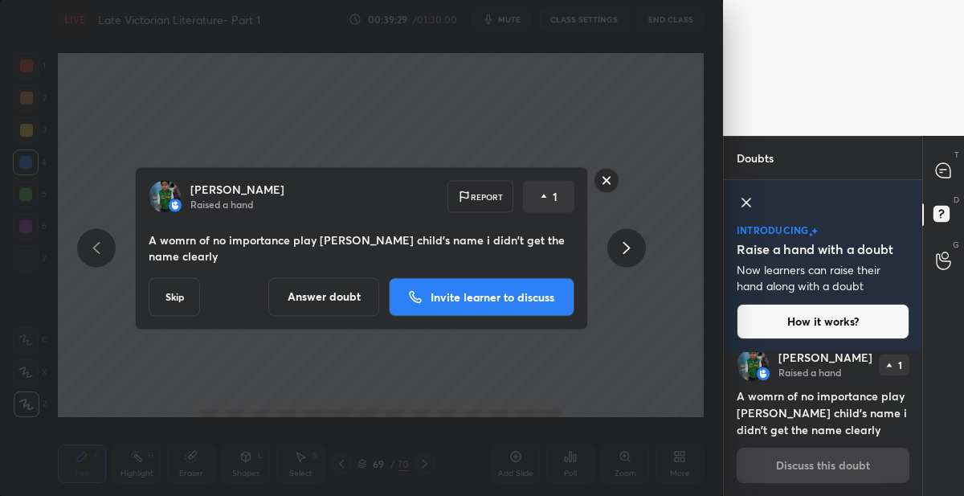
click at [299, 288] on button "Answer doubt" at bounding box center [323, 296] width 111 height 39
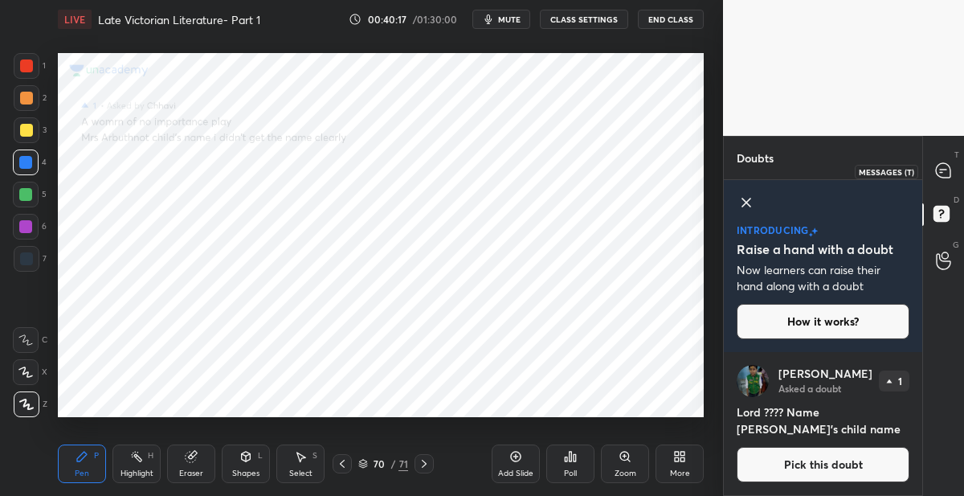
click at [943, 182] on div at bounding box center [944, 171] width 32 height 29
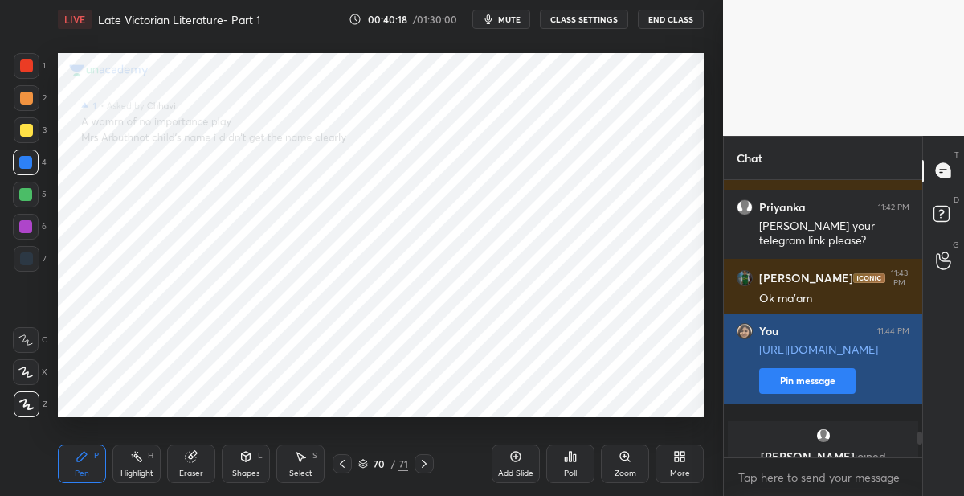
scroll to position [2885, 0]
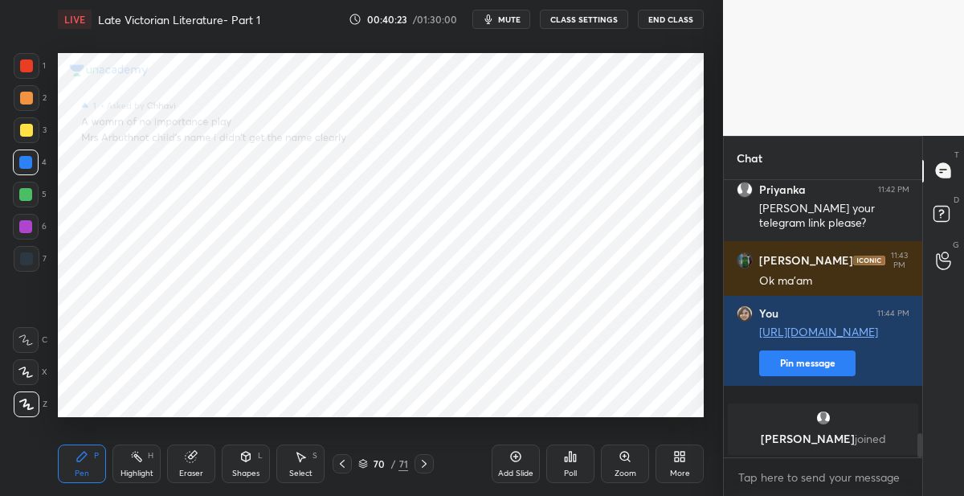
drag, startPoint x: 420, startPoint y: 462, endPoint x: 435, endPoint y: 459, distance: 15.5
click at [423, 463] on icon at bounding box center [424, 463] width 13 height 13
drag, startPoint x: 512, startPoint y: 457, endPoint x: 511, endPoint y: 425, distance: 32.2
click at [512, 456] on icon at bounding box center [515, 456] width 13 height 13
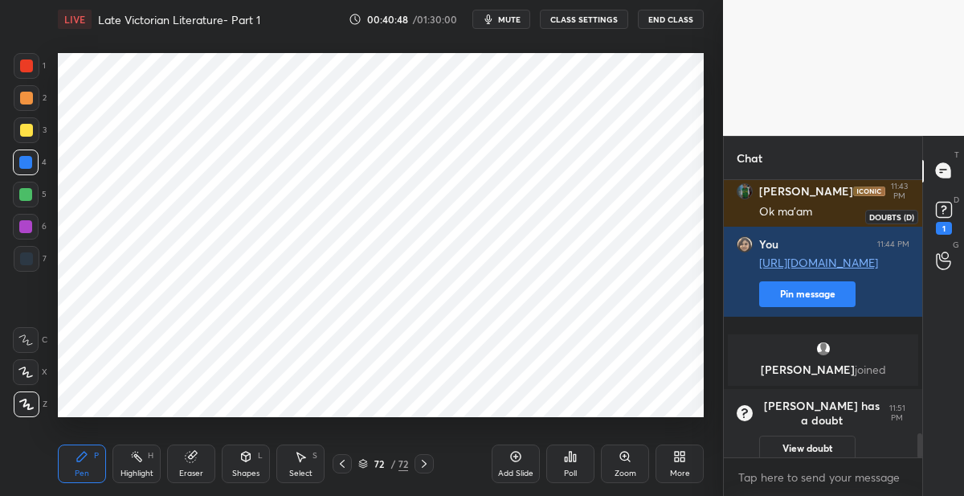
click at [947, 215] on rect at bounding box center [943, 209] width 15 height 15
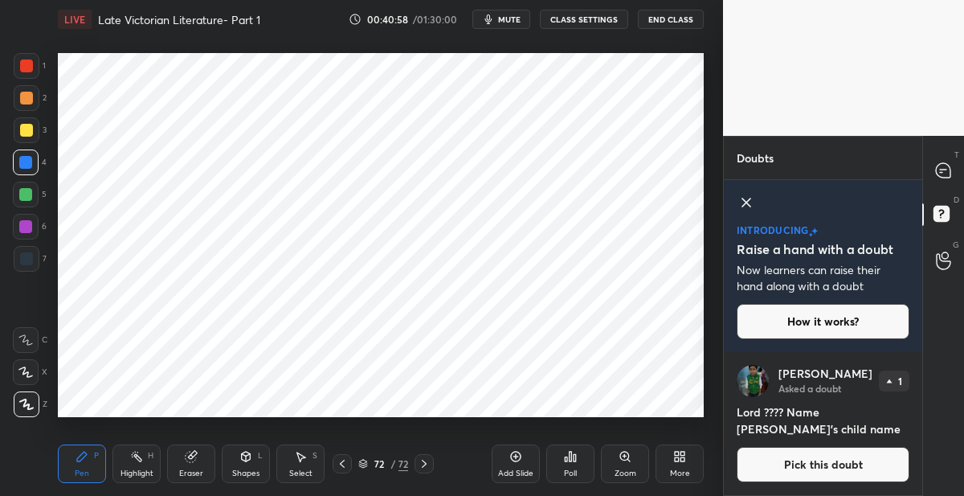
scroll to position [0, 0]
click at [949, 155] on div "T Messages (T)" at bounding box center [943, 171] width 41 height 45
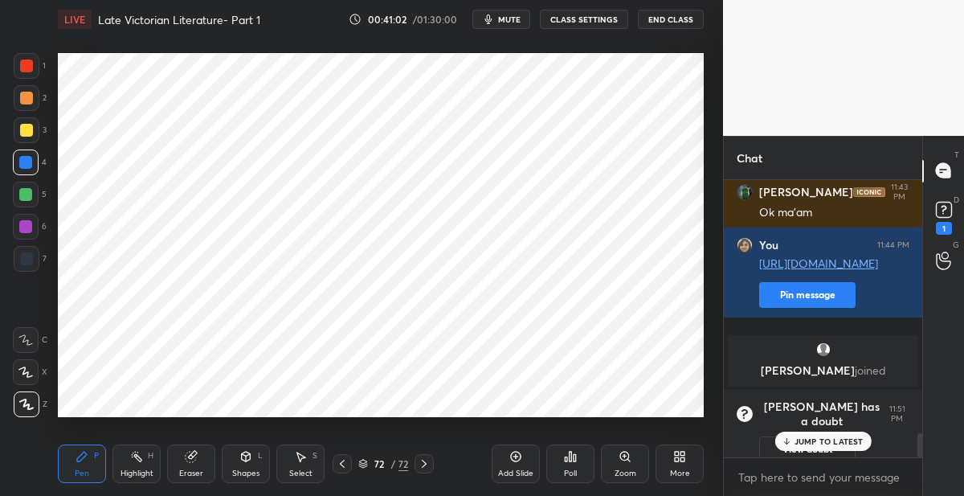
scroll to position [2965, 0]
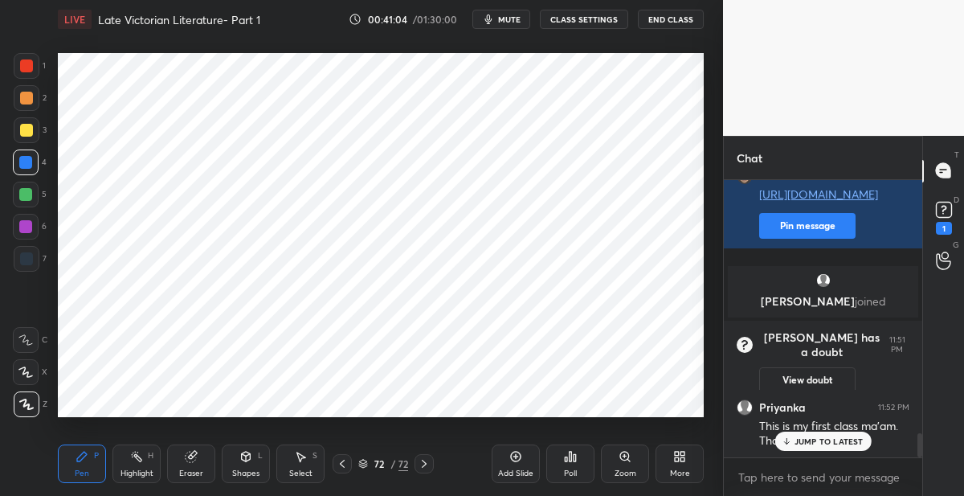
click at [810, 439] on p "JUMP TO LATEST" at bounding box center [828, 441] width 69 height 10
click at [938, 209] on rect at bounding box center [943, 209] width 15 height 15
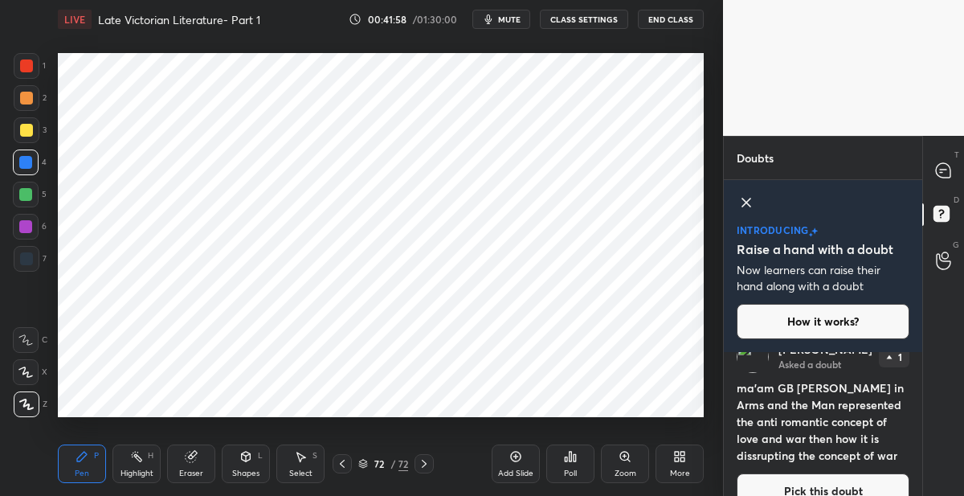
scroll to position [31, 0]
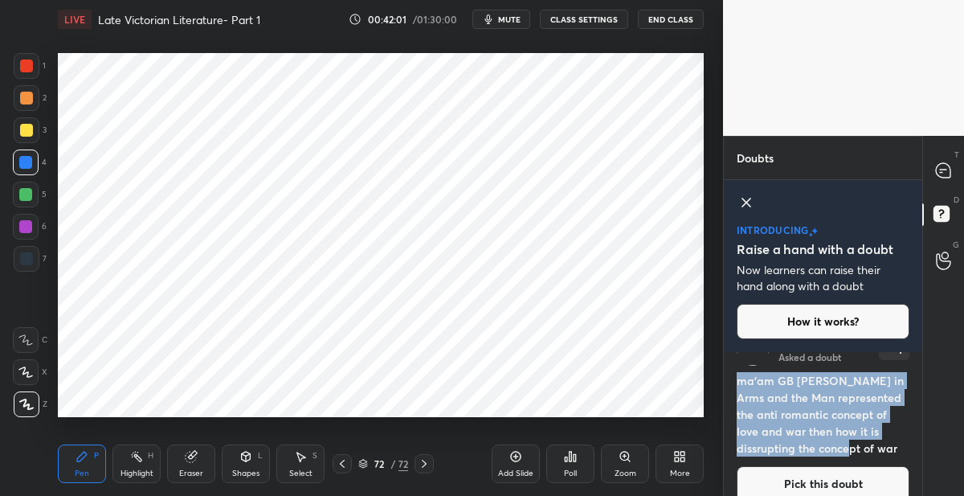
drag, startPoint x: 841, startPoint y: 453, endPoint x: 730, endPoint y: 381, distance: 132.3
click at [730, 381] on div "[PERSON_NAME] Asked a doubt 1 ma'am GB [PERSON_NAME] in Arms and the Man repres…" at bounding box center [823, 417] width 198 height 194
copy h4 "ma'am GB [PERSON_NAME] in Arms and the Man represented the anti romantic concep…"
click at [880, 473] on button "Pick this doubt" at bounding box center [823, 483] width 173 height 35
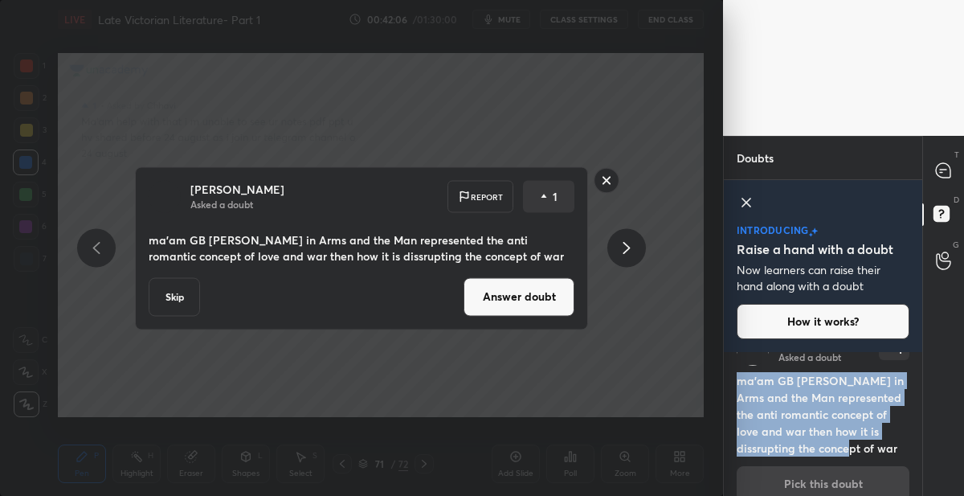
scroll to position [51, 0]
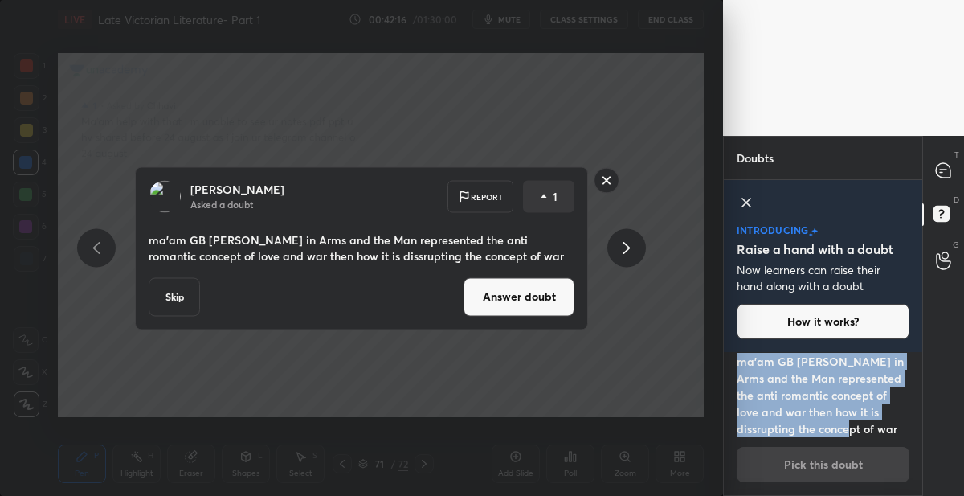
click at [497, 283] on button "Answer doubt" at bounding box center [518, 296] width 111 height 39
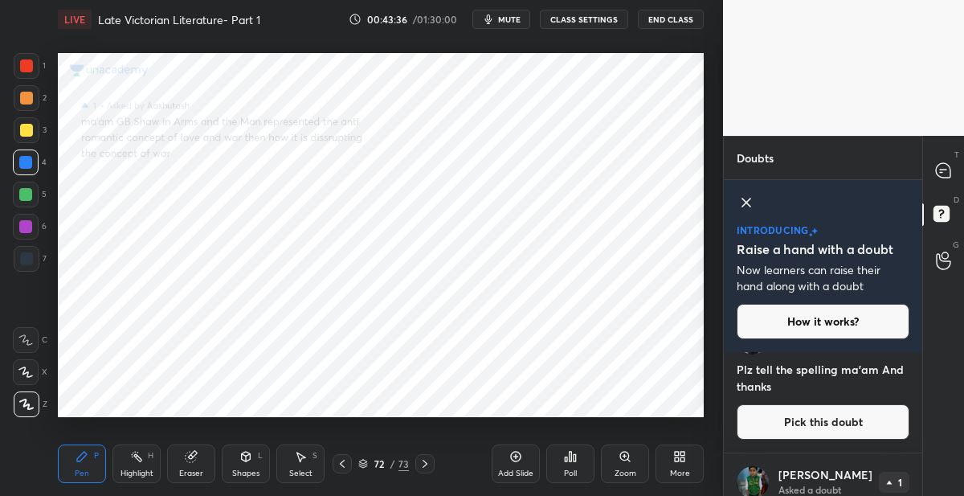
scroll to position [0, 0]
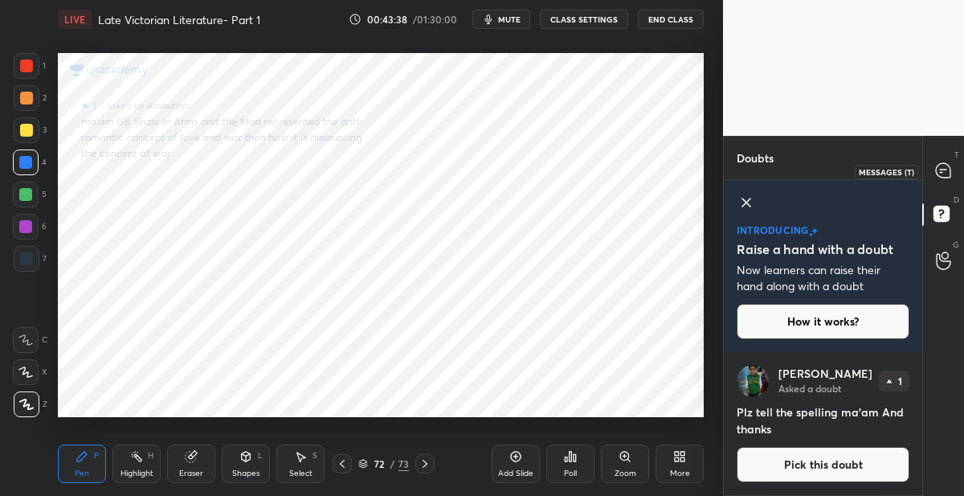
click at [940, 173] on icon at bounding box center [941, 173] width 2 height 0
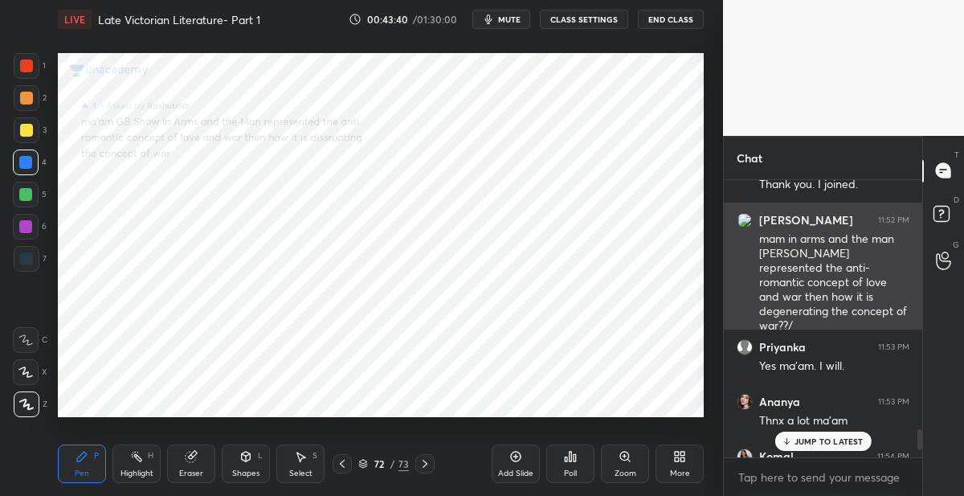
scroll to position [3311, 0]
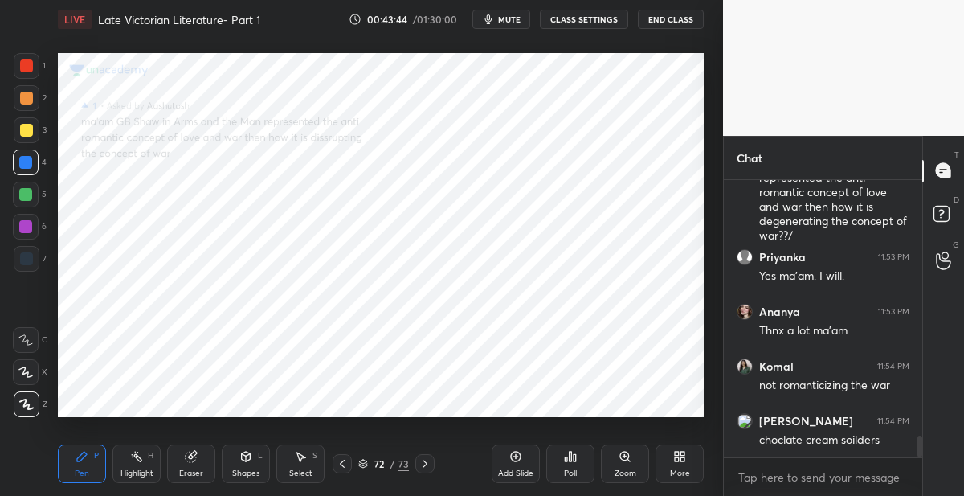
click at [386, 465] on div "72 / 73" at bounding box center [383, 463] width 51 height 14
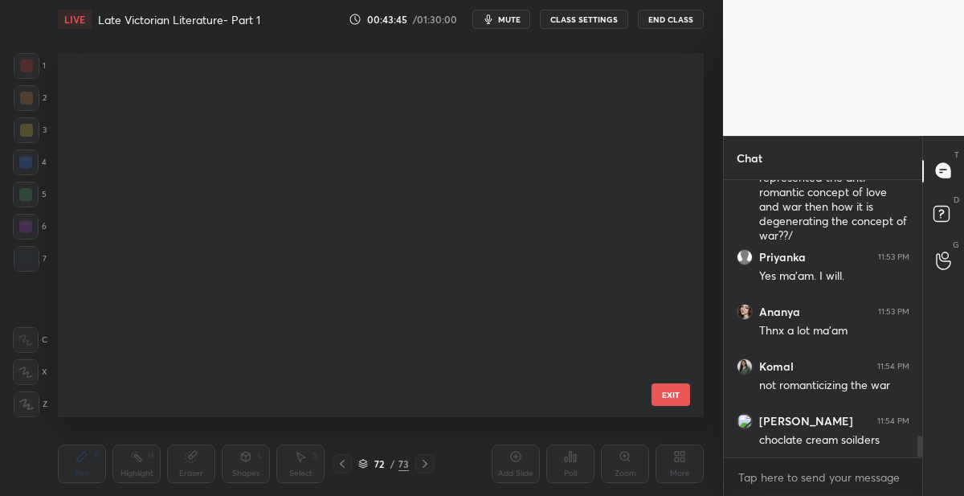
scroll to position [358, 638]
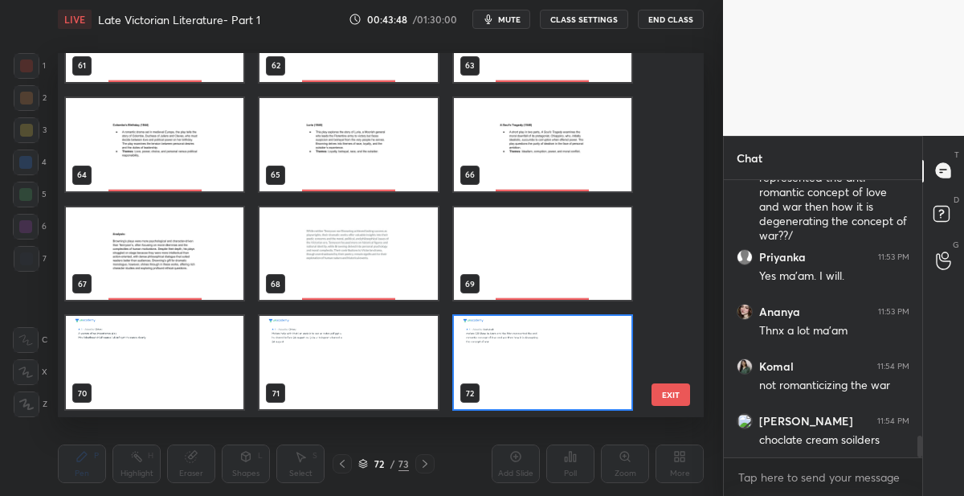
click at [482, 253] on img "grid" at bounding box center [543, 253] width 178 height 93
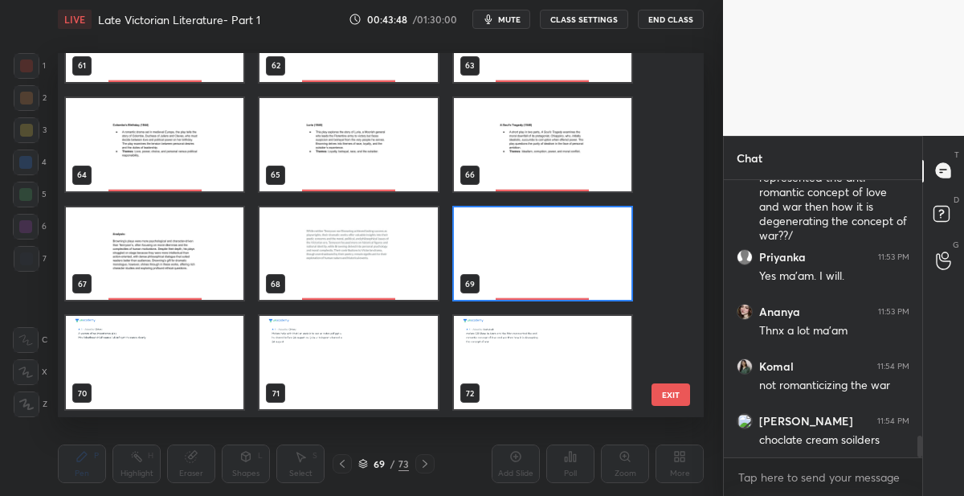
click at [484, 256] on img "grid" at bounding box center [543, 253] width 178 height 93
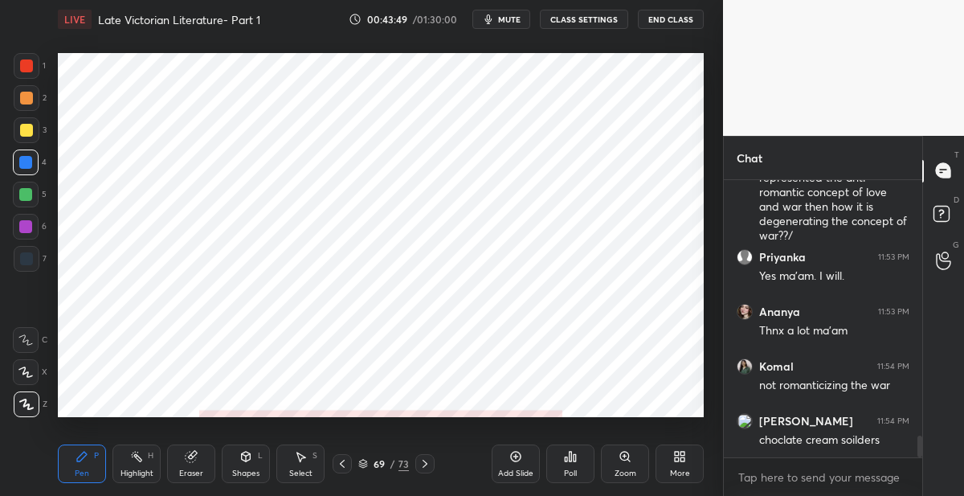
click at [484, 259] on img "grid" at bounding box center [543, 253] width 178 height 93
click at [38, 255] on div at bounding box center [27, 259] width 26 height 26
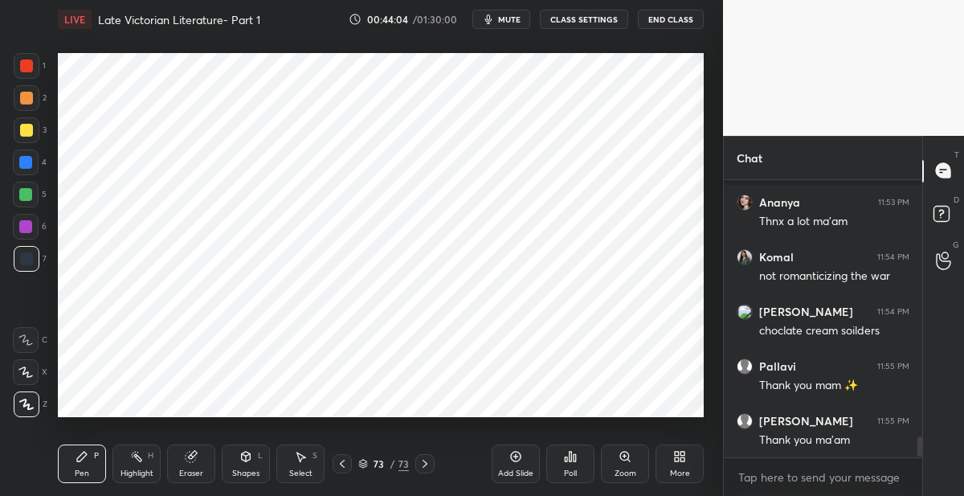
scroll to position [3503, 0]
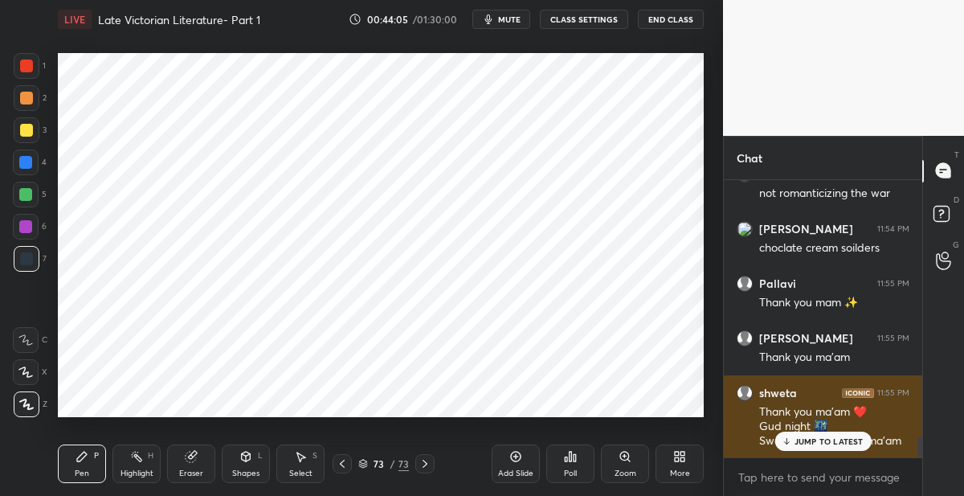
click at [815, 437] on p "JUMP TO LATEST" at bounding box center [828, 441] width 69 height 10
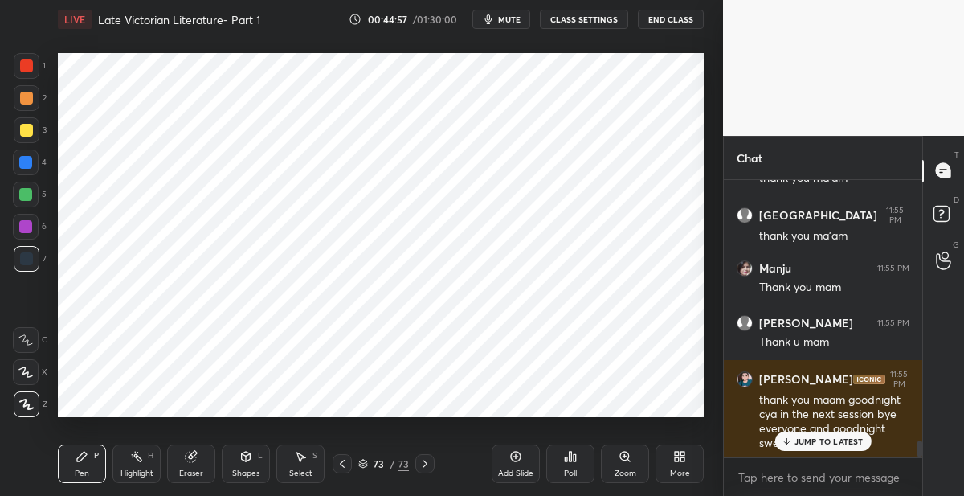
scroll to position [4205, 0]
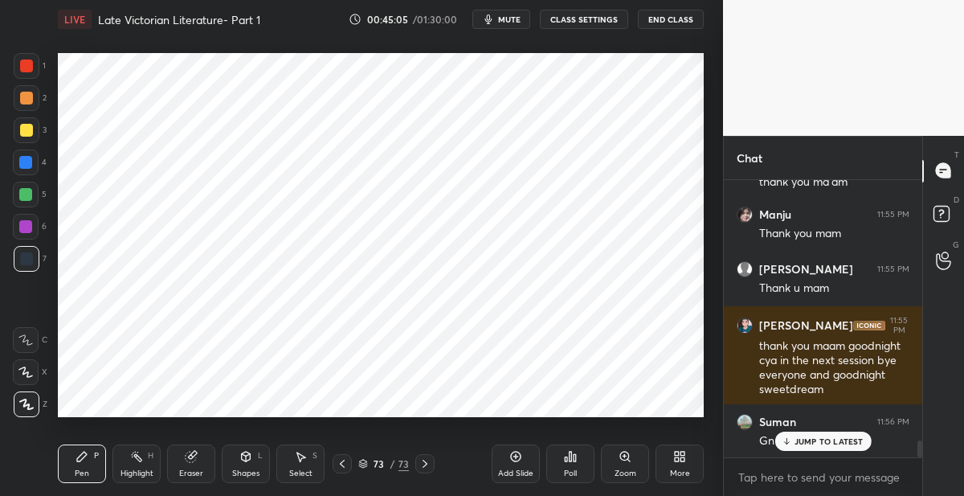
click at [682, 17] on button "End Class" at bounding box center [671, 19] width 66 height 19
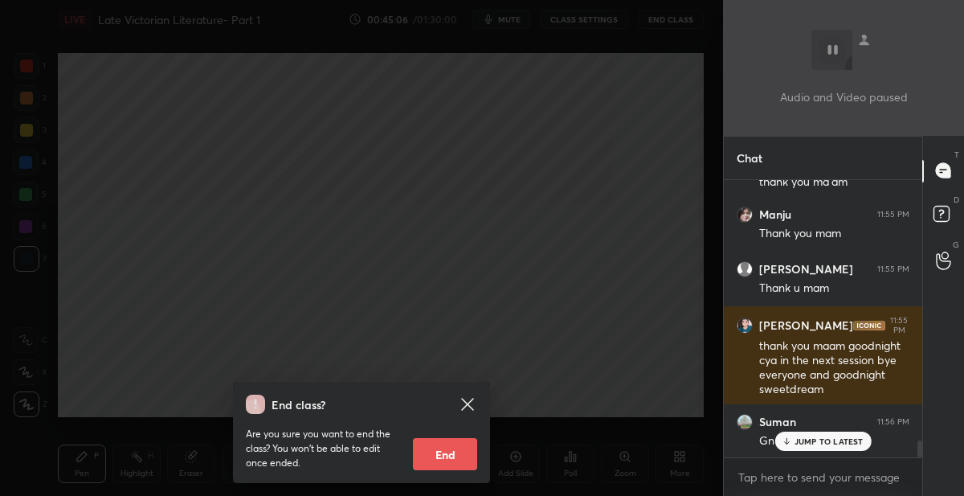
click at [425, 453] on button "End" at bounding box center [445, 454] width 64 height 32
type textarea "x"
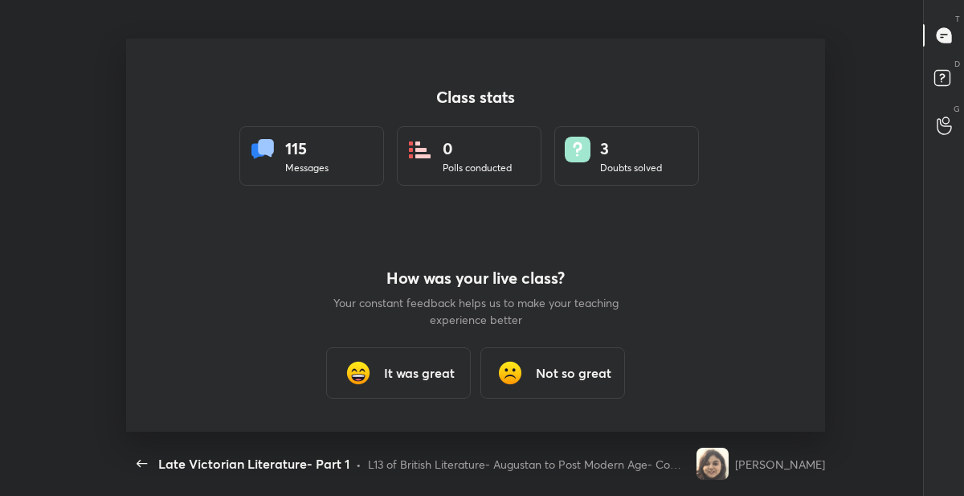
scroll to position [0, 0]
